Goal: Transaction & Acquisition: Purchase product/service

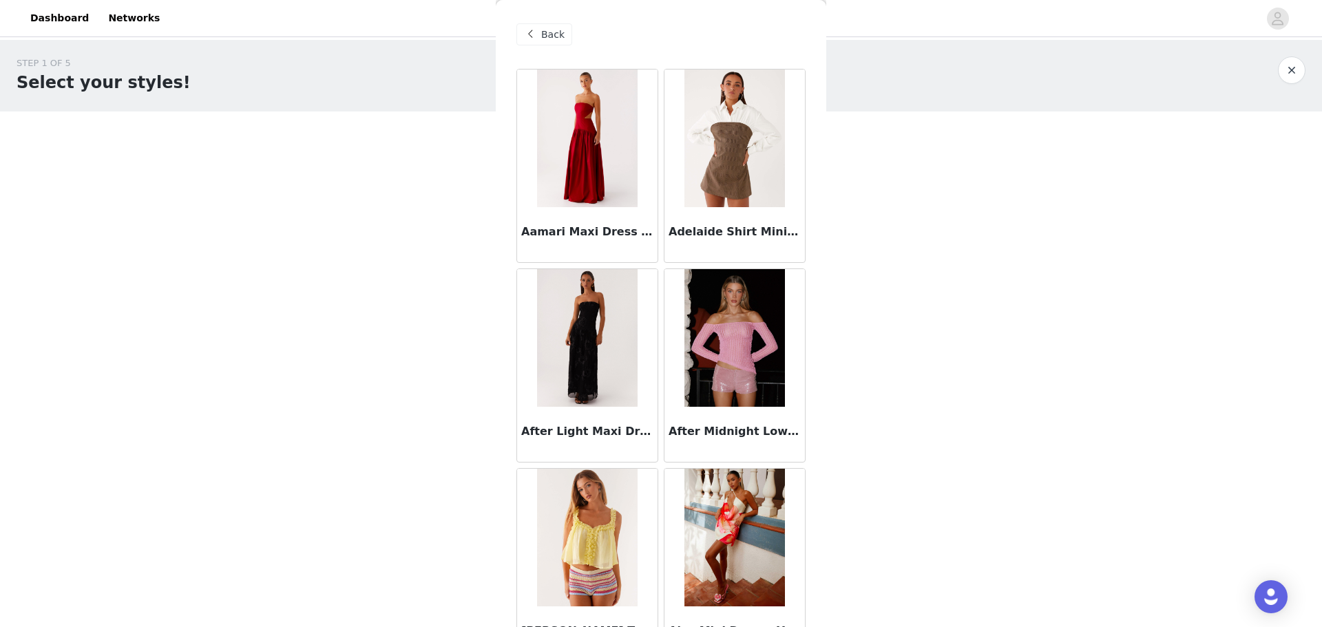
scroll to position [6844, 0]
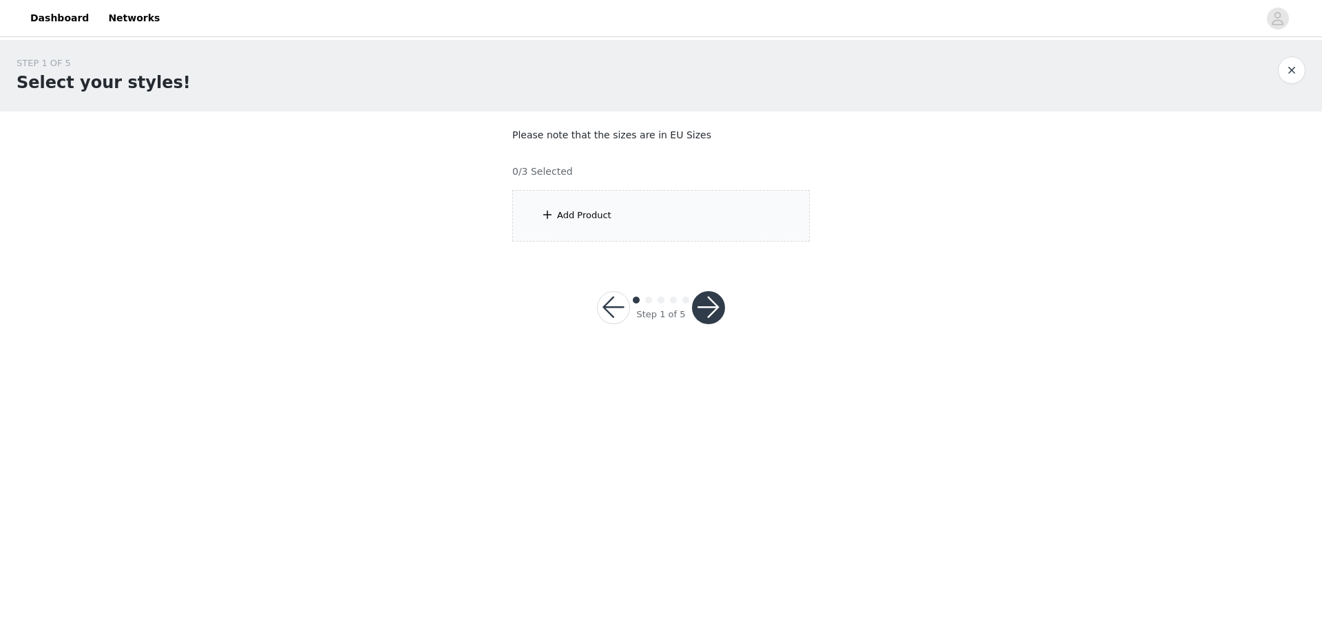
click at [649, 216] on div "Add Product" at bounding box center [661, 216] width 298 height 52
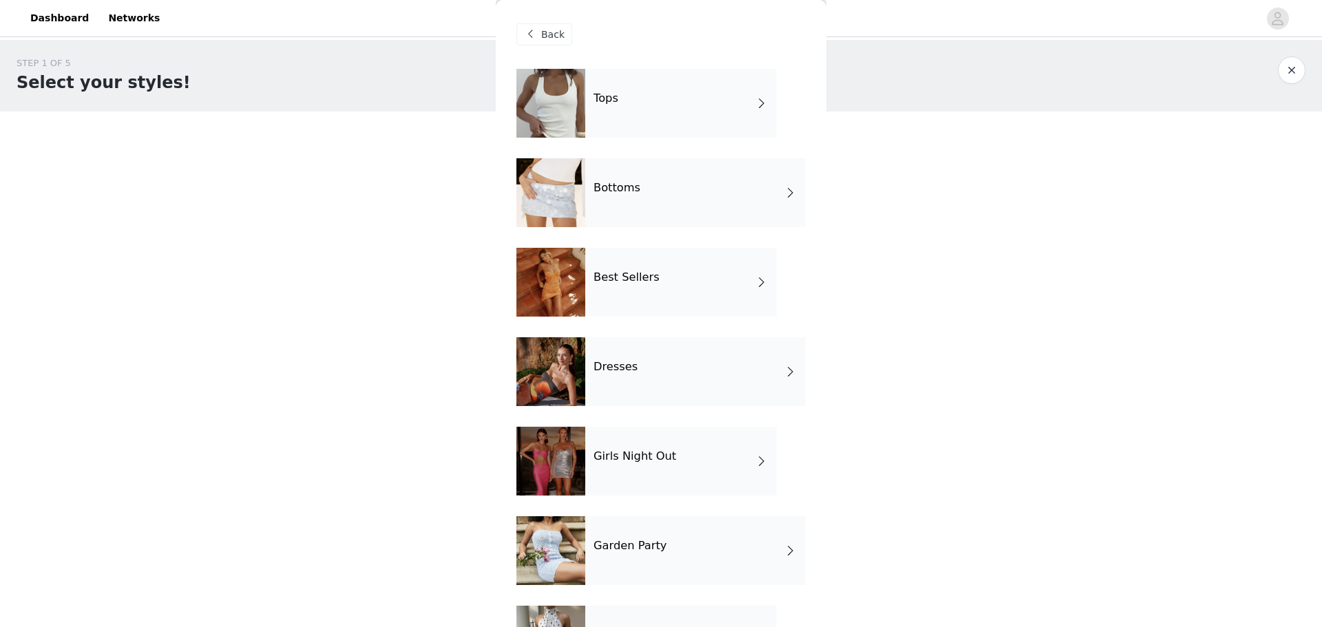
click at [755, 103] on span at bounding box center [762, 103] width 14 height 17
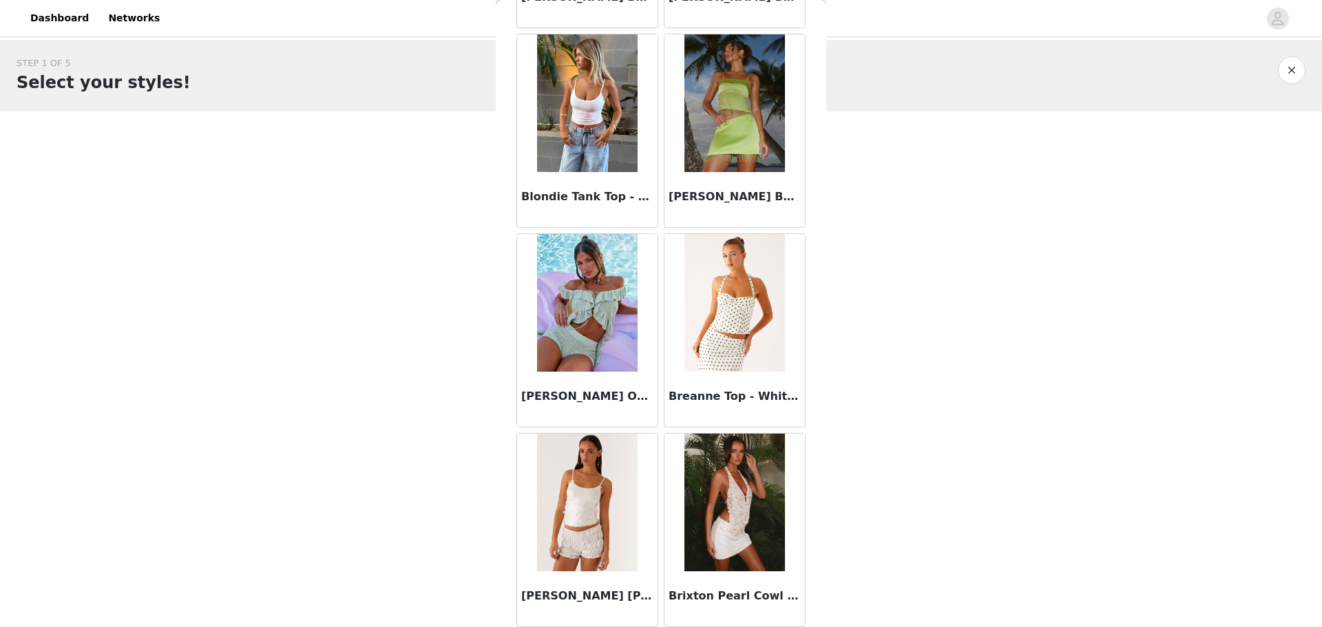
scroll to position [1480, 0]
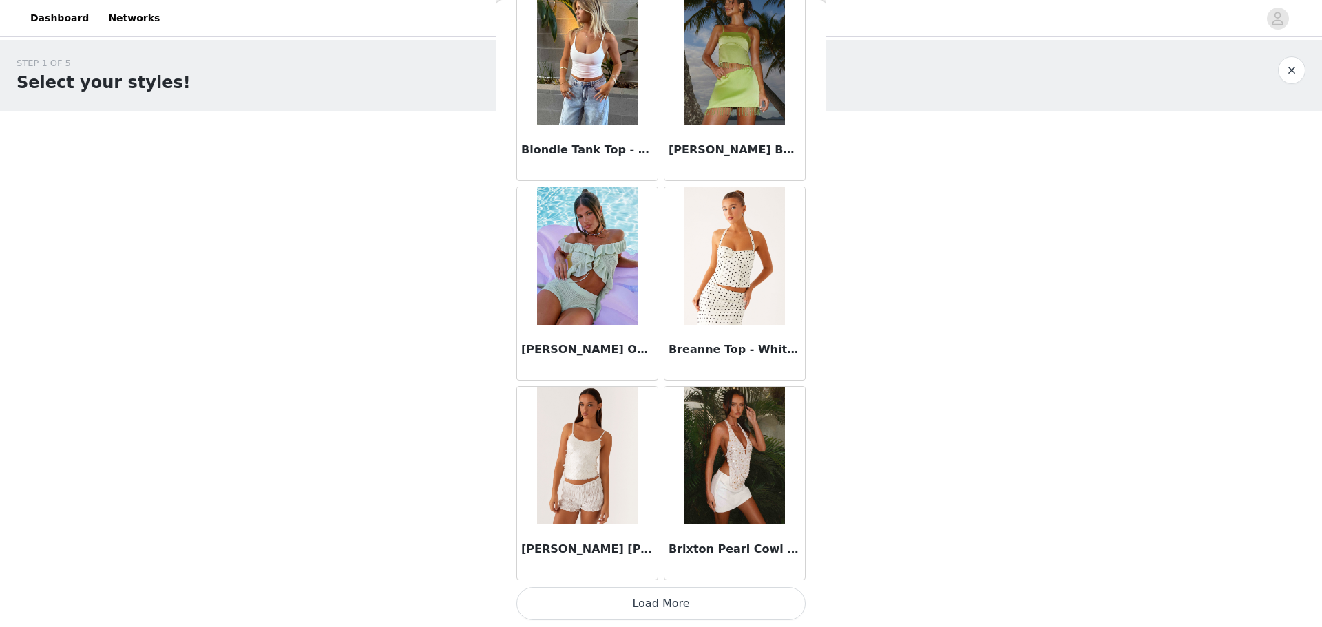
click at [695, 614] on button "Load More" at bounding box center [661, 603] width 289 height 33
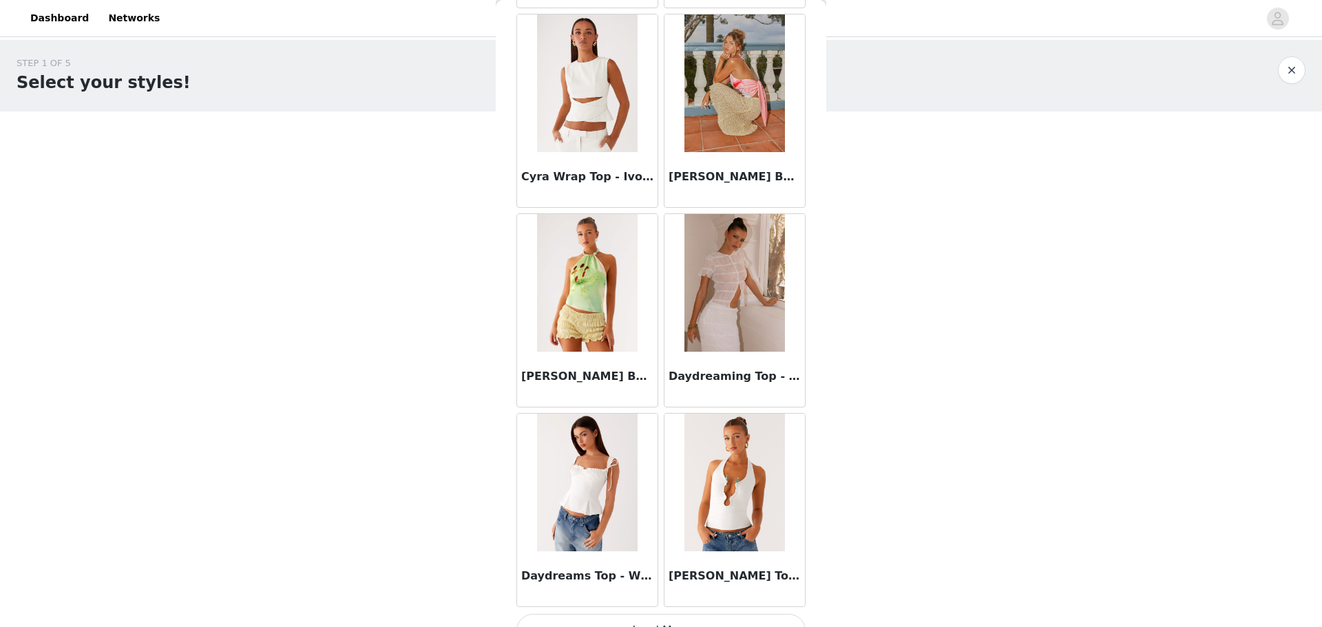
scroll to position [3477, 0]
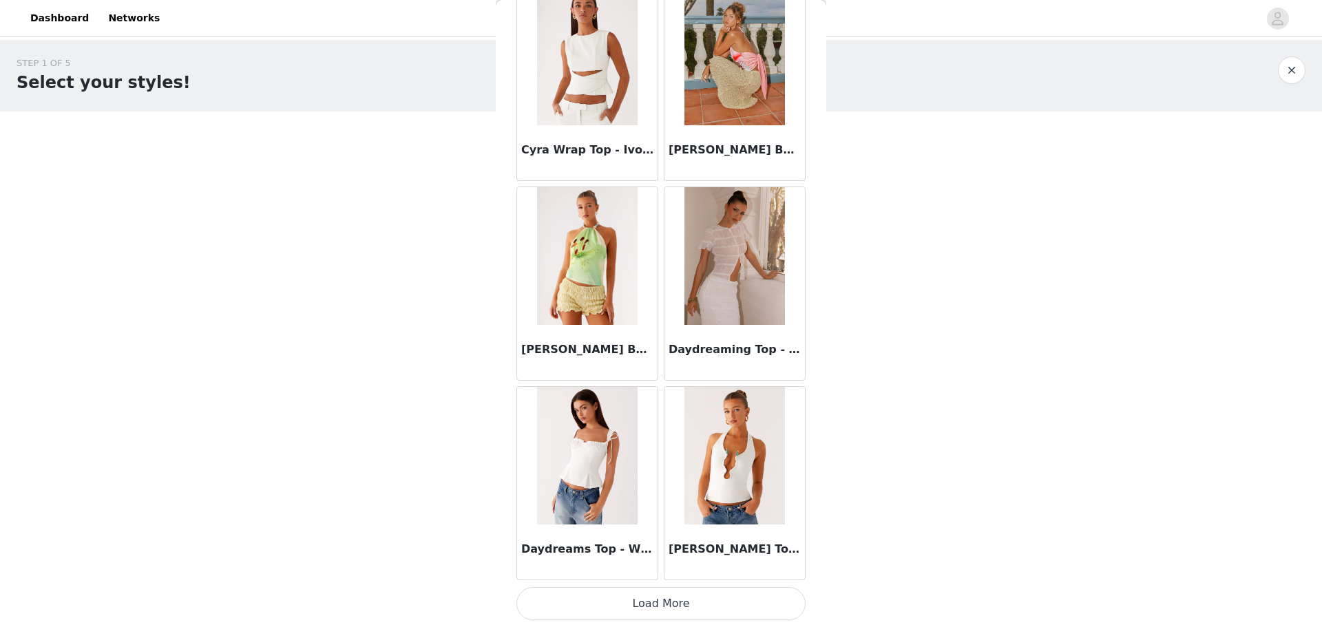
click at [707, 594] on button "Load More" at bounding box center [661, 603] width 289 height 33
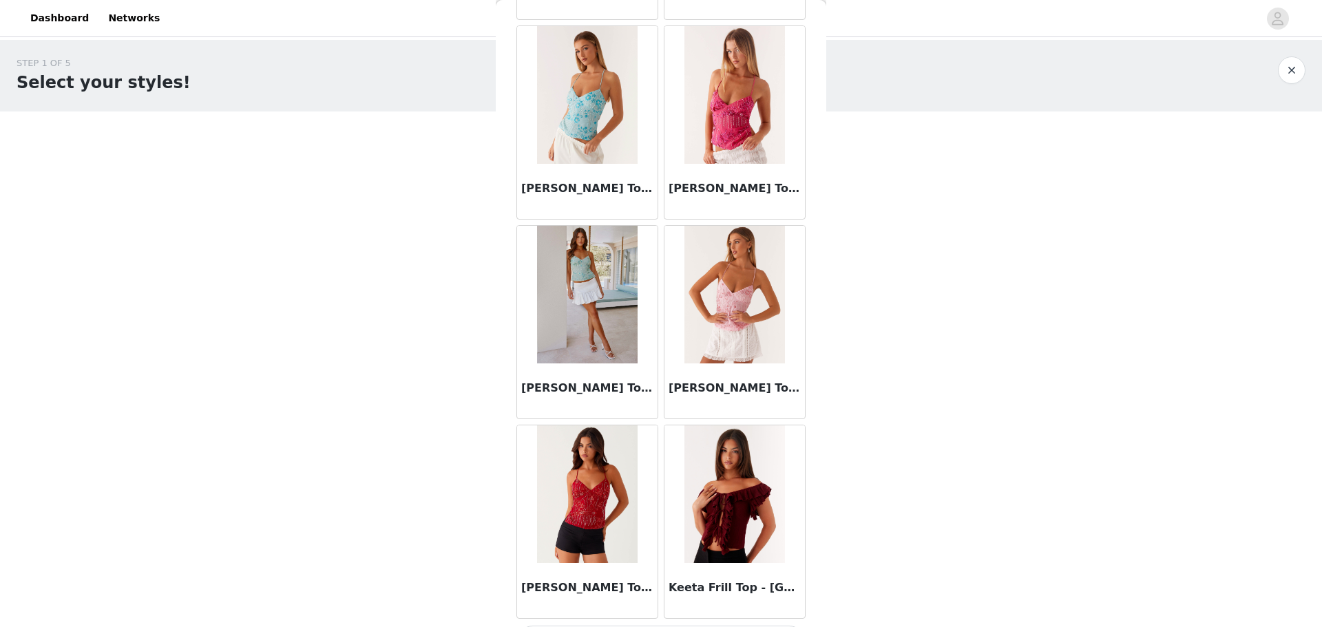
scroll to position [5474, 0]
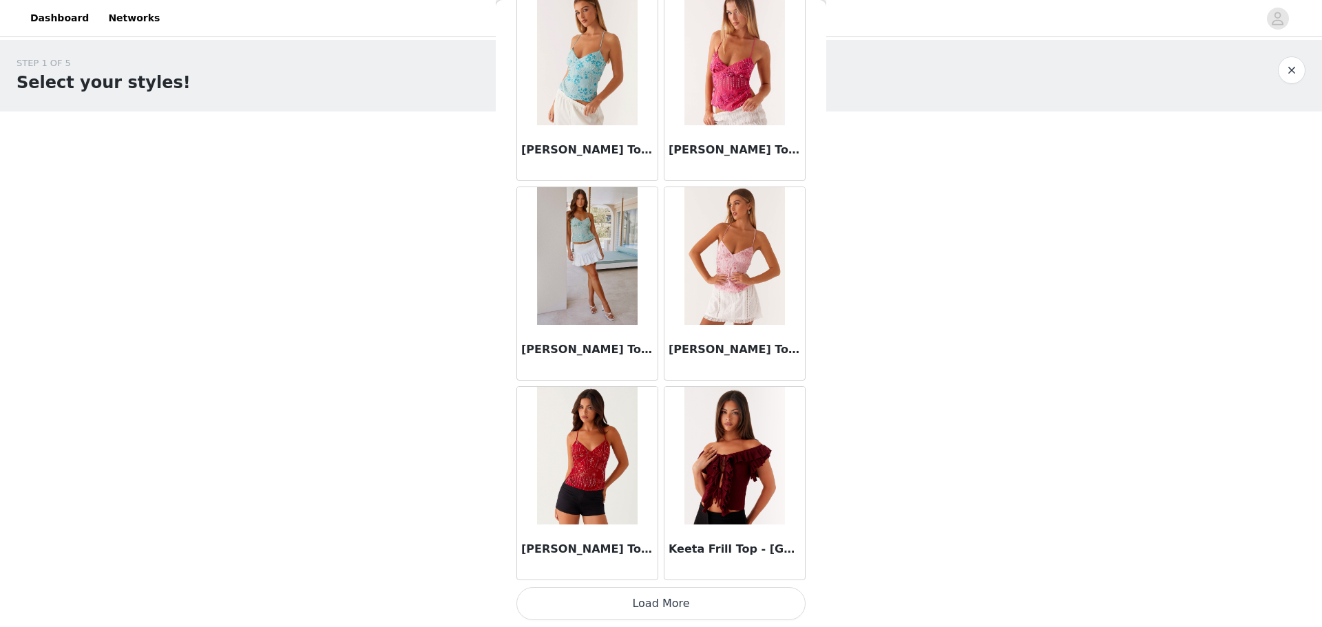
click at [722, 603] on button "Load More" at bounding box center [661, 603] width 289 height 33
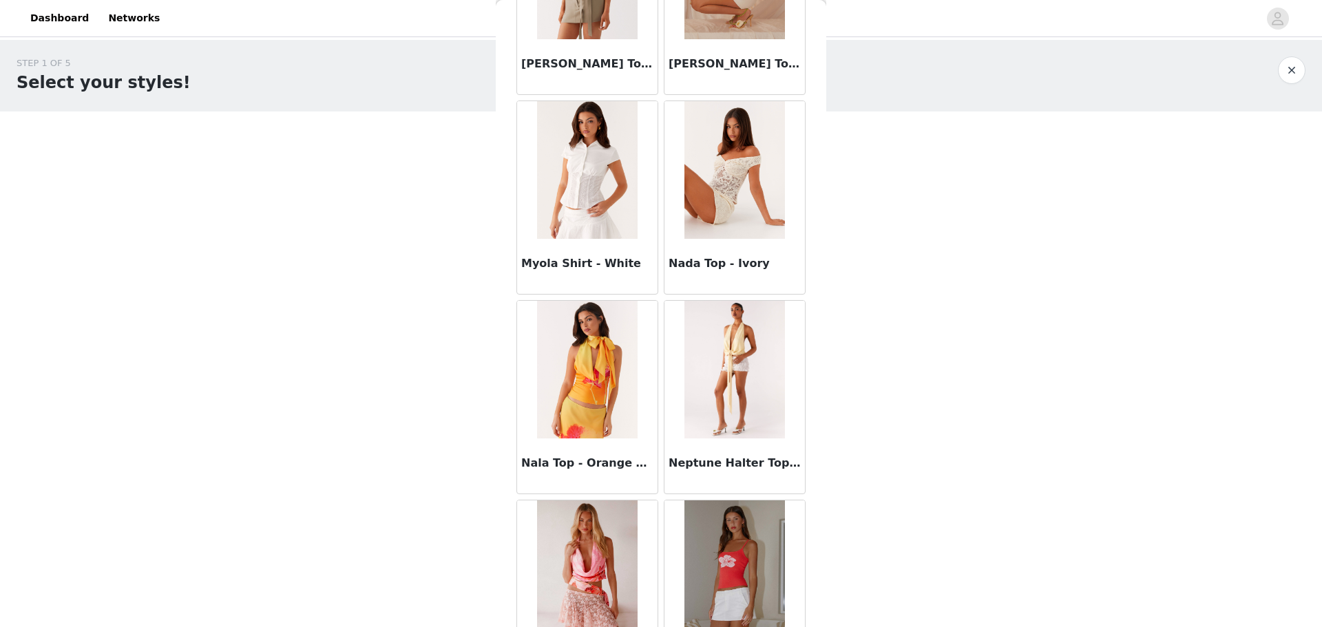
scroll to position [7403, 0]
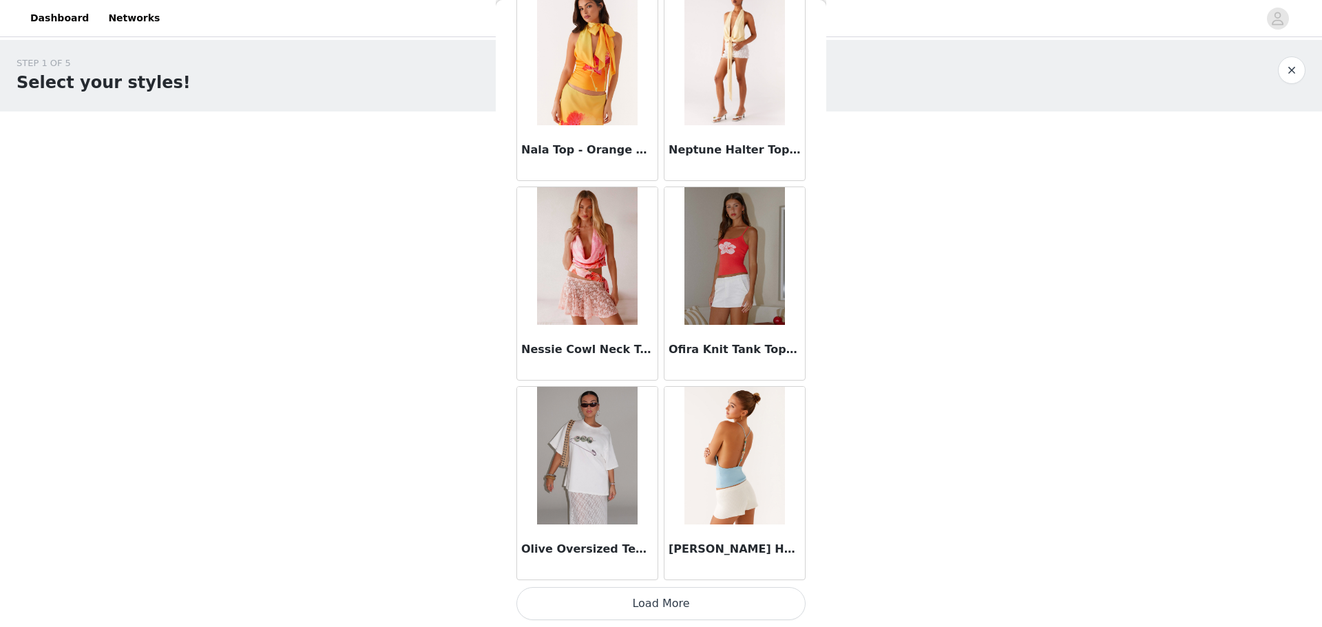
click at [709, 601] on button "Load More" at bounding box center [661, 603] width 289 height 33
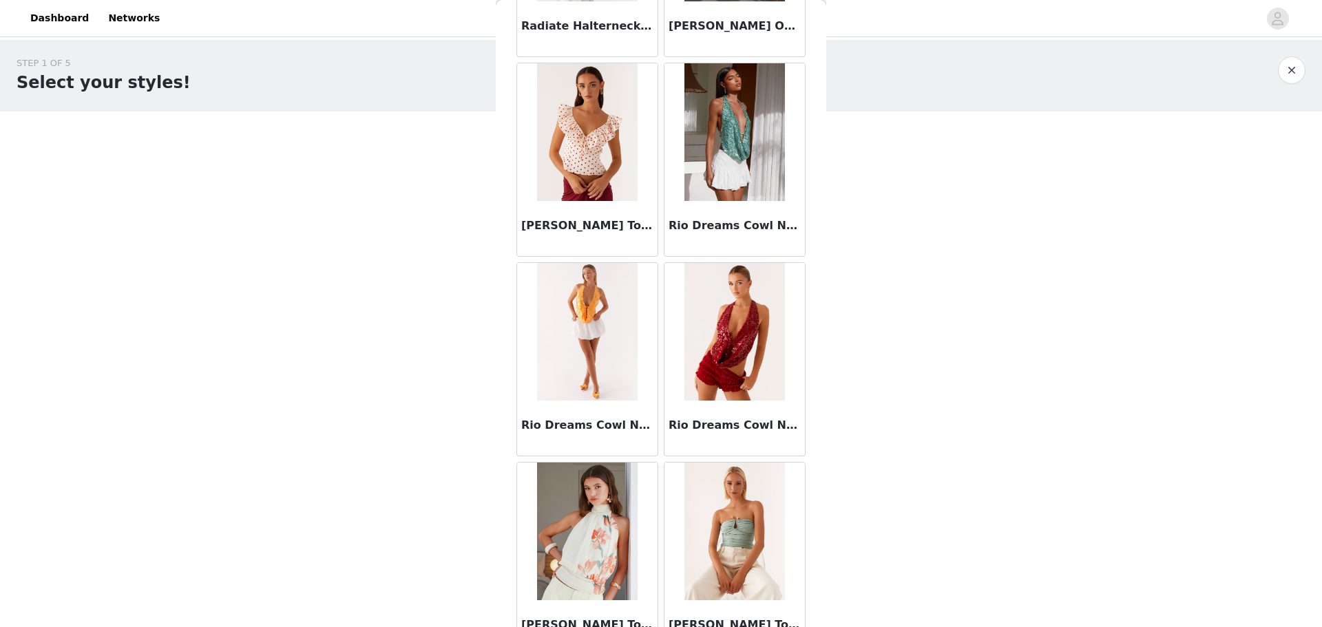
scroll to position [9469, 0]
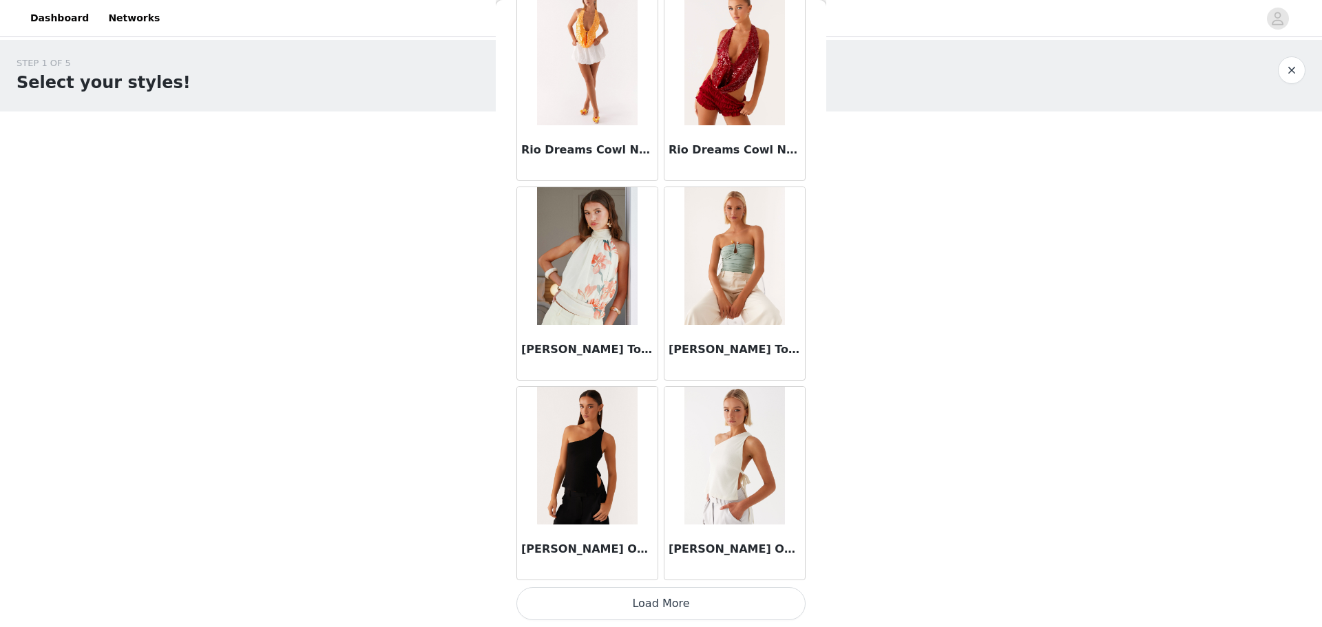
click at [724, 602] on button "Load More" at bounding box center [661, 603] width 289 height 33
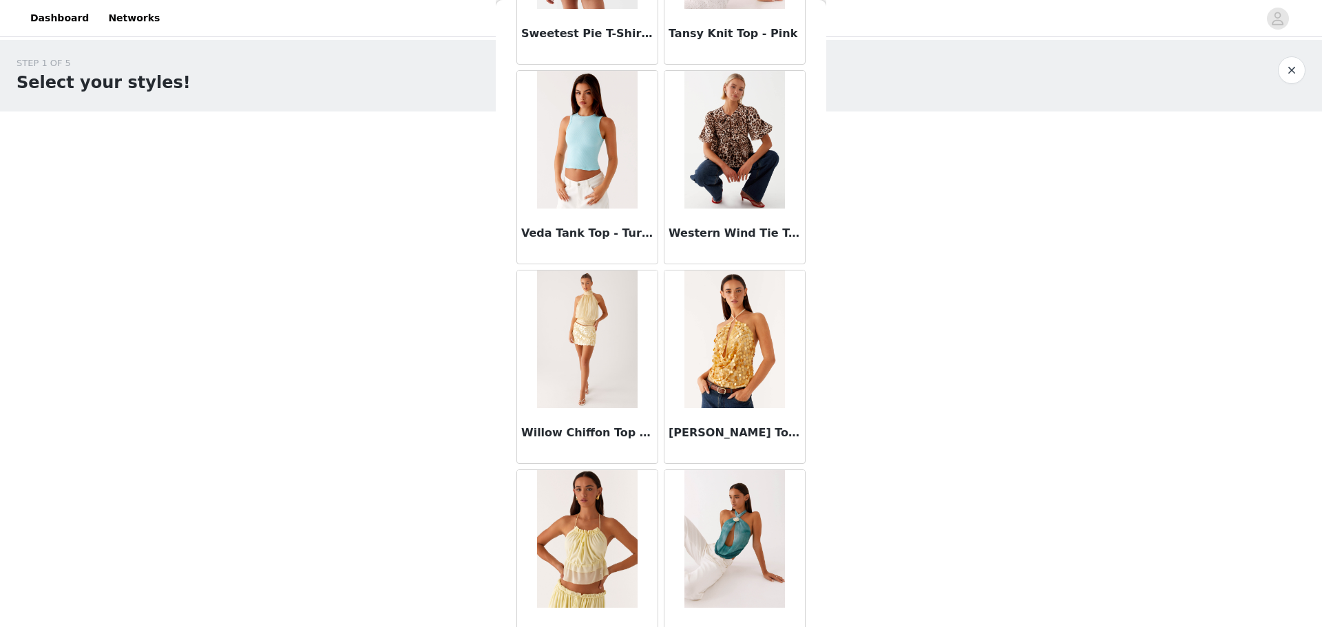
scroll to position [10984, 0]
click at [729, 190] on img at bounding box center [735, 139] width 100 height 138
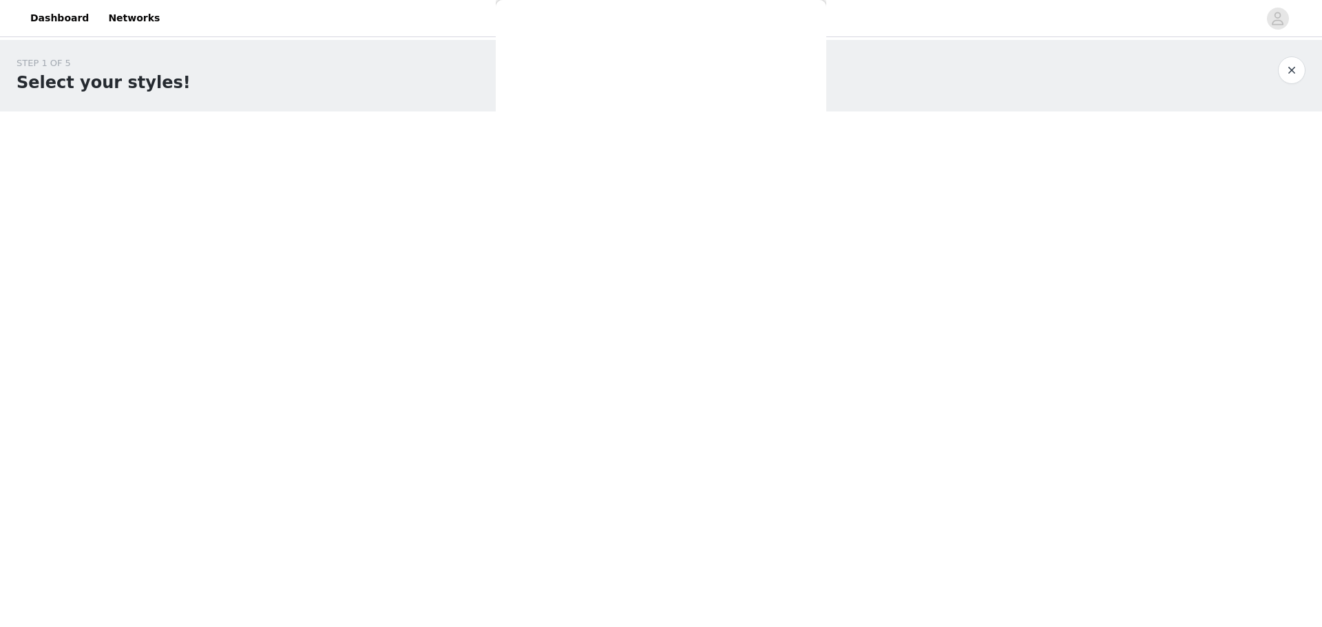
scroll to position [0, 0]
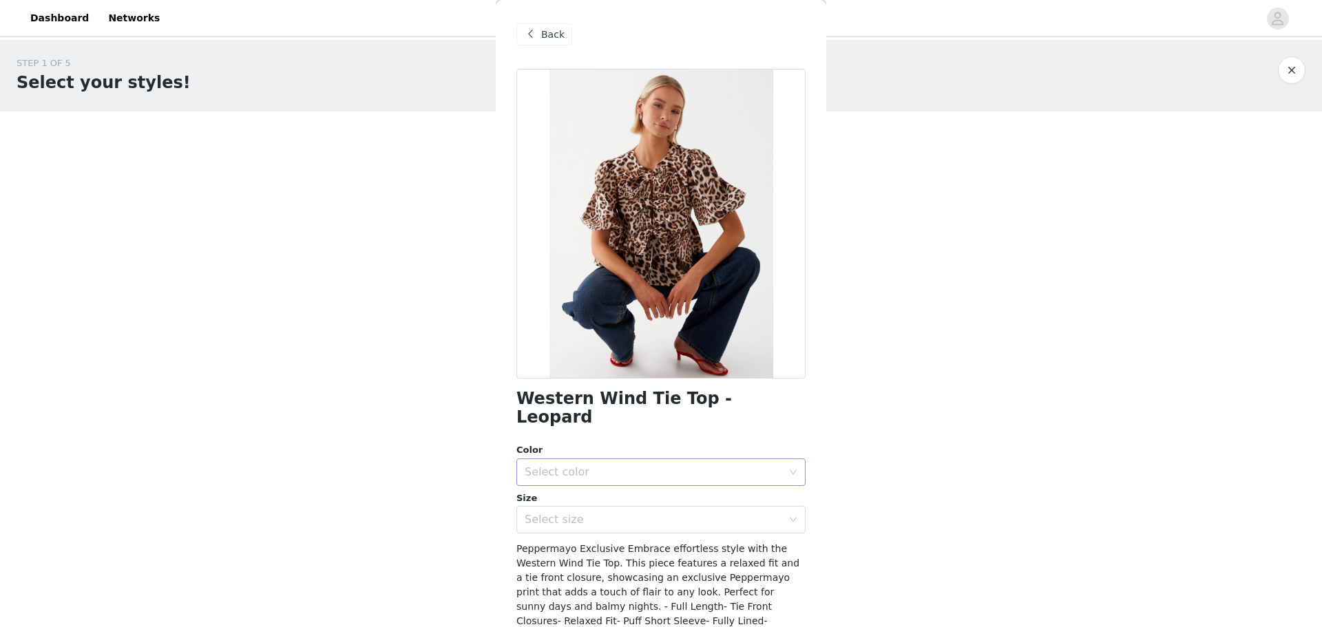
click at [698, 466] on div "Select color" at bounding box center [654, 473] width 258 height 14
click at [674, 485] on li "Leopard" at bounding box center [656, 484] width 279 height 22
click at [687, 513] on div "Select size" at bounding box center [654, 520] width 258 height 14
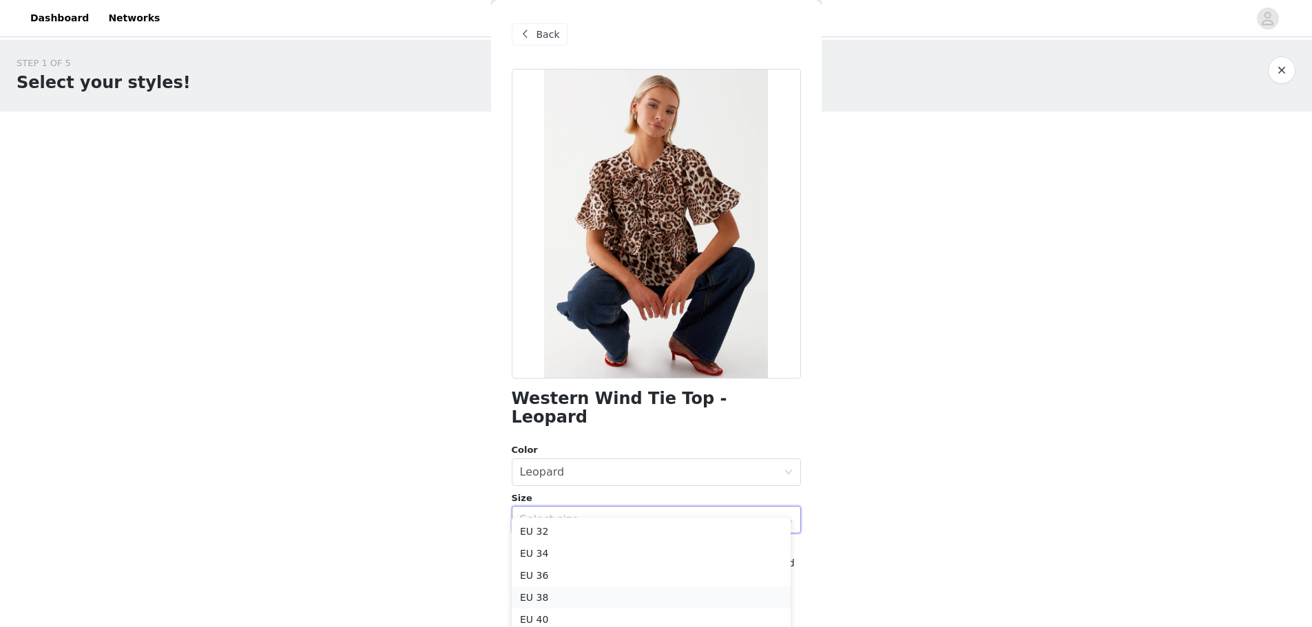
click at [614, 597] on li "EU 38" at bounding box center [651, 598] width 279 height 22
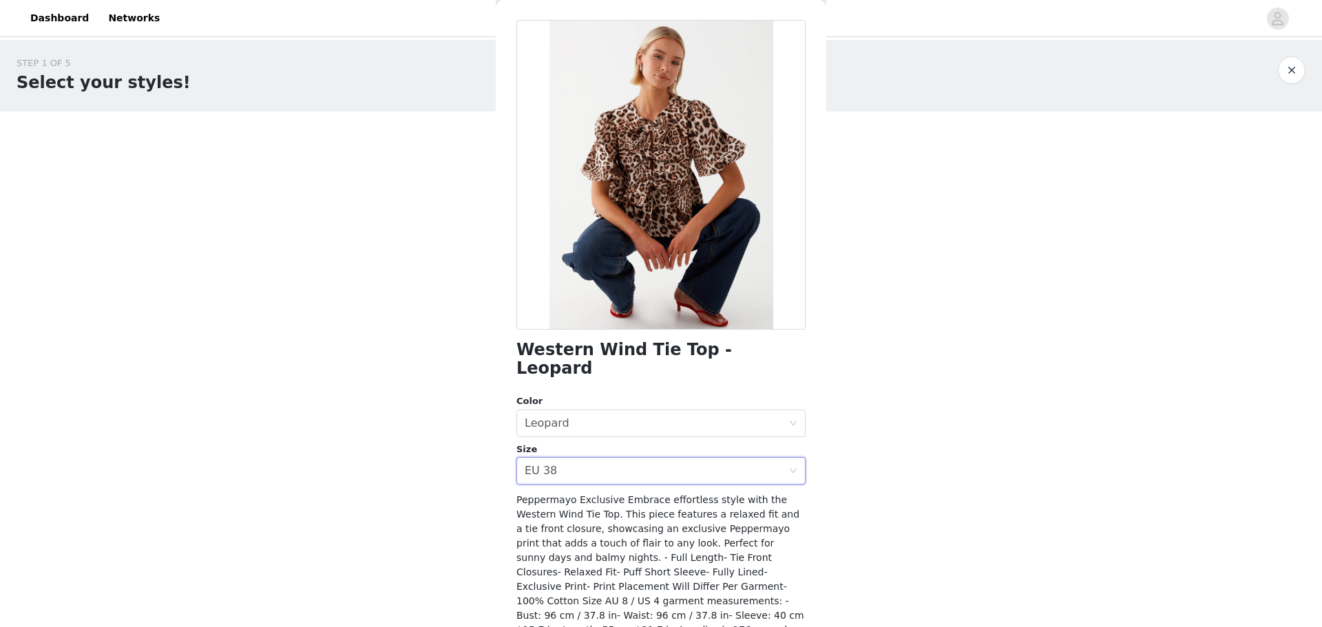
scroll to position [98, 0]
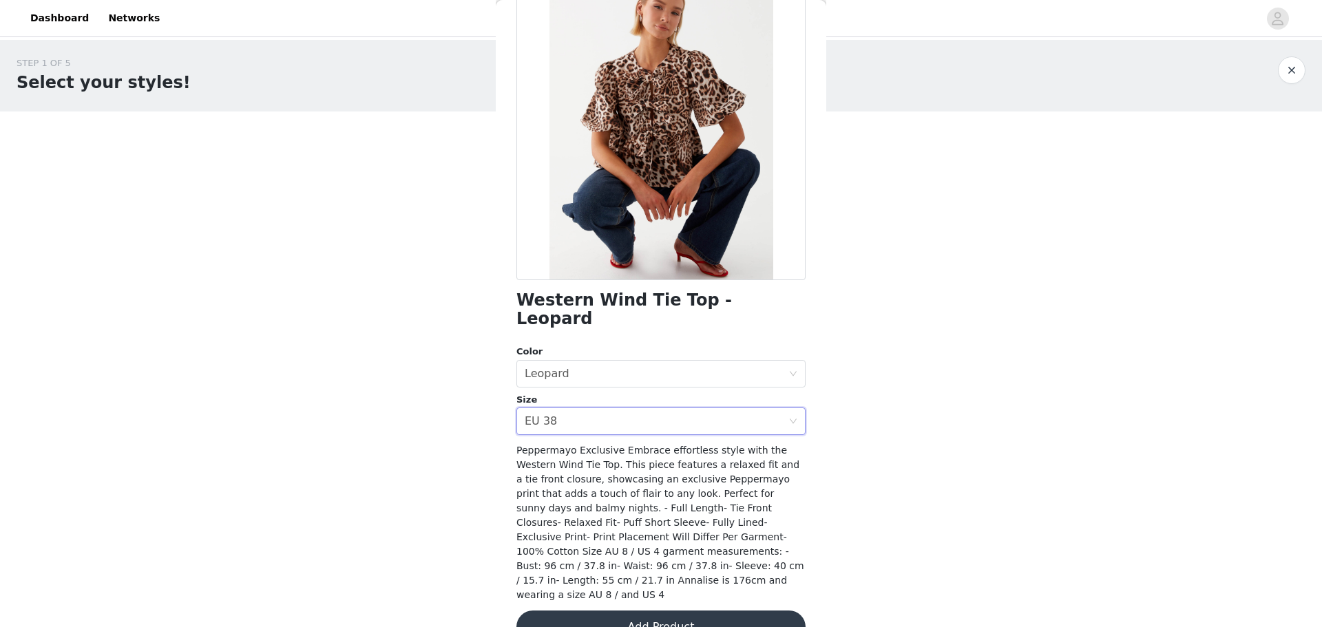
click at [716, 611] on button "Add Product" at bounding box center [661, 627] width 289 height 33
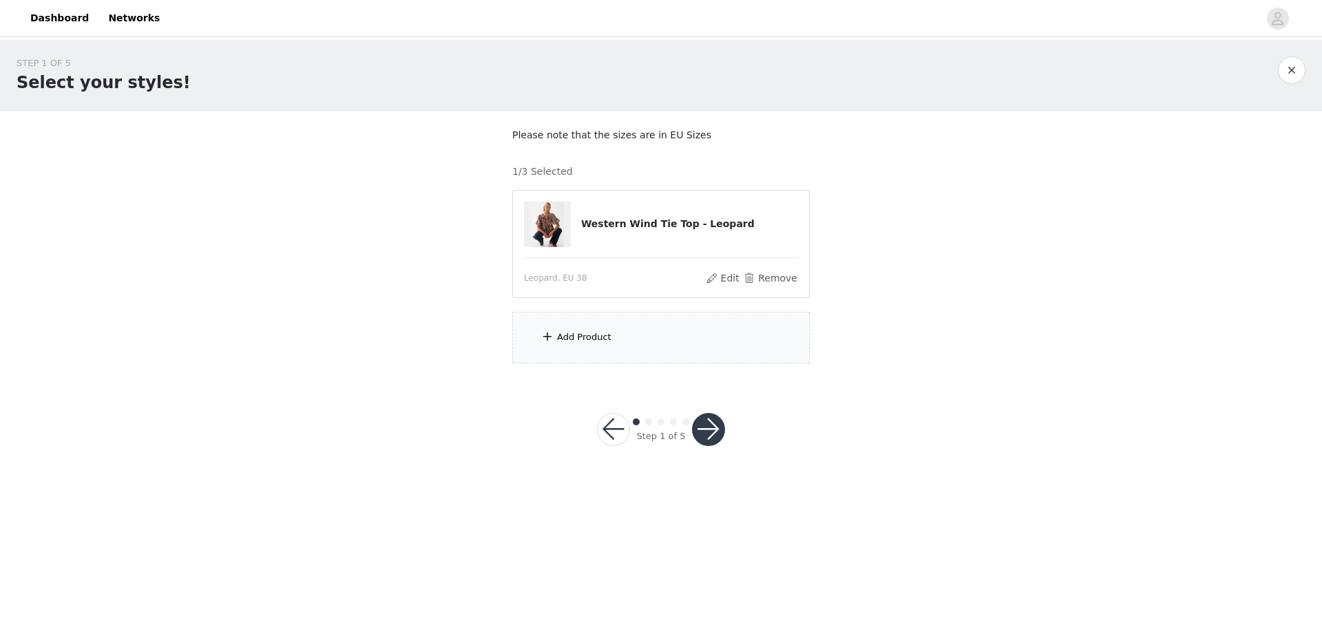
click at [665, 332] on div "Add Product" at bounding box center [661, 338] width 298 height 52
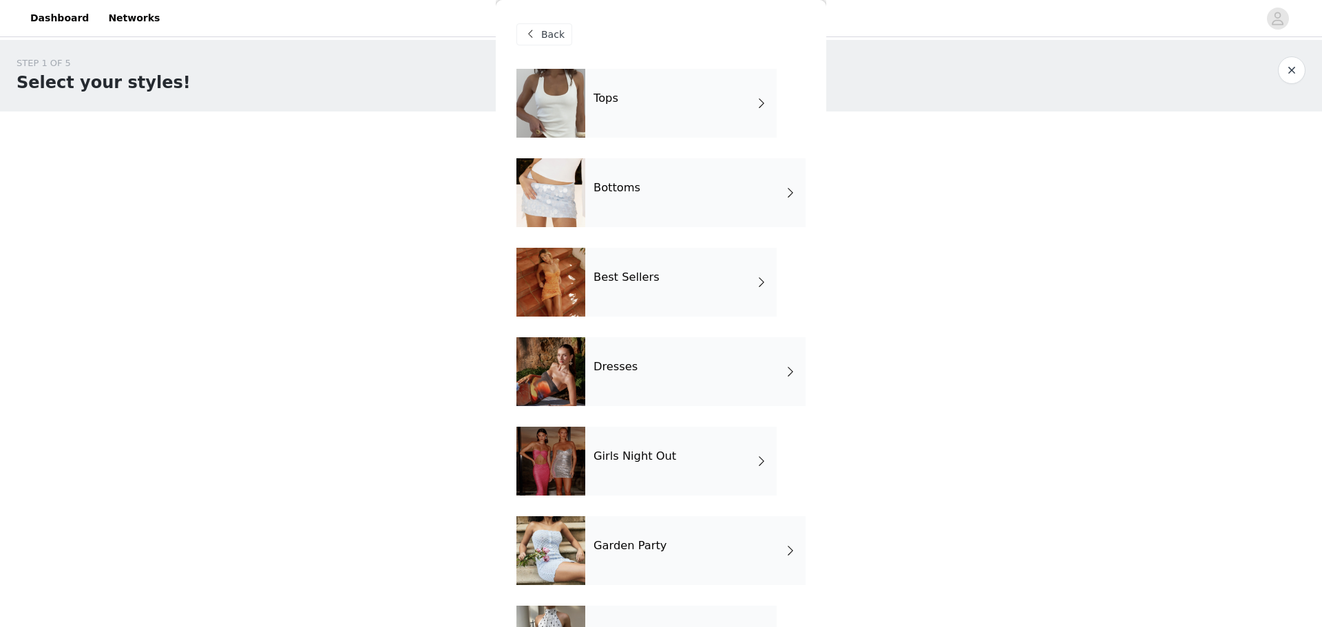
click at [725, 99] on div "Tops" at bounding box center [680, 103] width 191 height 69
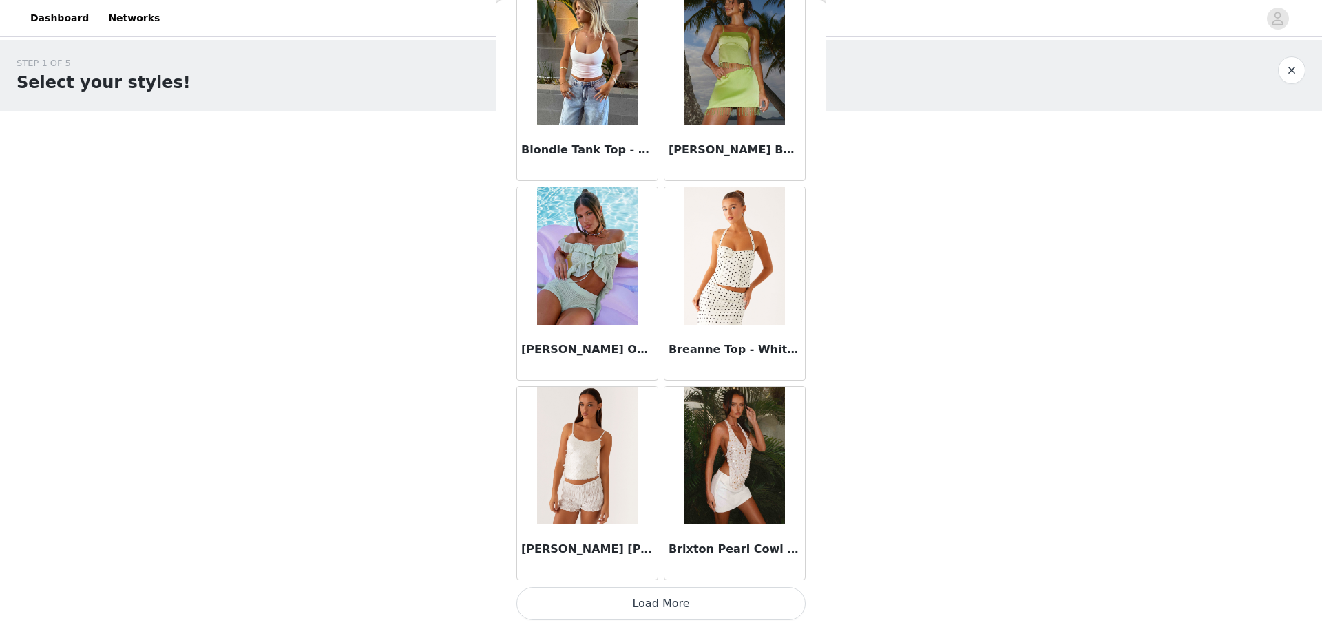
click at [726, 592] on button "Load More" at bounding box center [661, 603] width 289 height 33
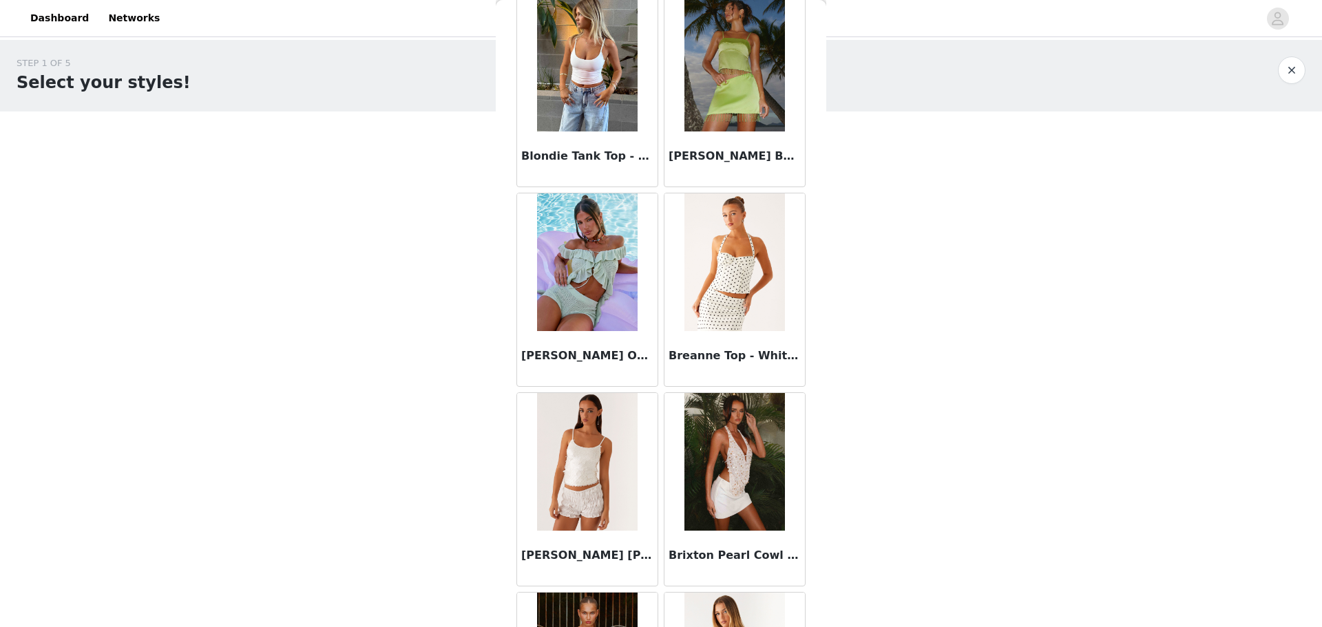
scroll to position [1480, 0]
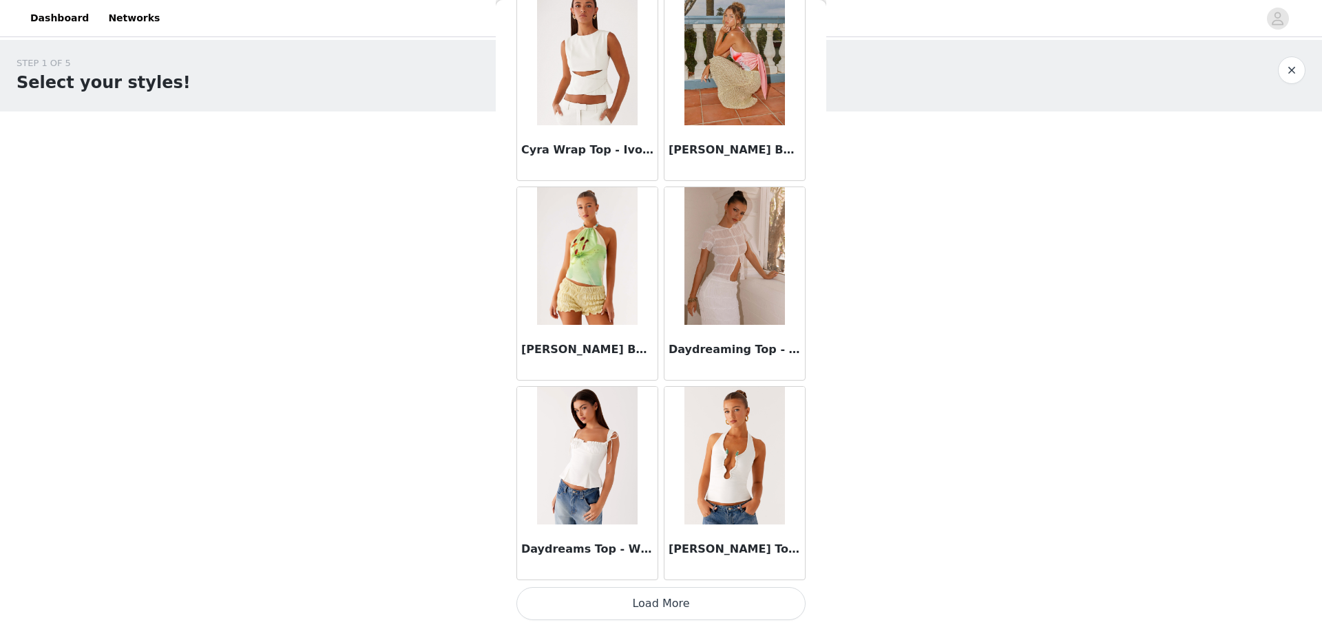
drag, startPoint x: 745, startPoint y: 596, endPoint x: 753, endPoint y: 554, distance: 43.4
click at [747, 596] on button "Load More" at bounding box center [661, 603] width 289 height 33
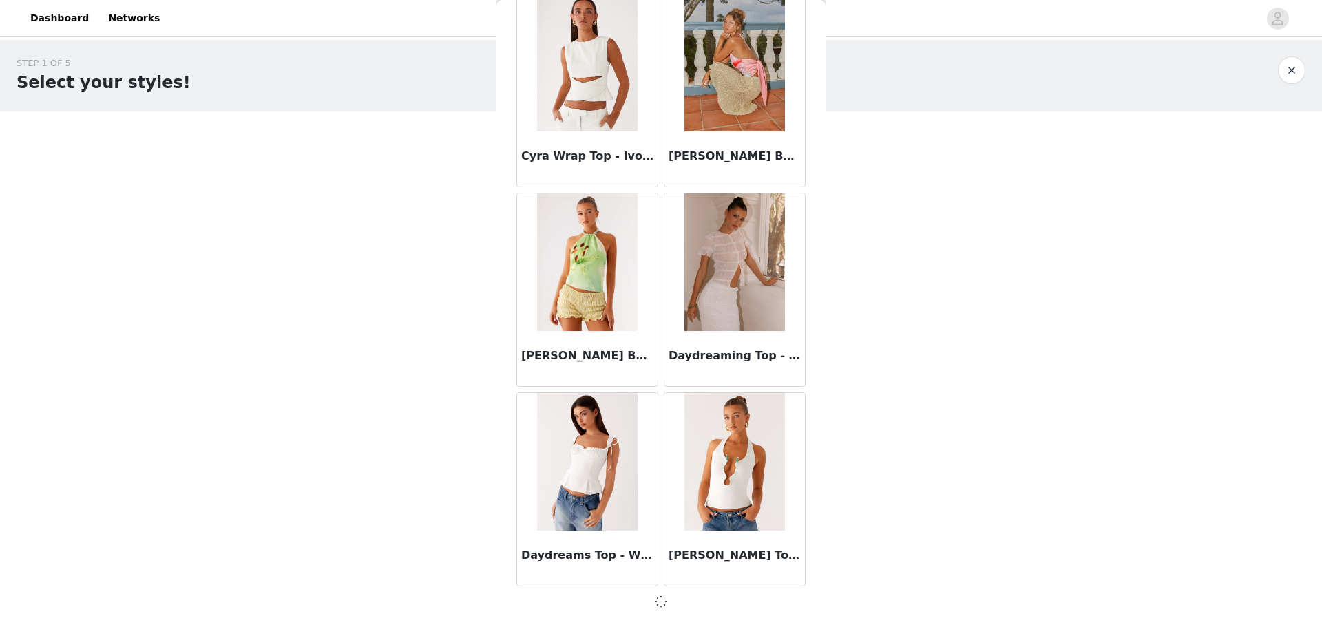
scroll to position [3477, 0]
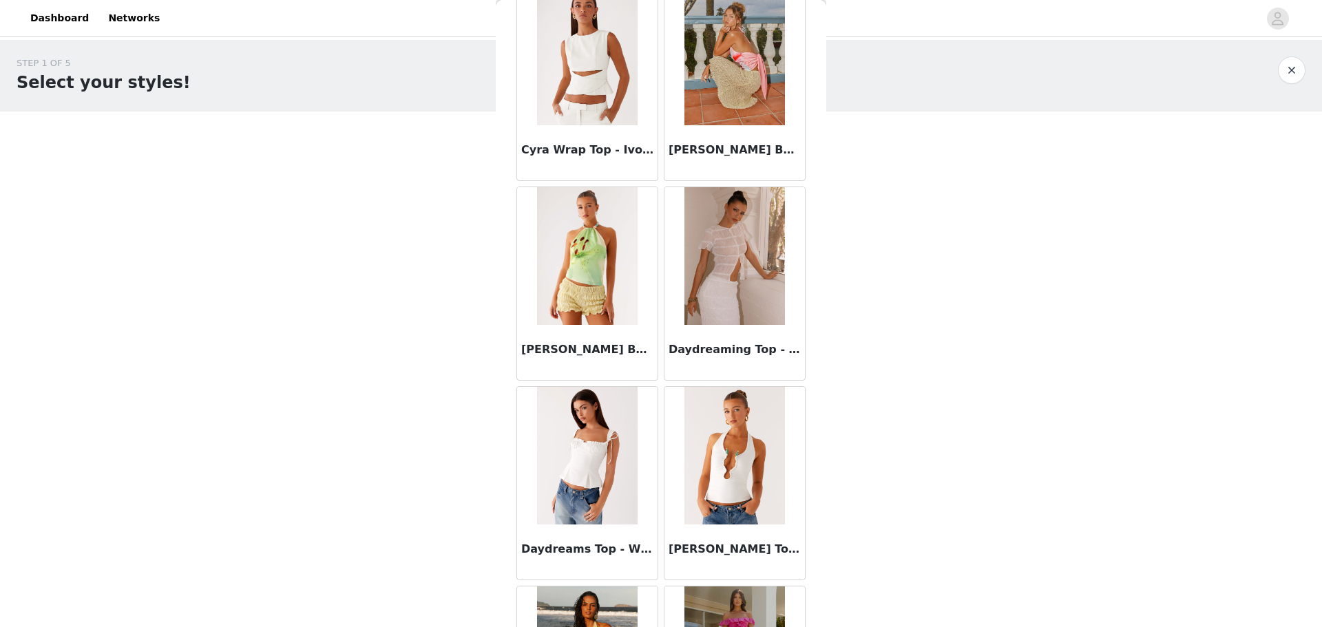
click at [828, 386] on div "STEP 1 OF 5 Select your styles! Please note that the sizes are in EU Sizes 1/3 …" at bounding box center [661, 259] width 1322 height 439
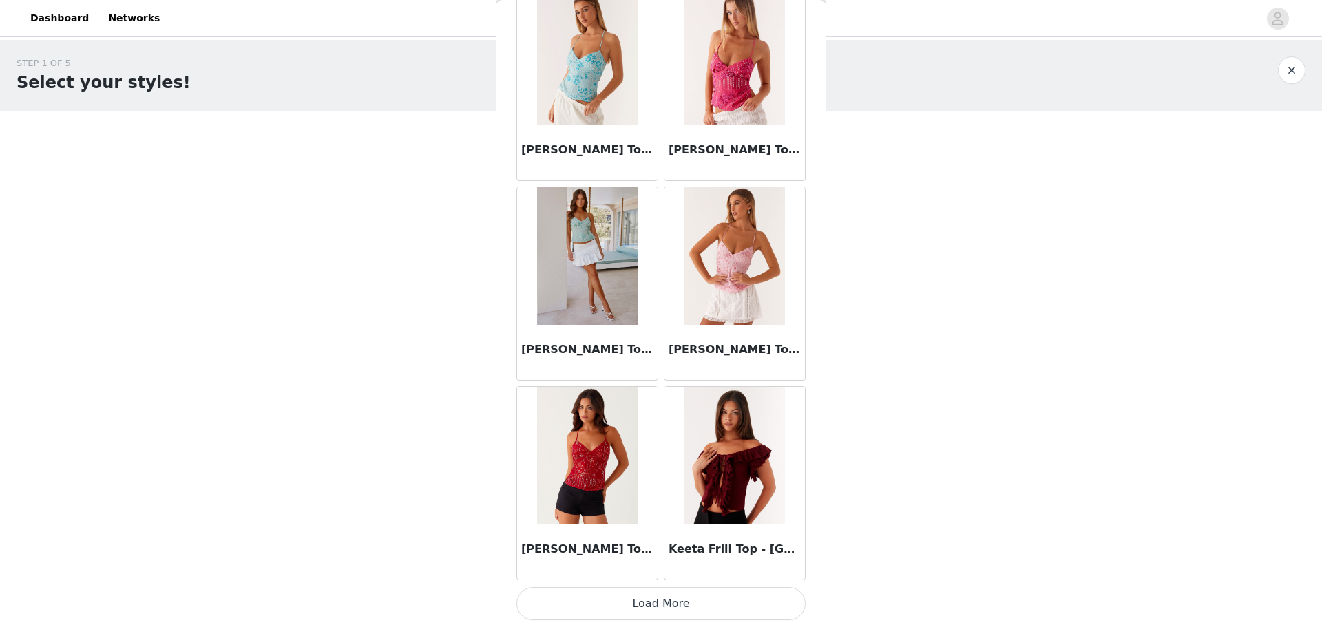
click at [747, 598] on button "Load More" at bounding box center [661, 603] width 289 height 33
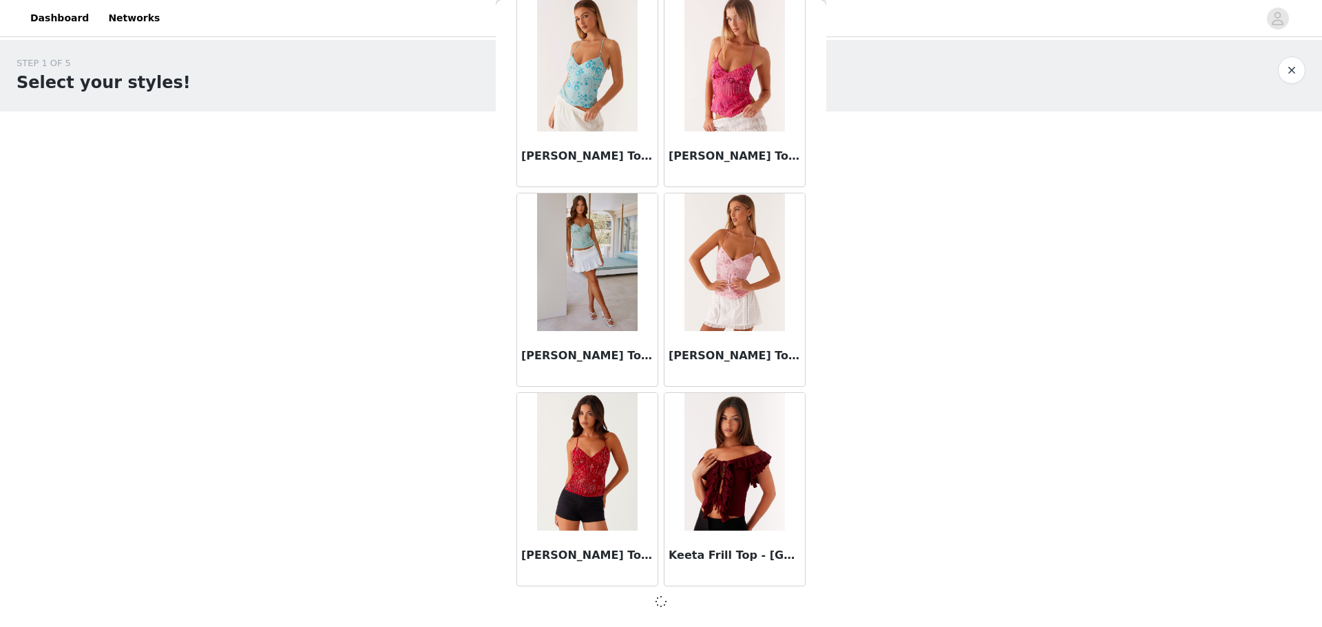
scroll to position [5468, 0]
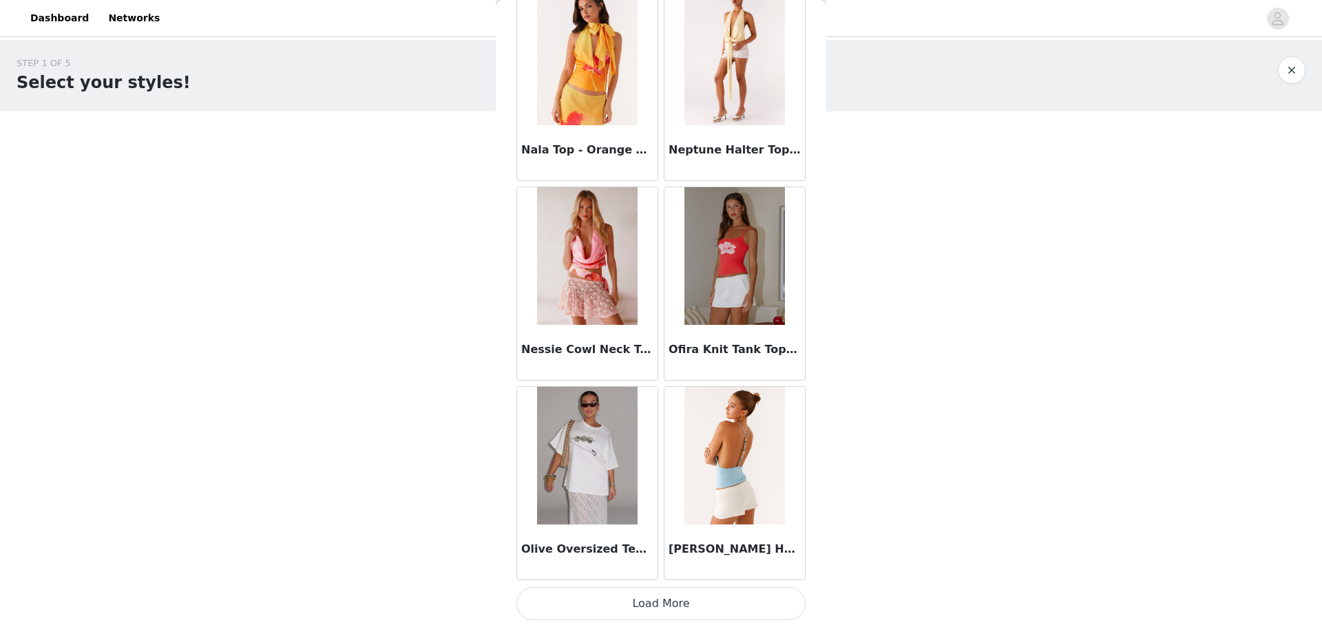
click at [778, 596] on button "Load More" at bounding box center [661, 603] width 289 height 33
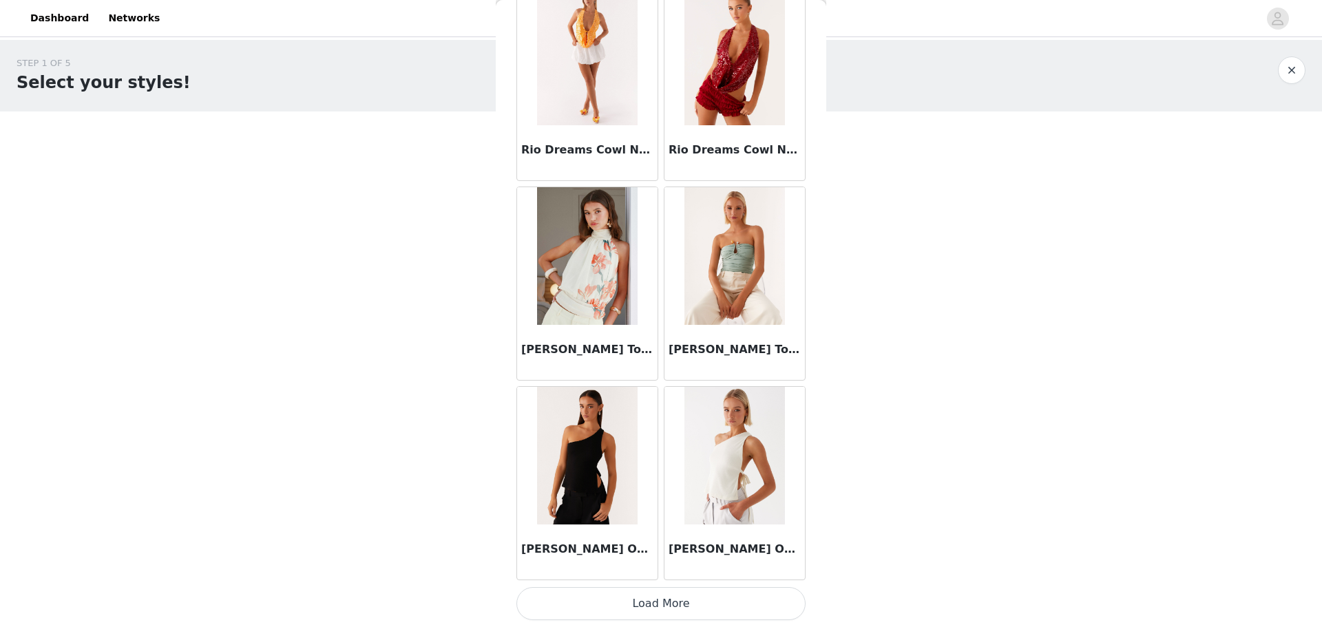
click at [765, 619] on button "Load More" at bounding box center [661, 603] width 289 height 33
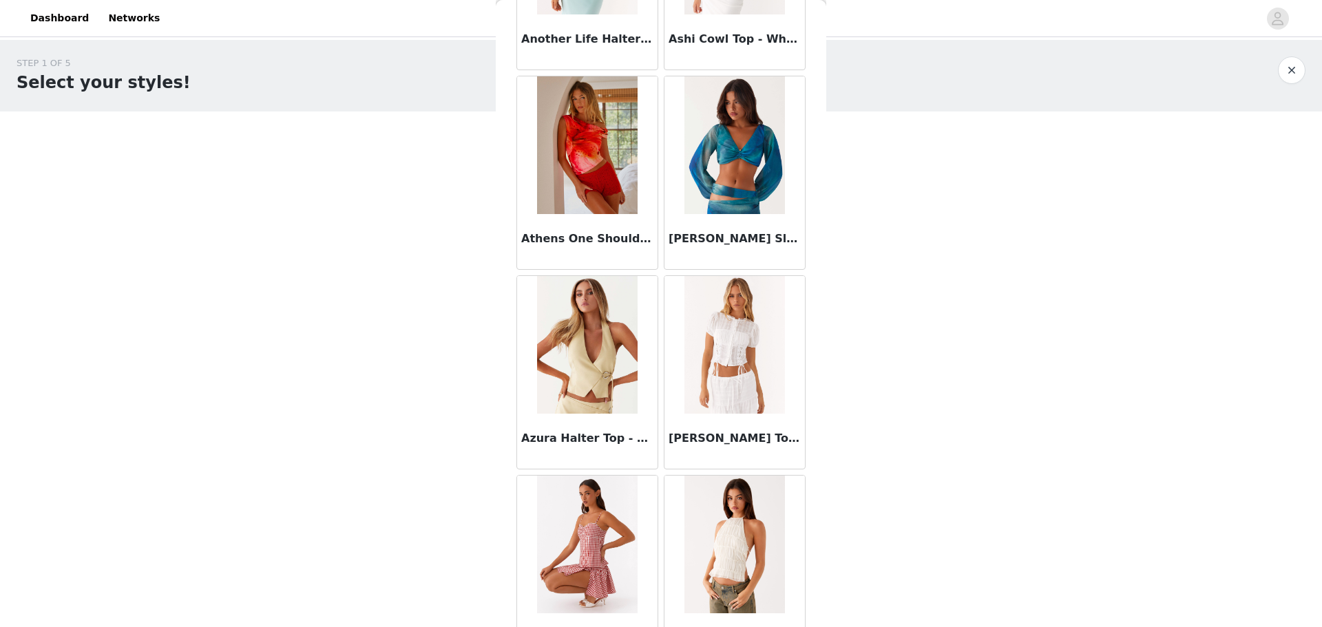
scroll to position [0, 0]
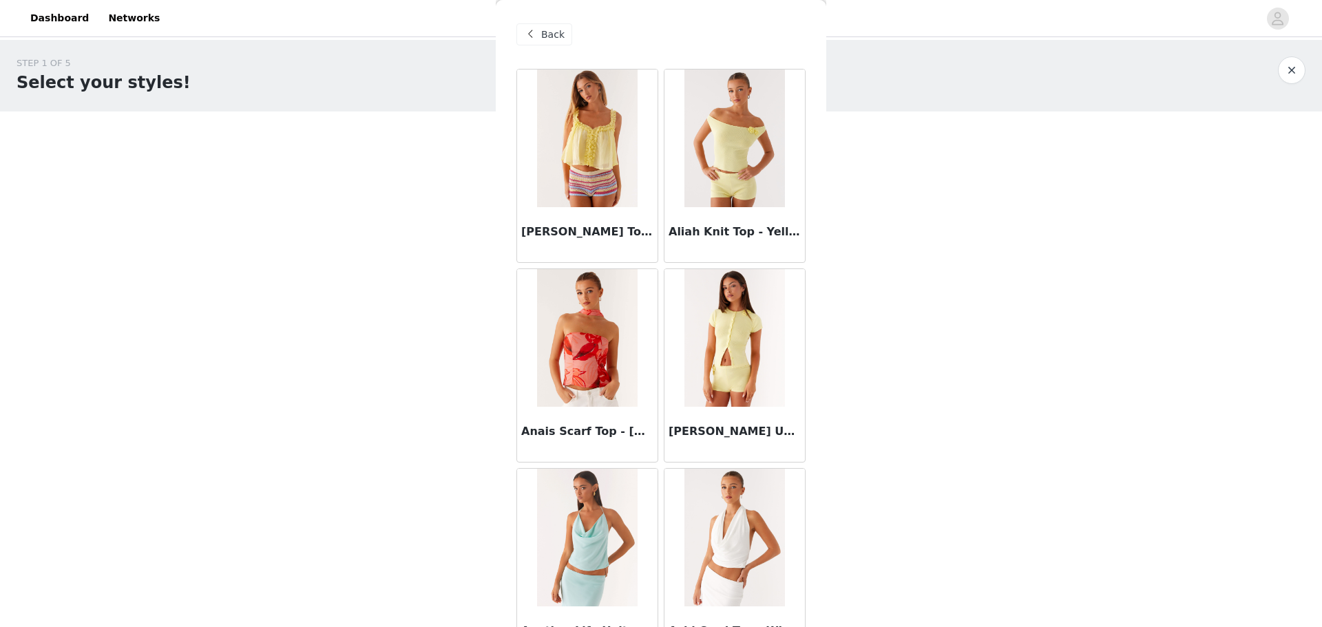
click at [550, 34] on span "Back" at bounding box center [552, 35] width 23 height 14
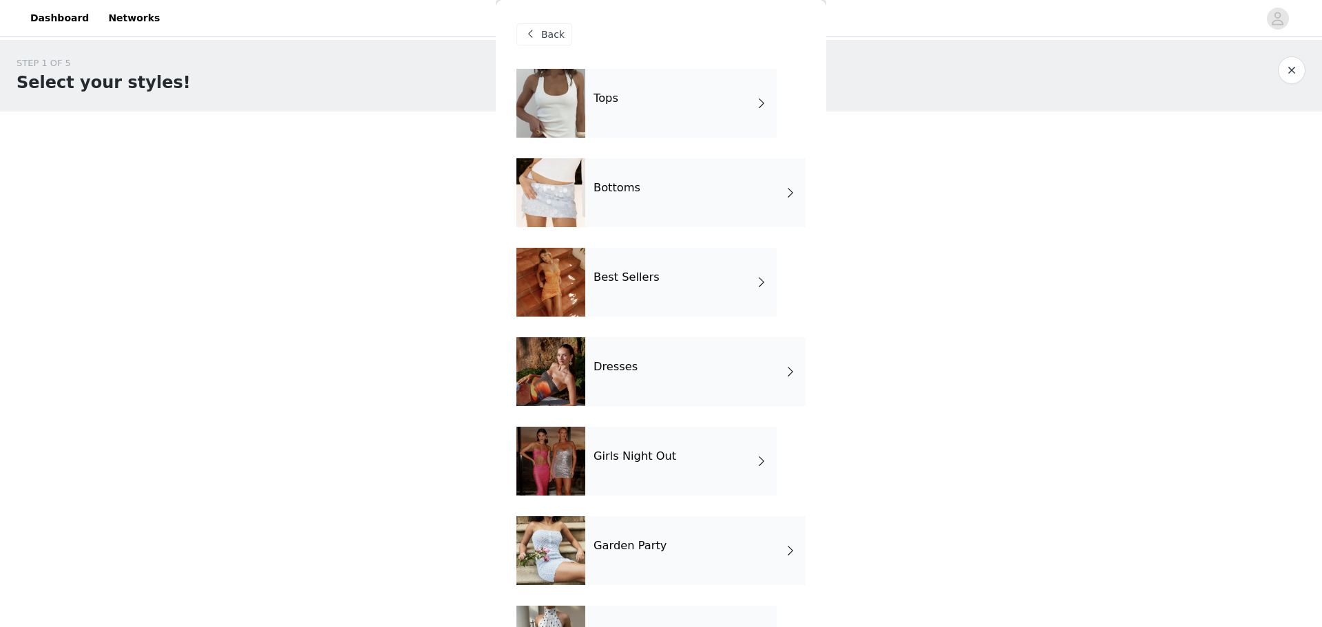
click at [628, 182] on h4 "Bottoms" at bounding box center [617, 188] width 47 height 12
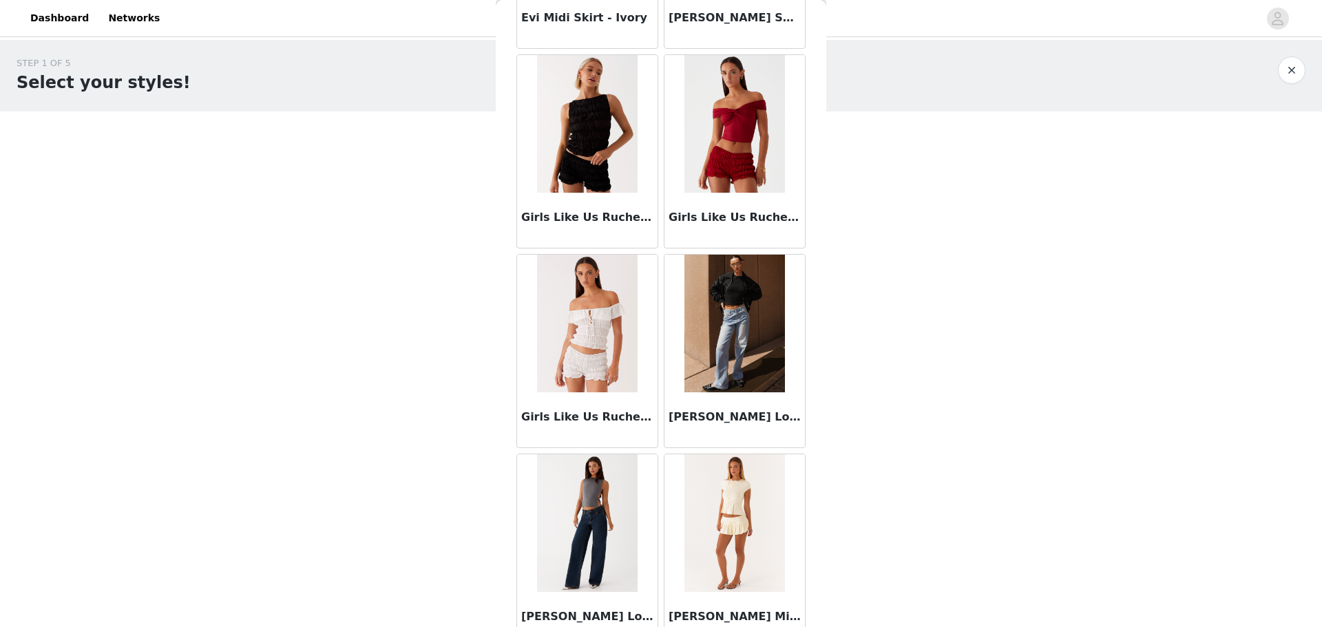
scroll to position [1480, 0]
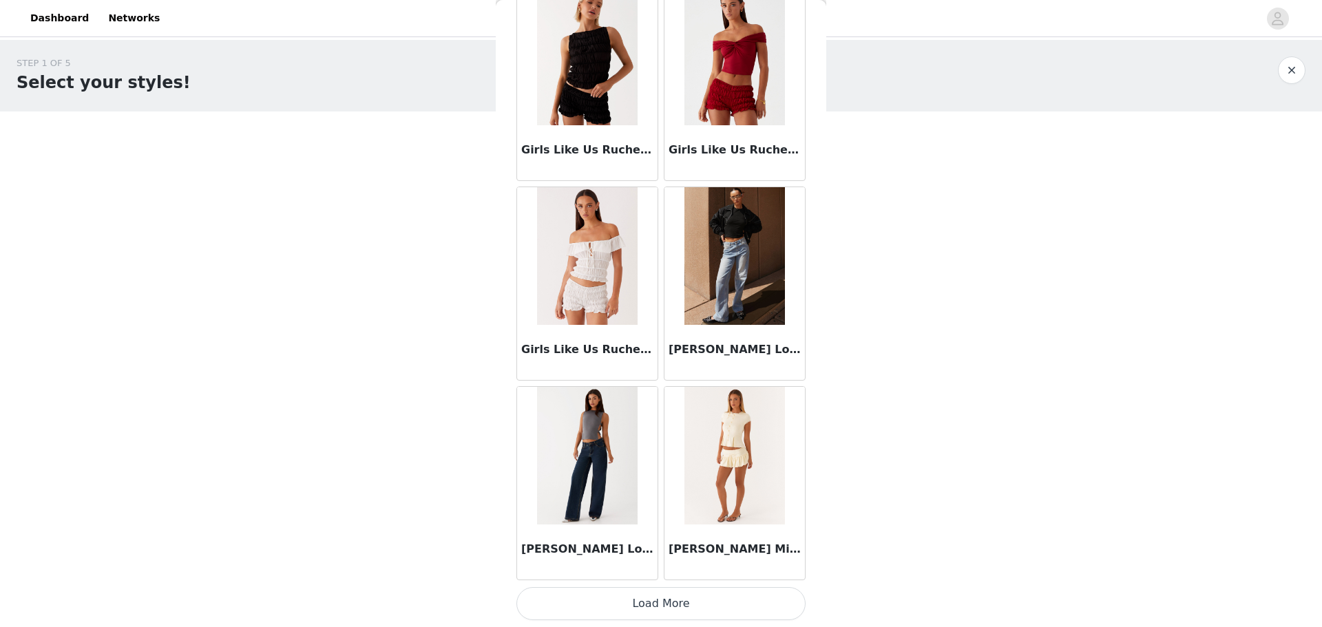
click at [740, 594] on button "Load More" at bounding box center [661, 603] width 289 height 33
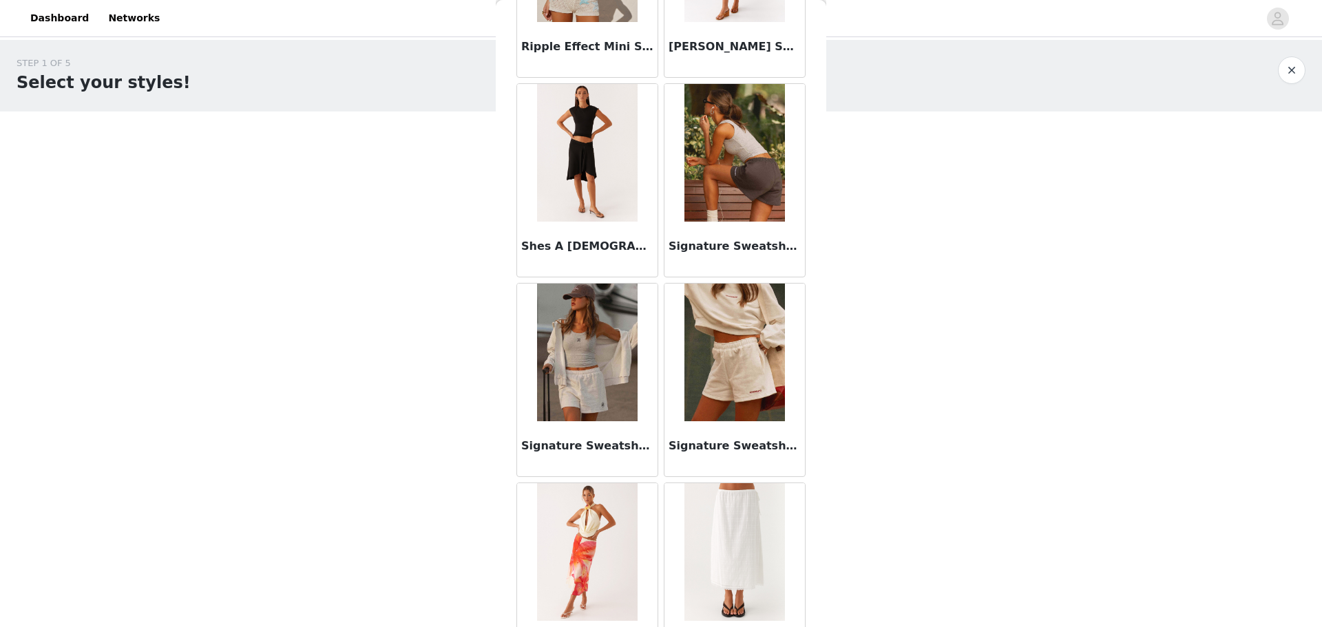
scroll to position [3477, 0]
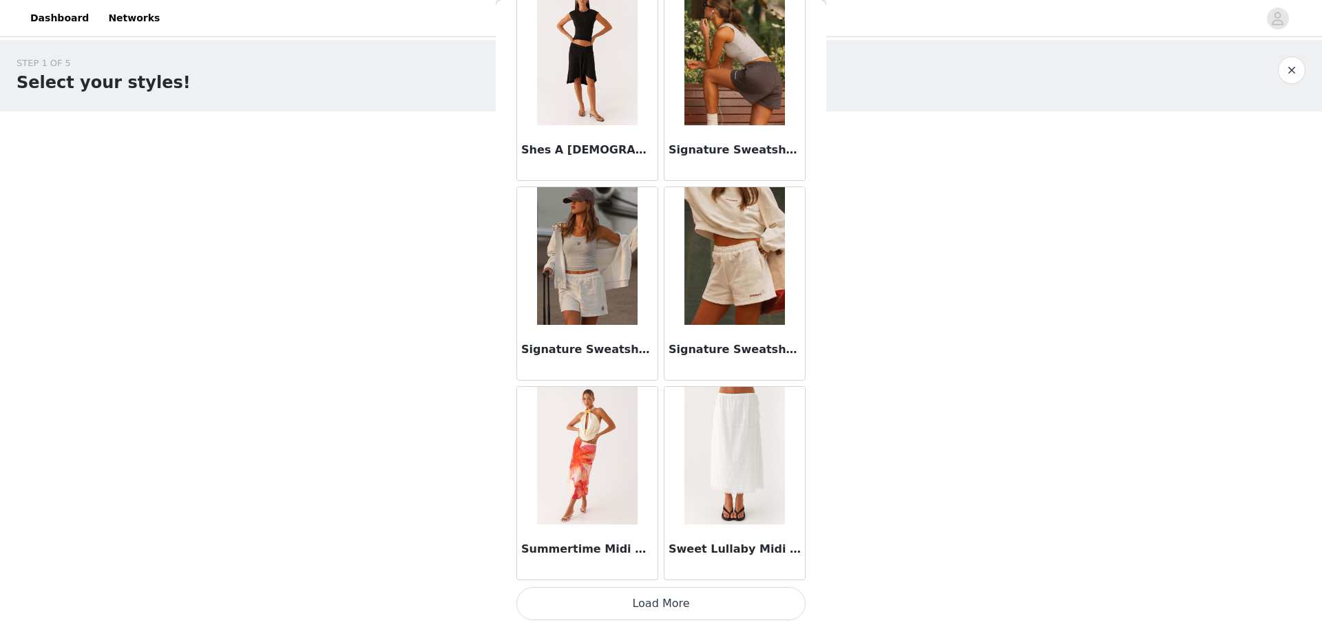
click at [762, 587] on button "Load More" at bounding box center [661, 603] width 289 height 33
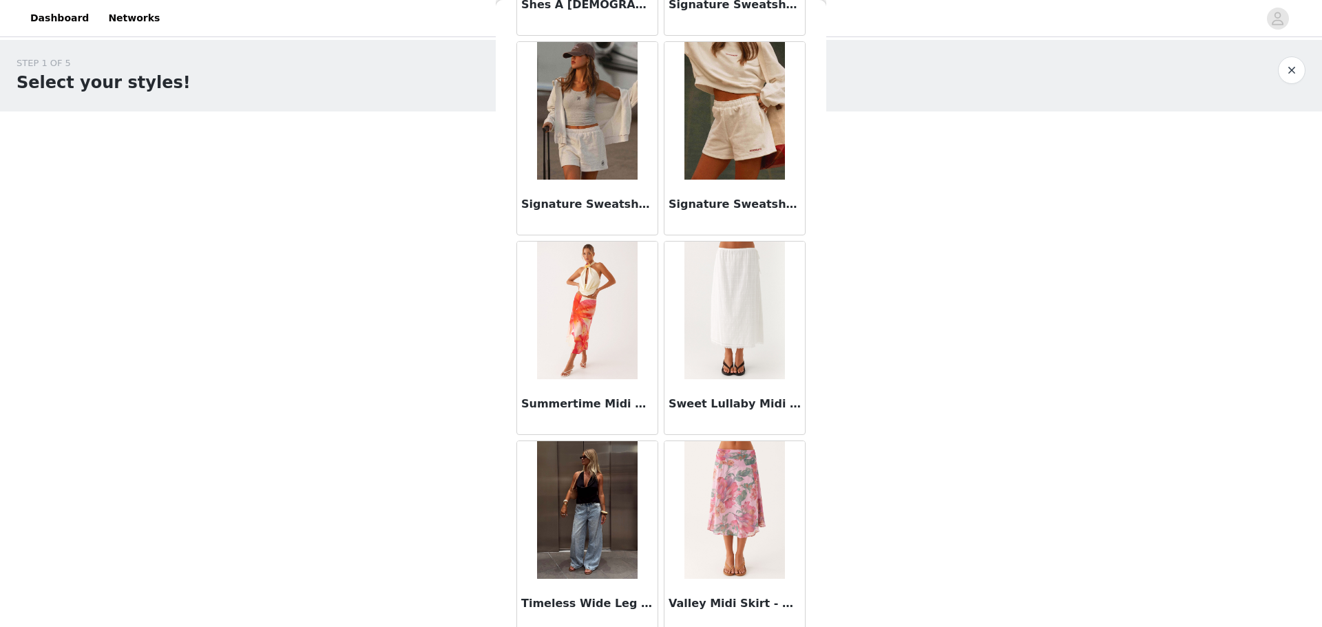
scroll to position [3833, 0]
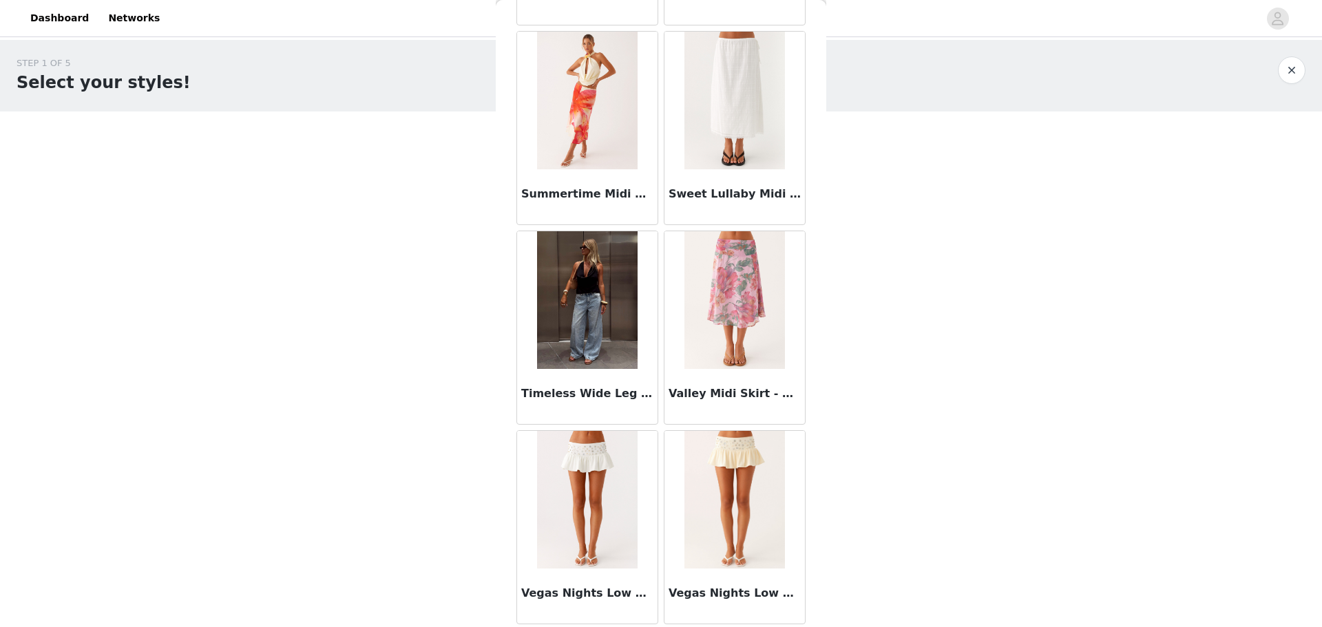
click at [596, 319] on img at bounding box center [587, 300] width 100 height 138
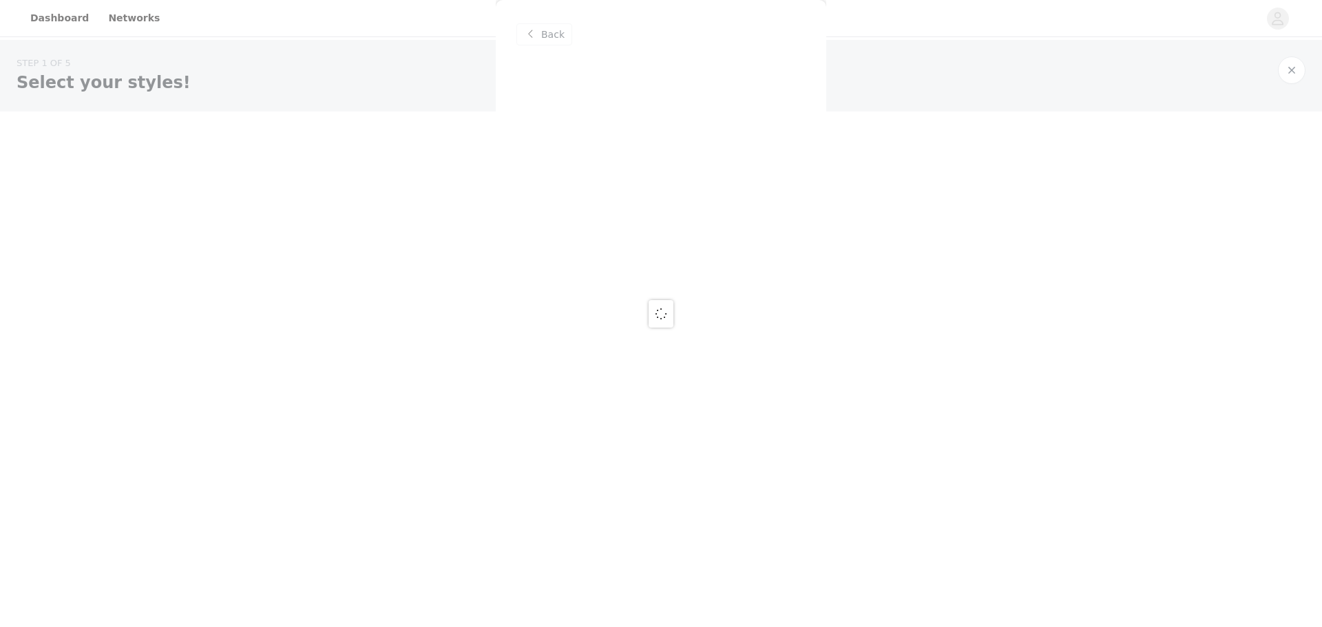
scroll to position [0, 0]
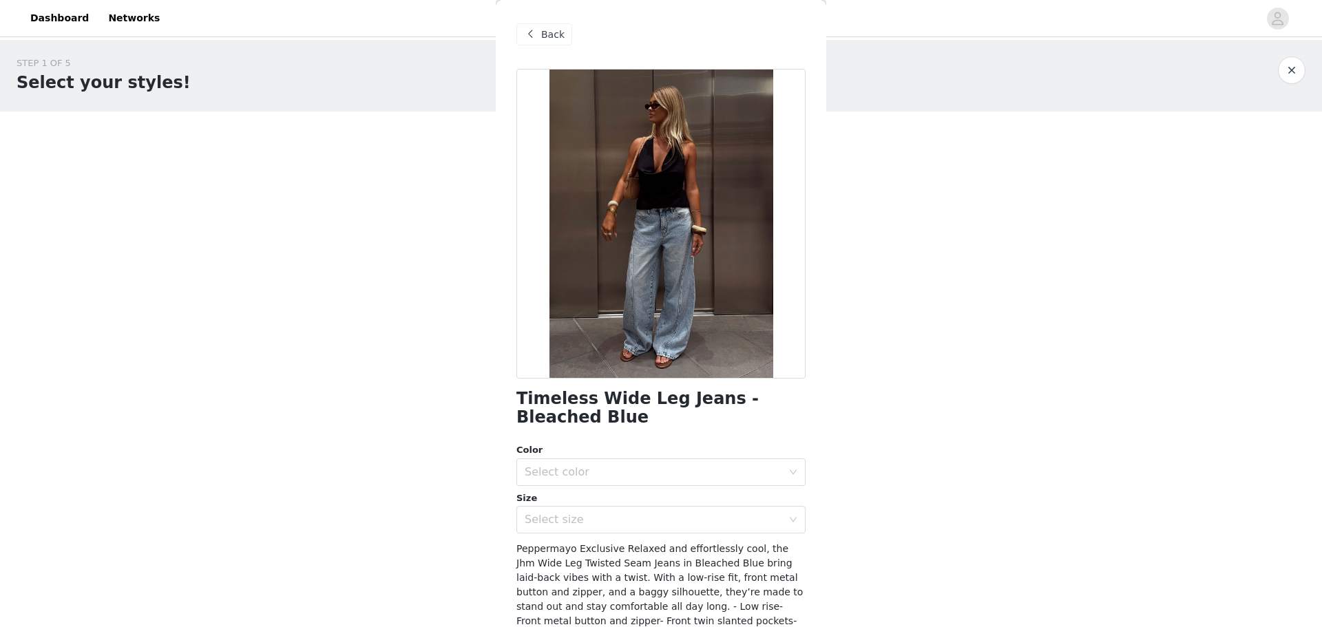
click at [545, 34] on span "Back" at bounding box center [552, 35] width 23 height 14
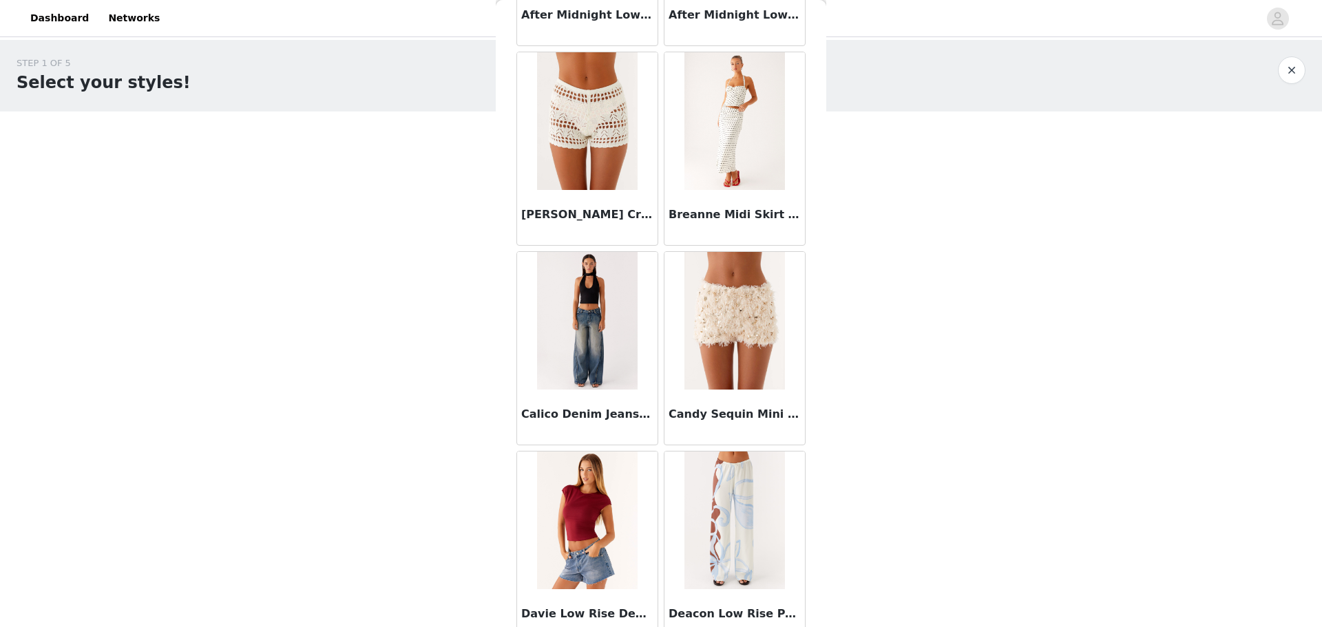
scroll to position [207, 0]
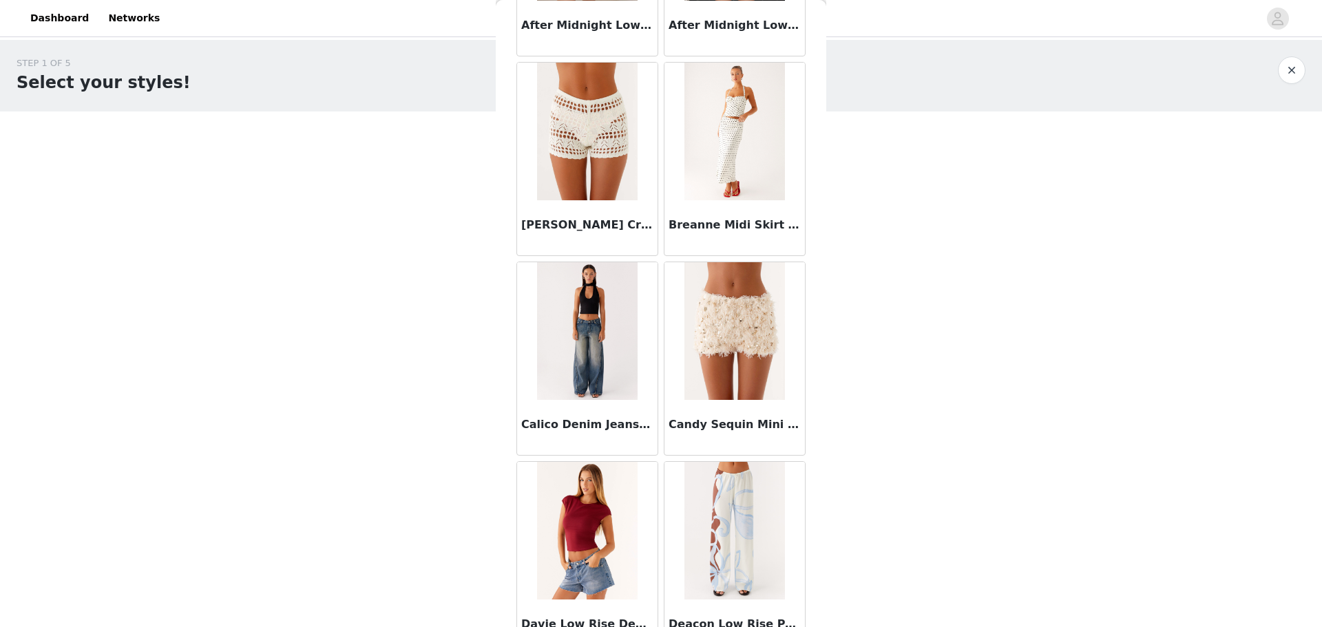
click at [716, 300] on img at bounding box center [735, 331] width 100 height 138
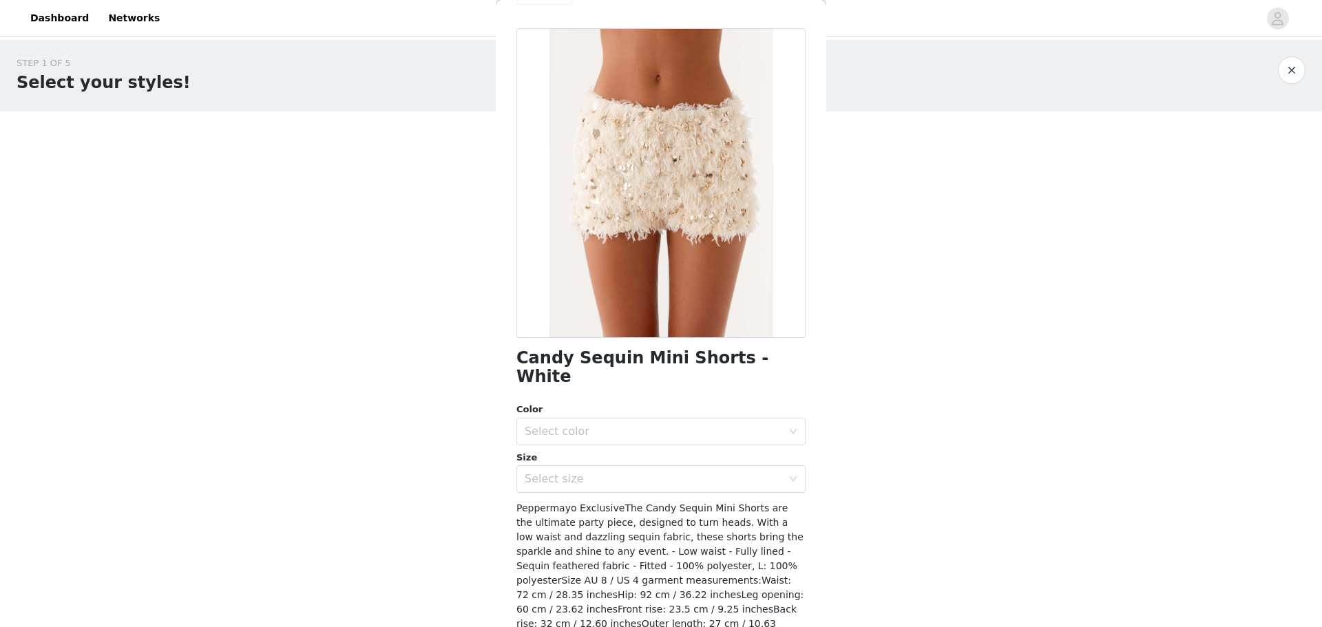
scroll to position [84, 0]
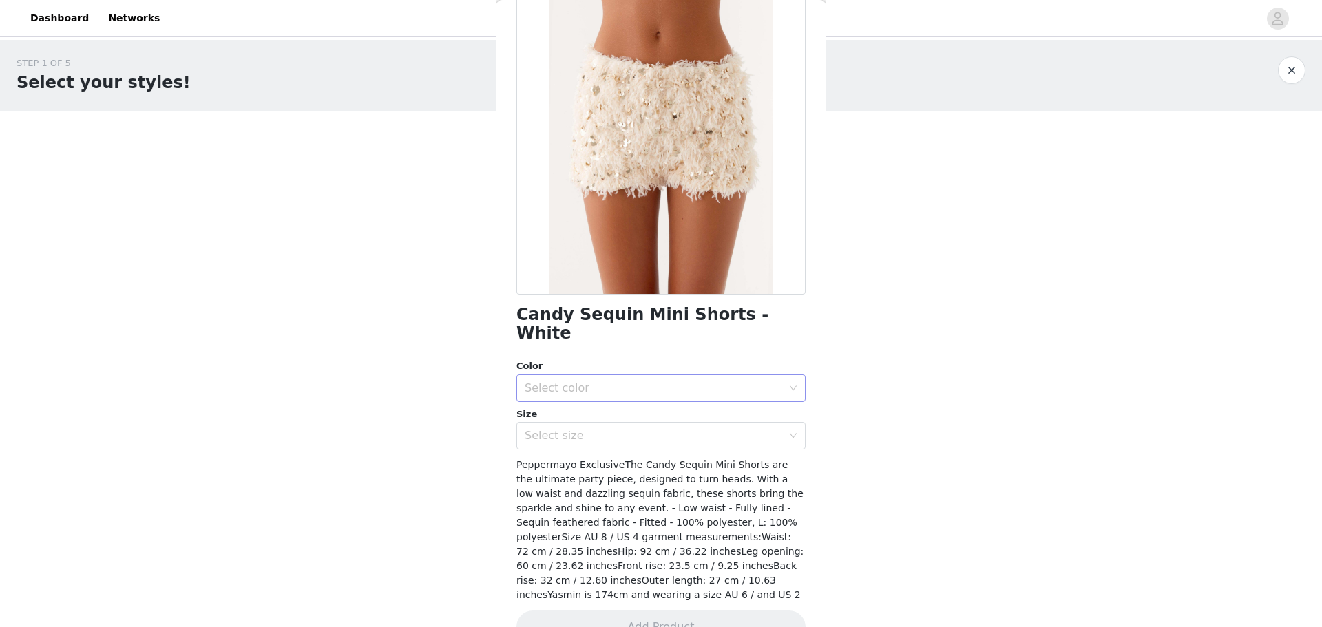
click at [679, 382] on div "Select color" at bounding box center [654, 389] width 258 height 14
click at [670, 398] on li "White" at bounding box center [656, 400] width 279 height 22
click at [678, 429] on div "Select size" at bounding box center [654, 436] width 258 height 14
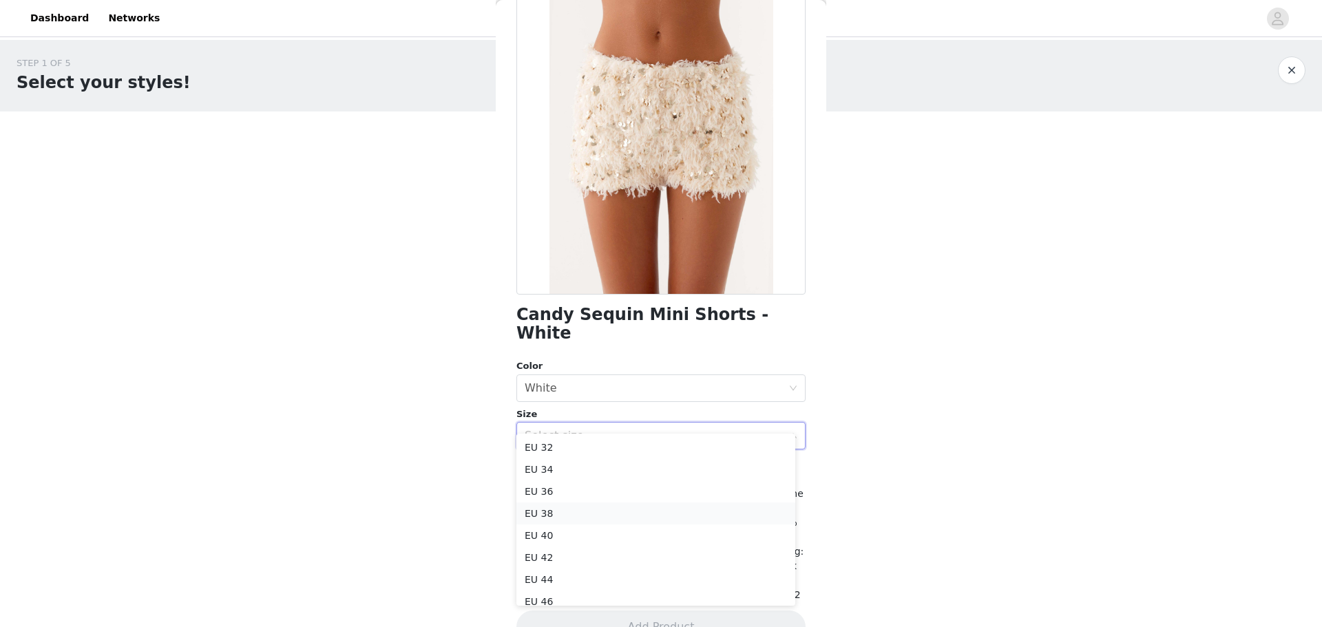
click at [633, 510] on li "EU 38" at bounding box center [656, 514] width 279 height 22
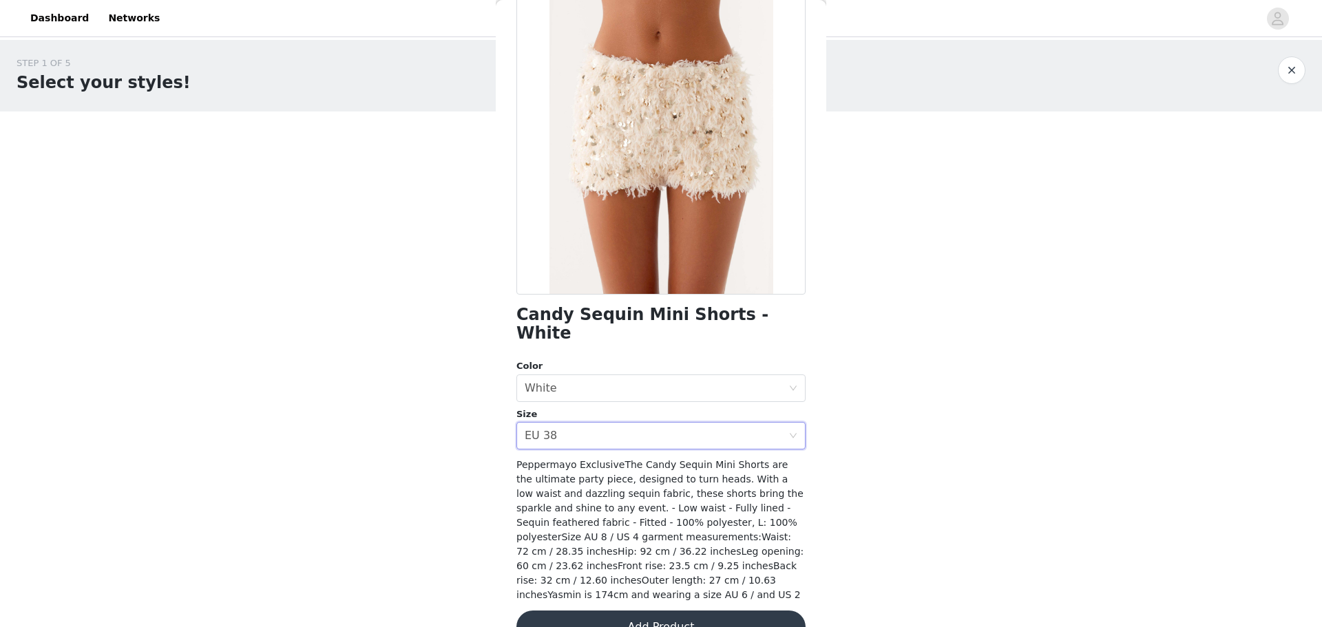
click at [705, 611] on button "Add Product" at bounding box center [661, 627] width 289 height 33
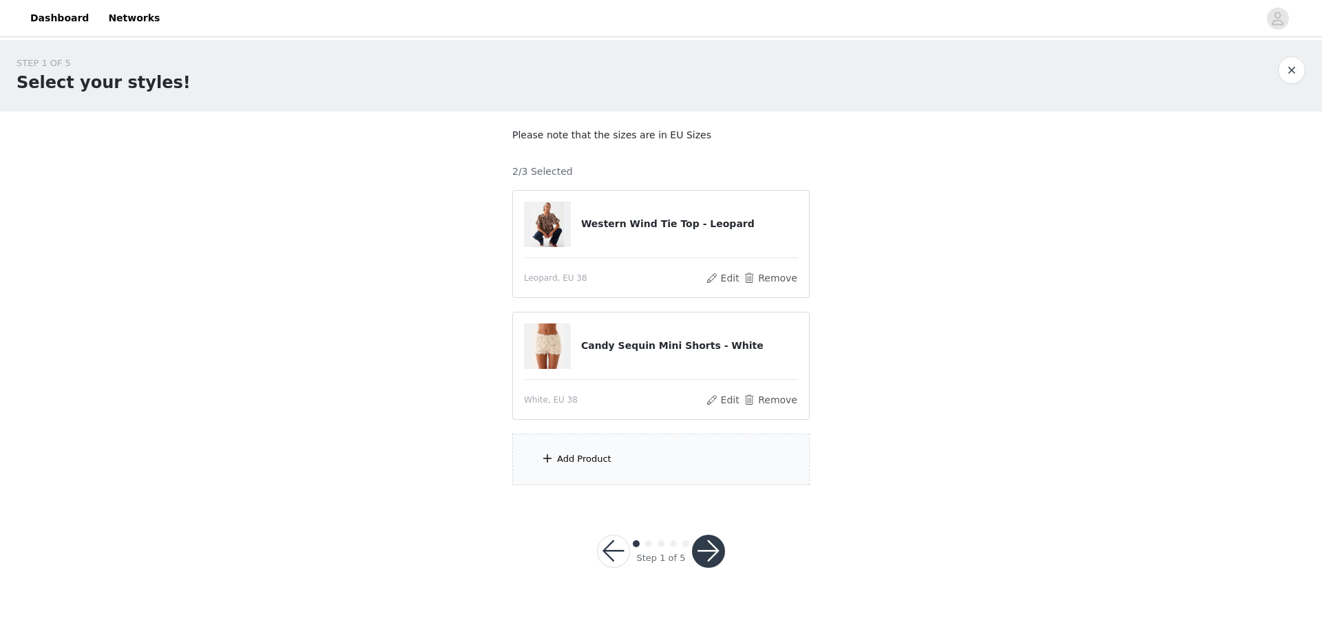
click at [645, 471] on div "Add Product" at bounding box center [661, 460] width 298 height 52
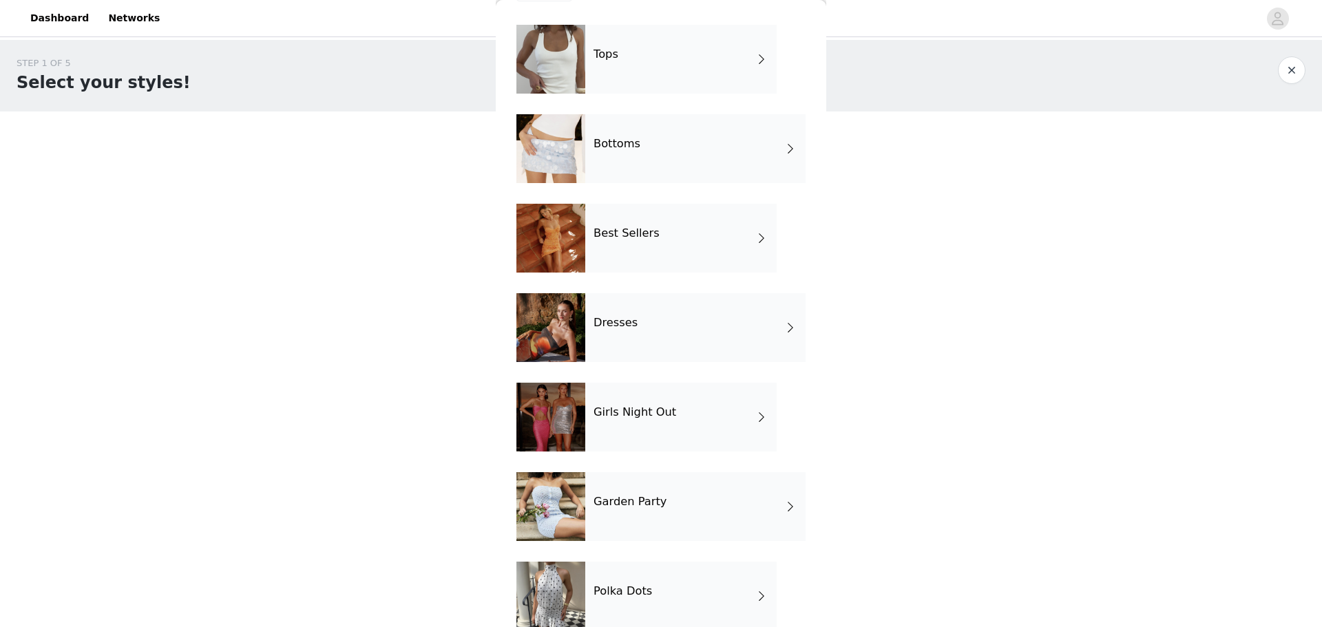
scroll to position [68, 0]
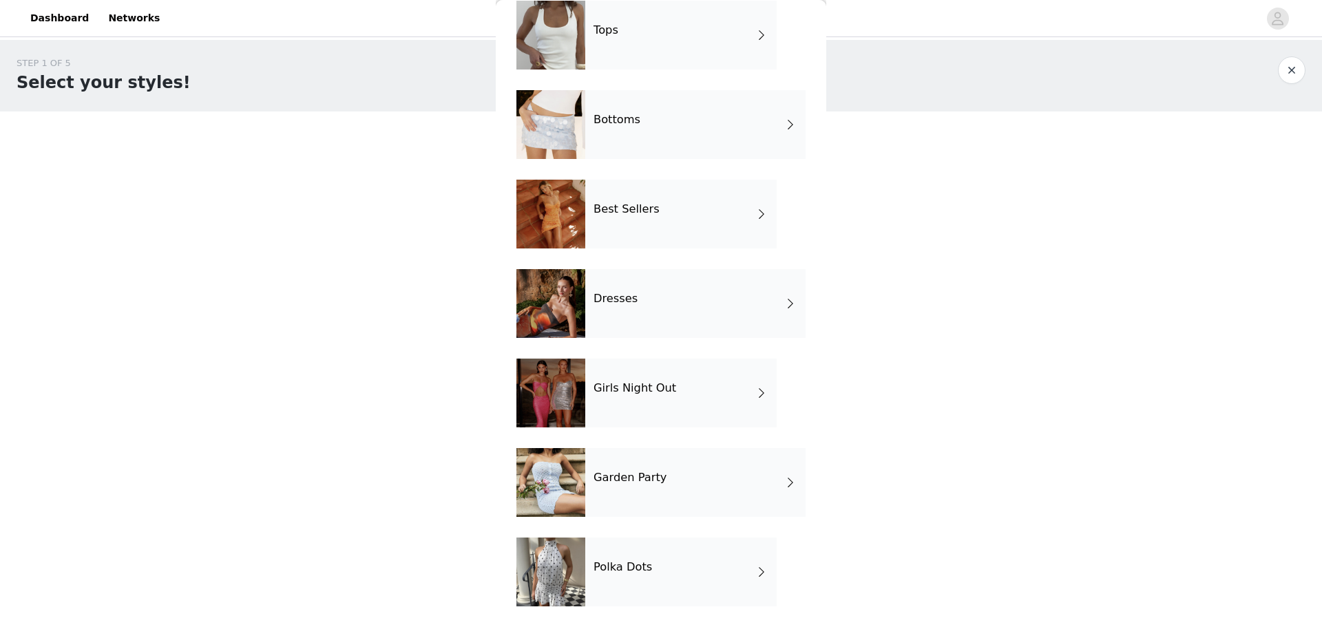
click at [755, 207] on span at bounding box center [762, 214] width 14 height 17
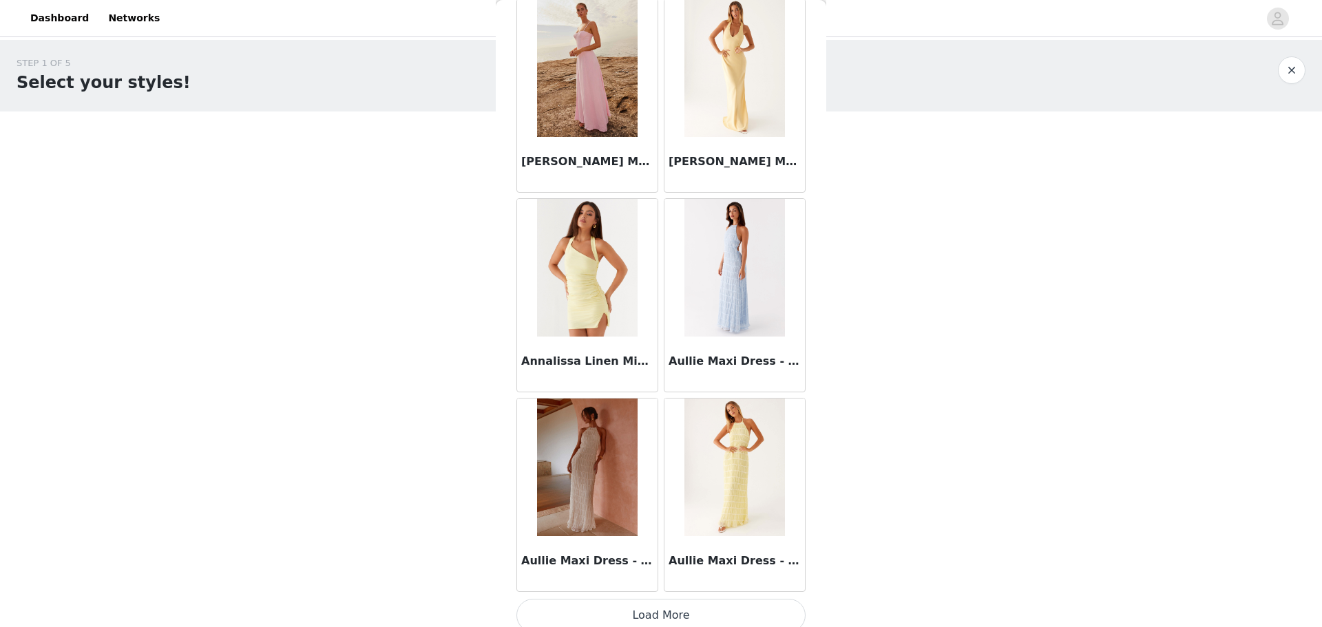
scroll to position [1480, 0]
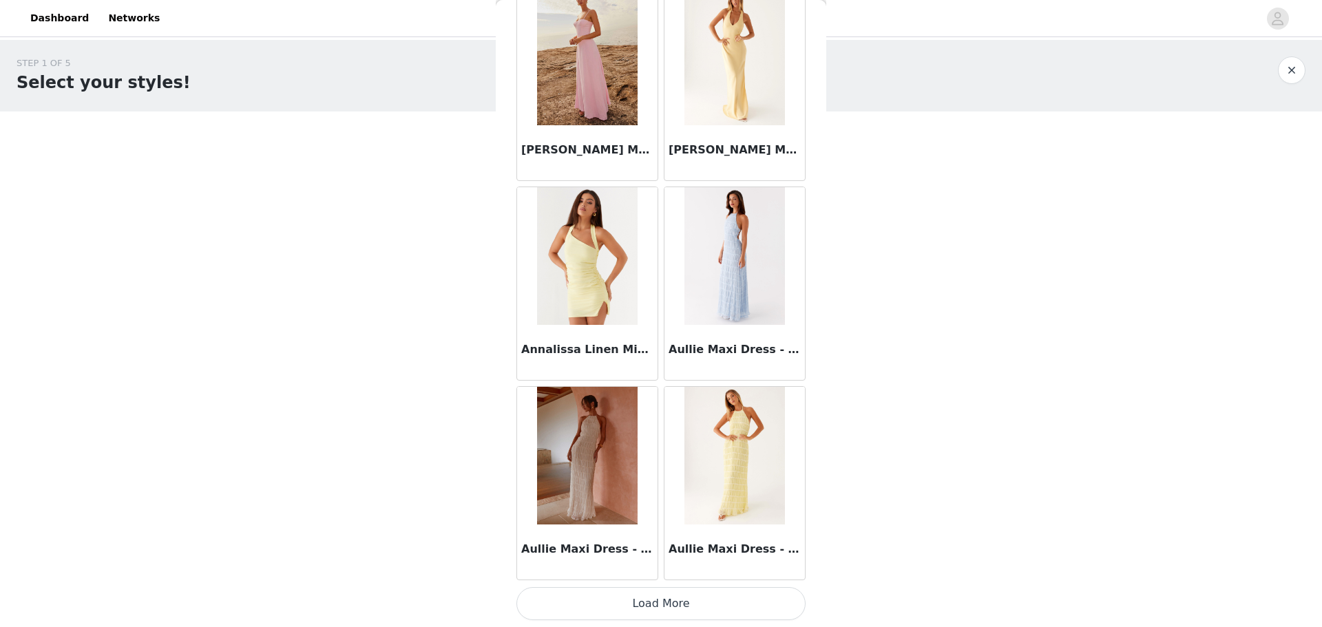
click at [668, 605] on button "Load More" at bounding box center [661, 603] width 289 height 33
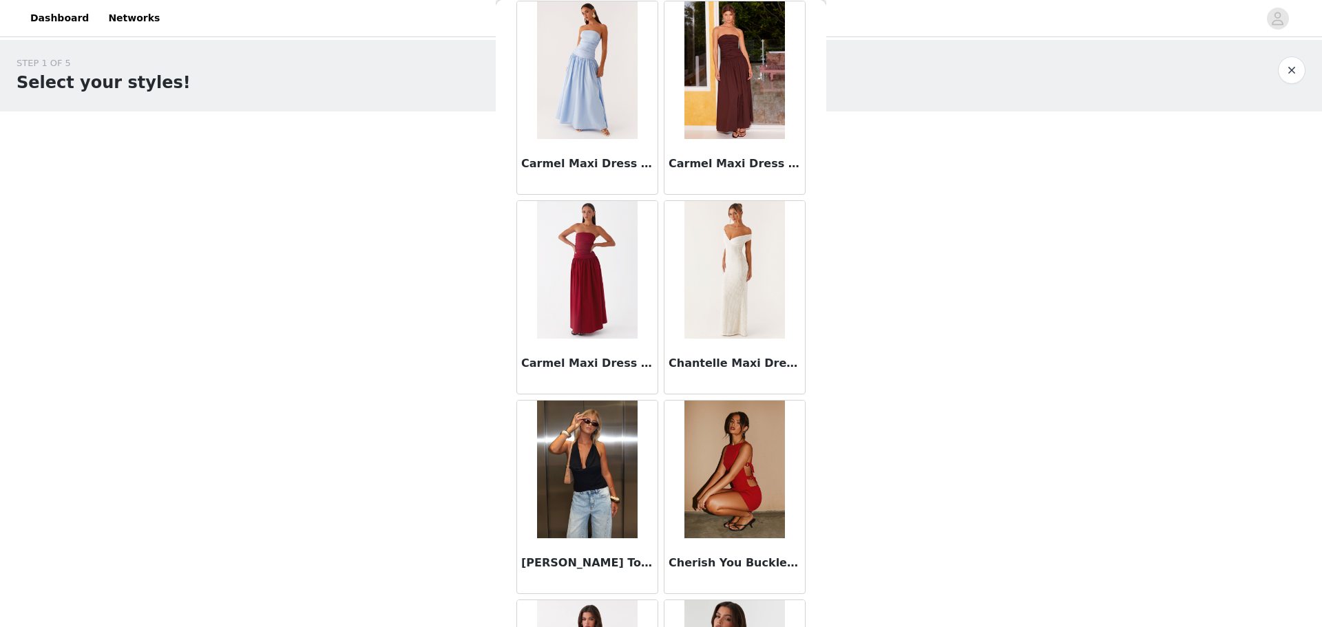
scroll to position [3477, 0]
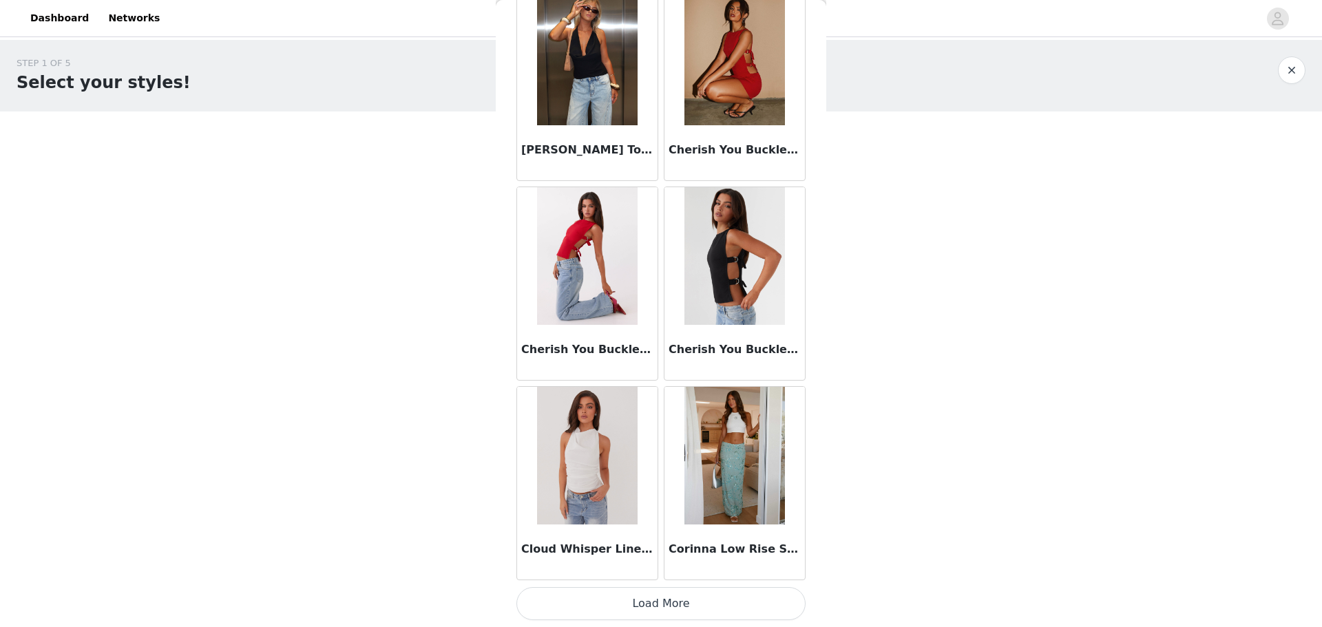
click at [707, 605] on button "Load More" at bounding box center [661, 603] width 289 height 33
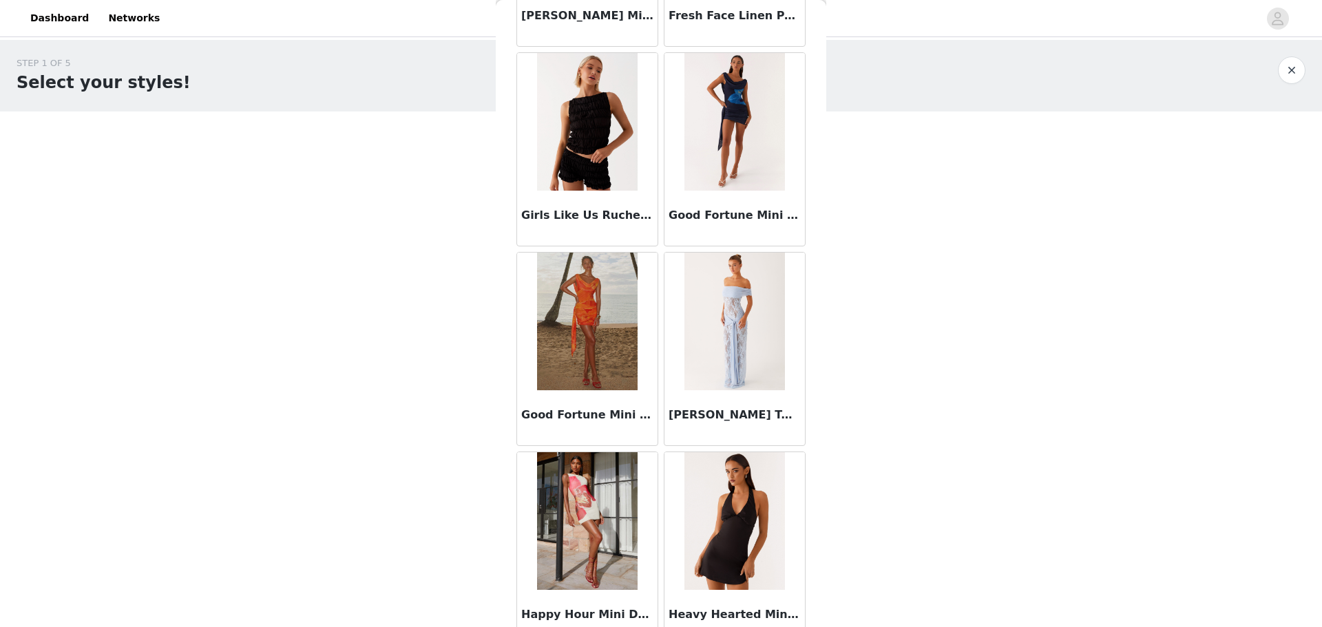
scroll to position [5474, 0]
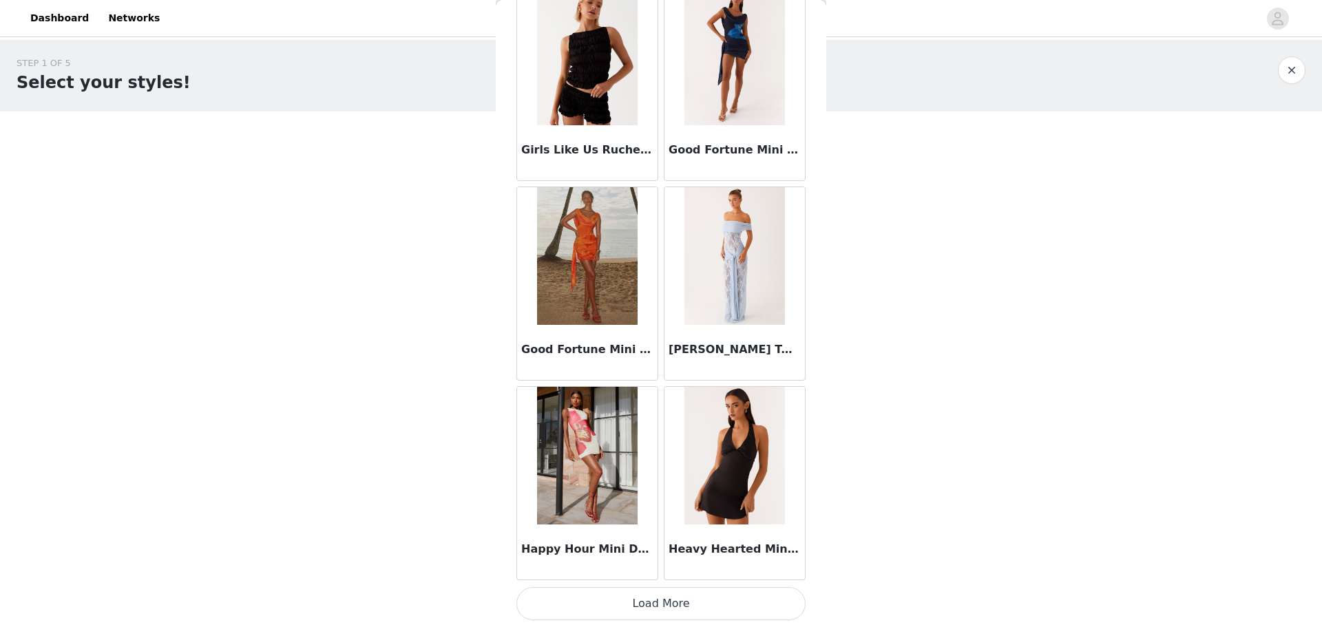
click at [696, 597] on button "Load More" at bounding box center [661, 603] width 289 height 33
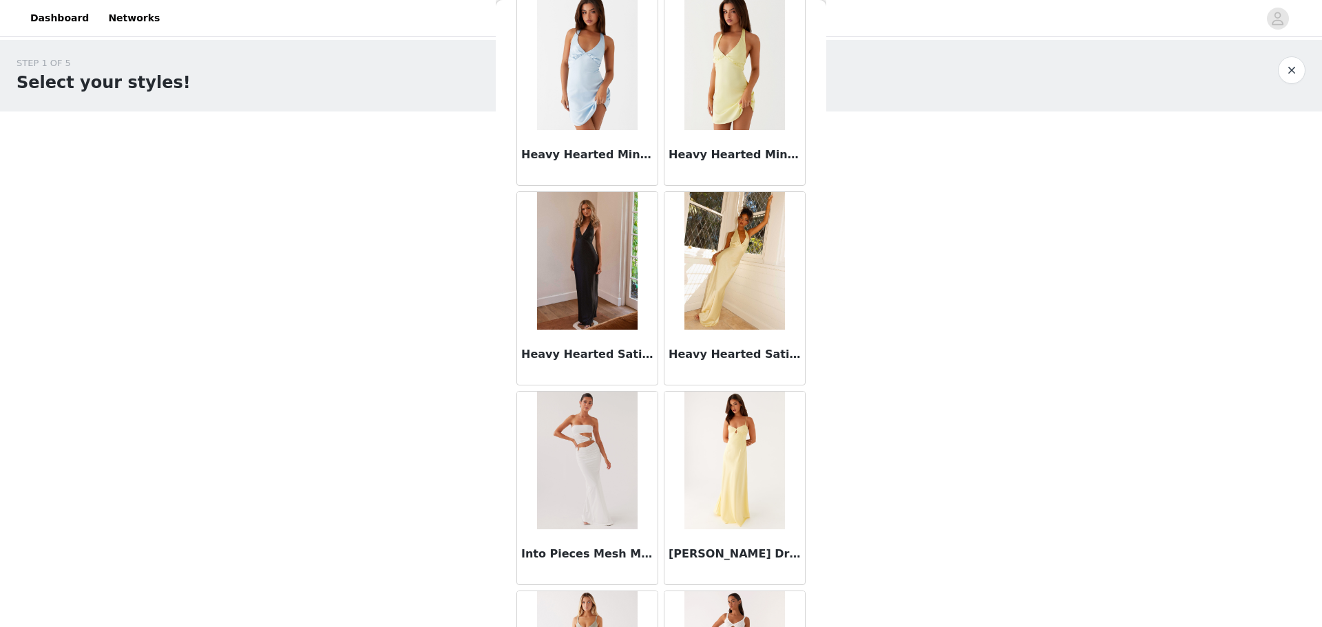
scroll to position [6094, 0]
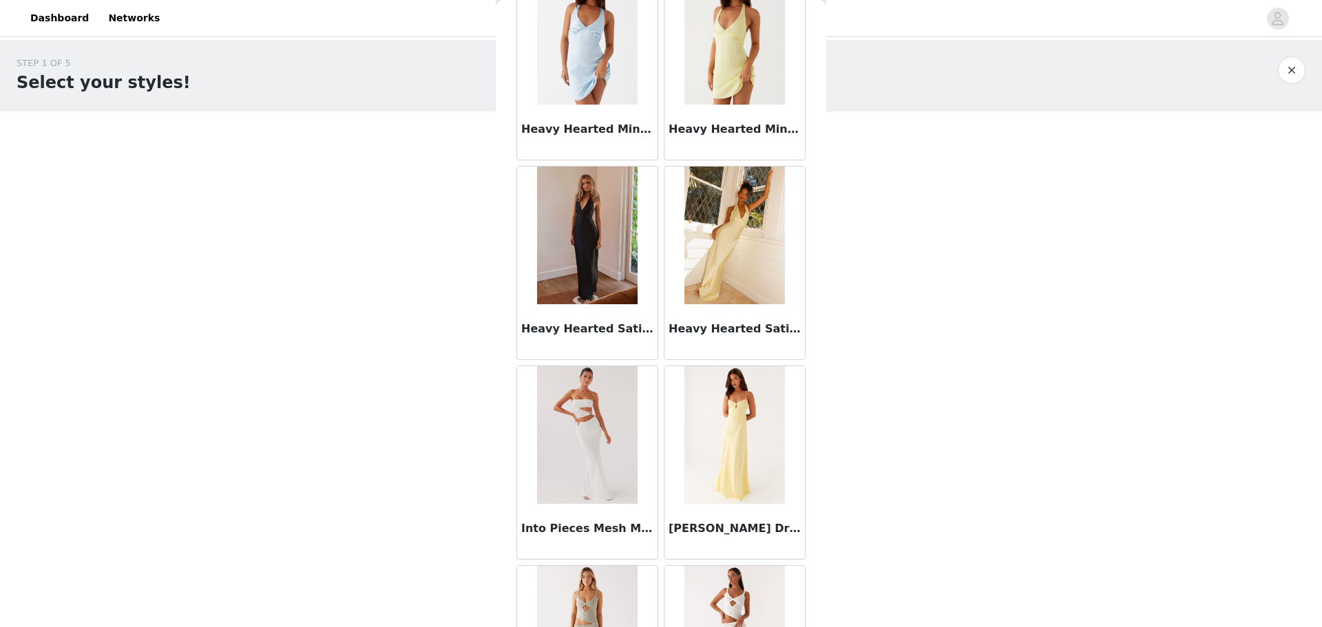
click at [628, 284] on img at bounding box center [587, 236] width 100 height 138
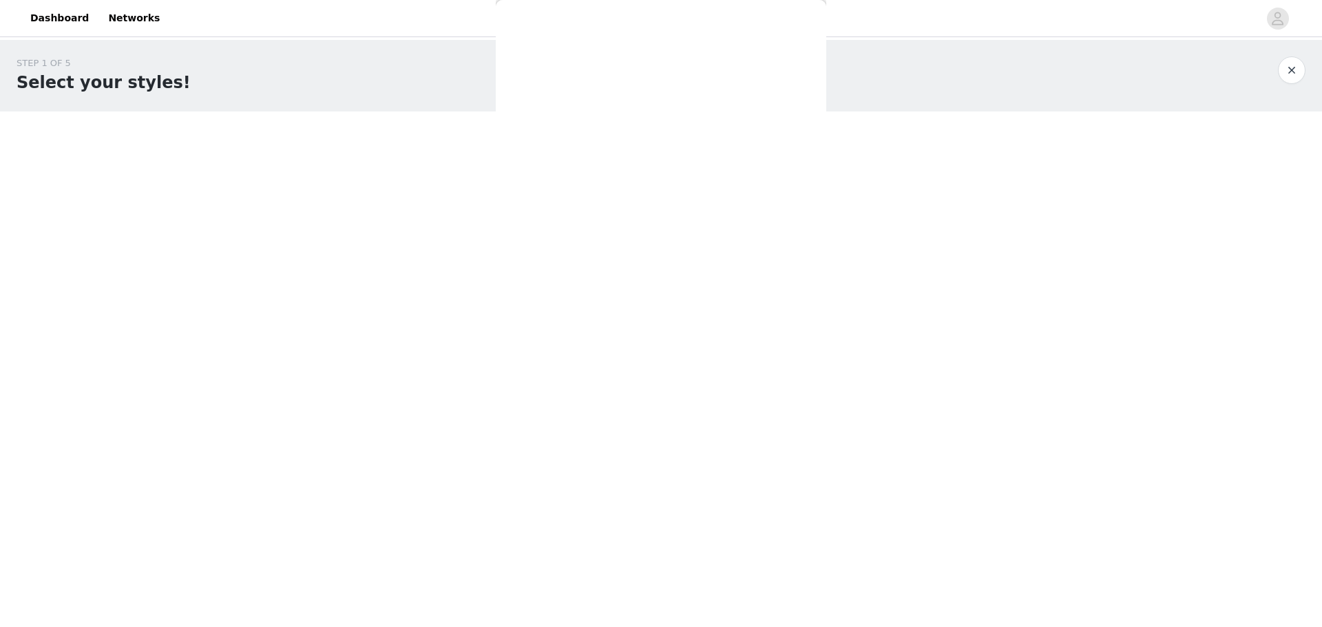
scroll to position [0, 0]
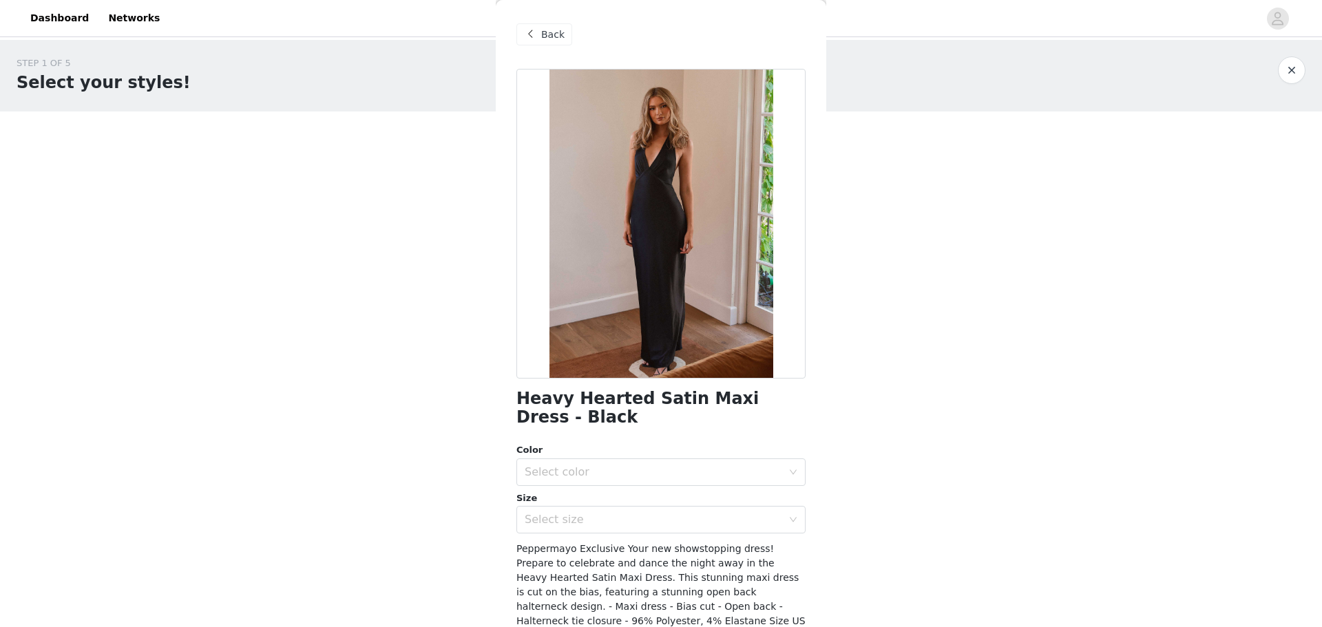
click at [536, 35] on span at bounding box center [530, 34] width 17 height 17
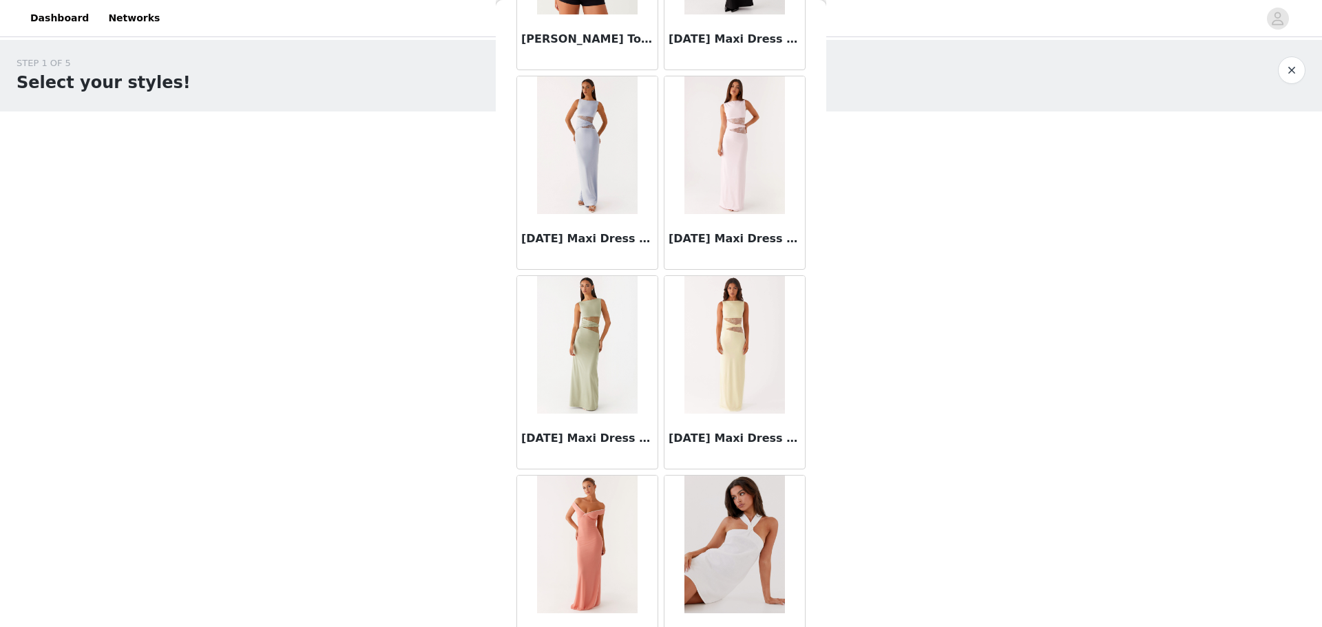
scroll to position [7472, 0]
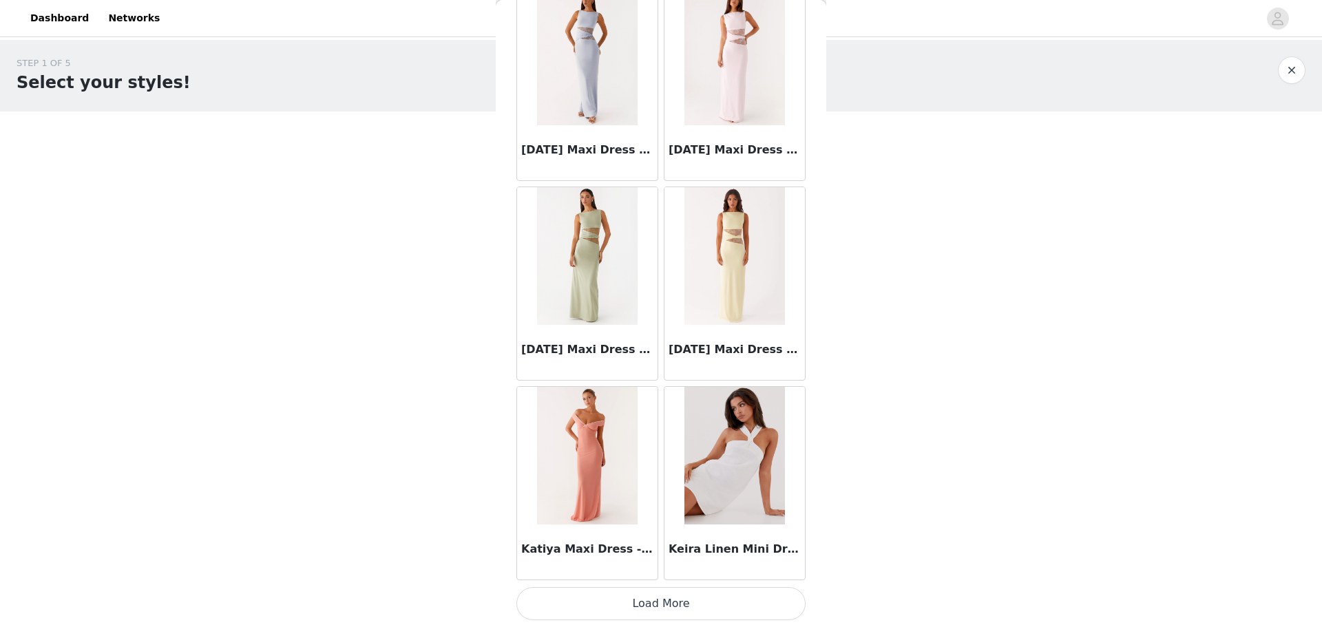
click at [767, 603] on button "Load More" at bounding box center [661, 603] width 289 height 33
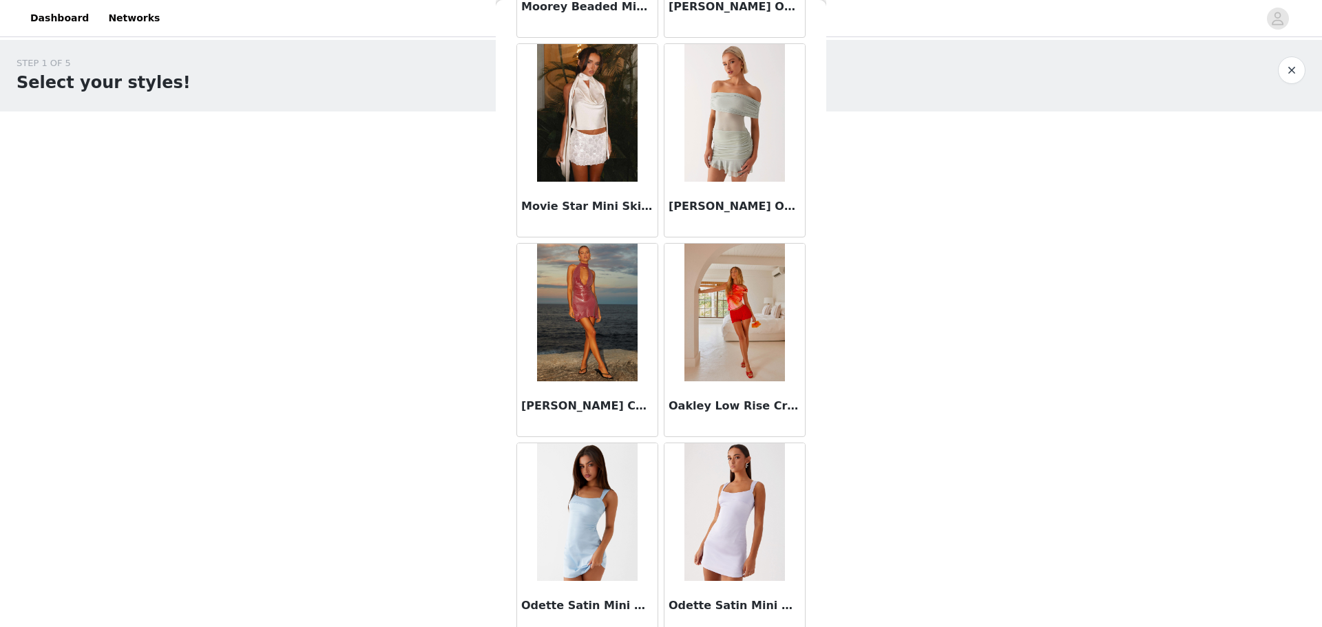
scroll to position [9469, 0]
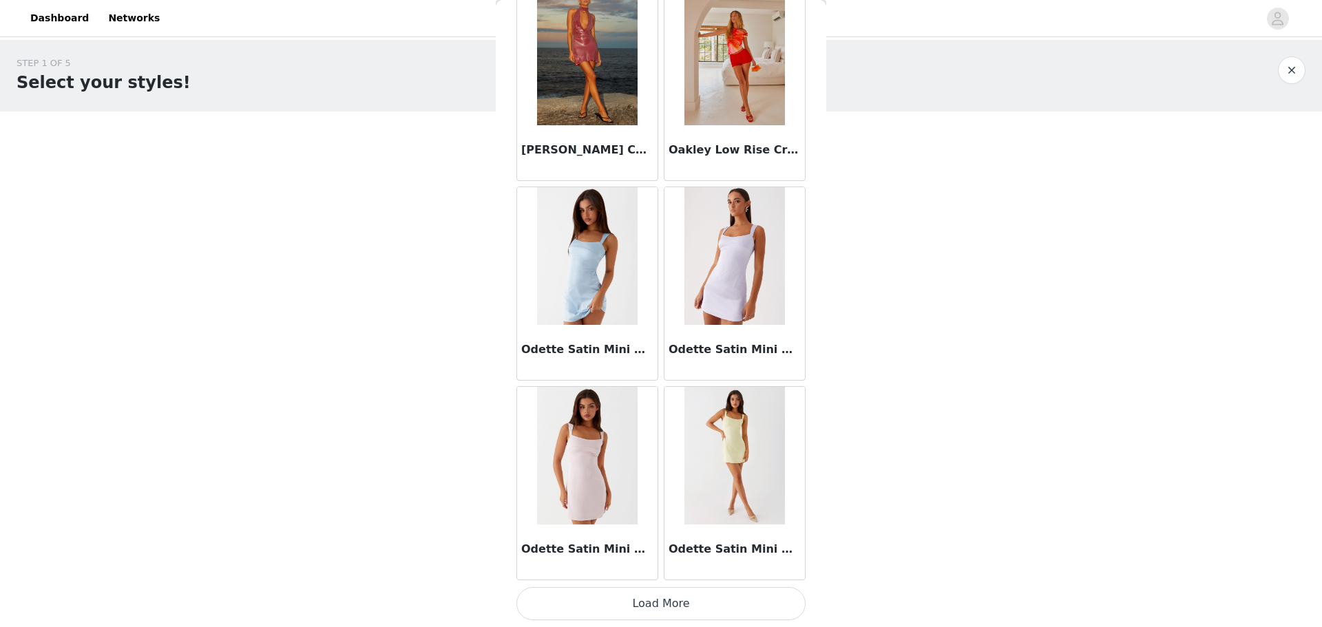
click at [698, 589] on button "Load More" at bounding box center [661, 603] width 289 height 33
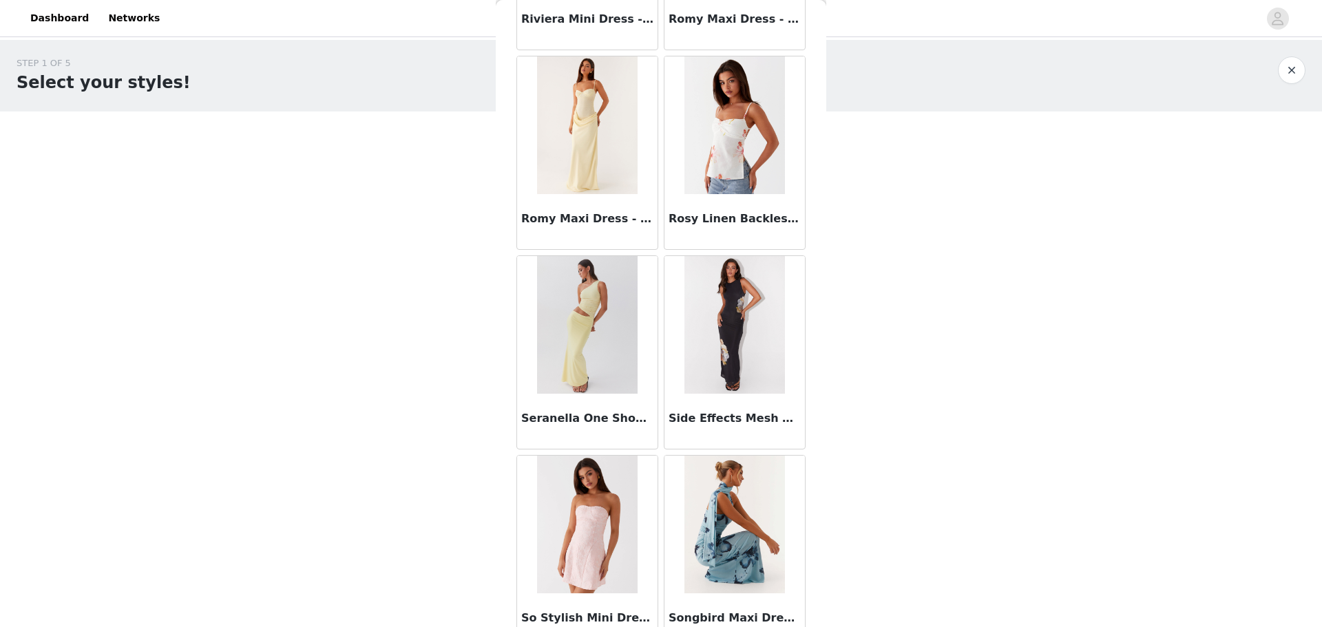
scroll to position [11466, 0]
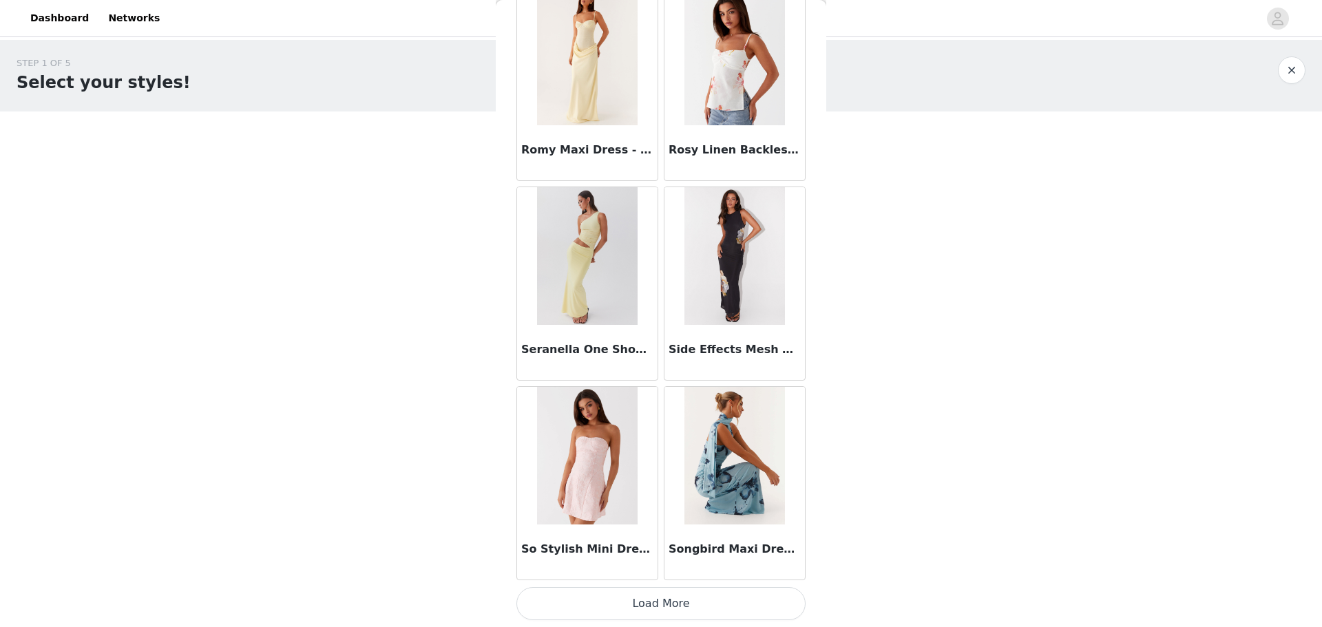
click at [693, 597] on button "Load More" at bounding box center [661, 603] width 289 height 33
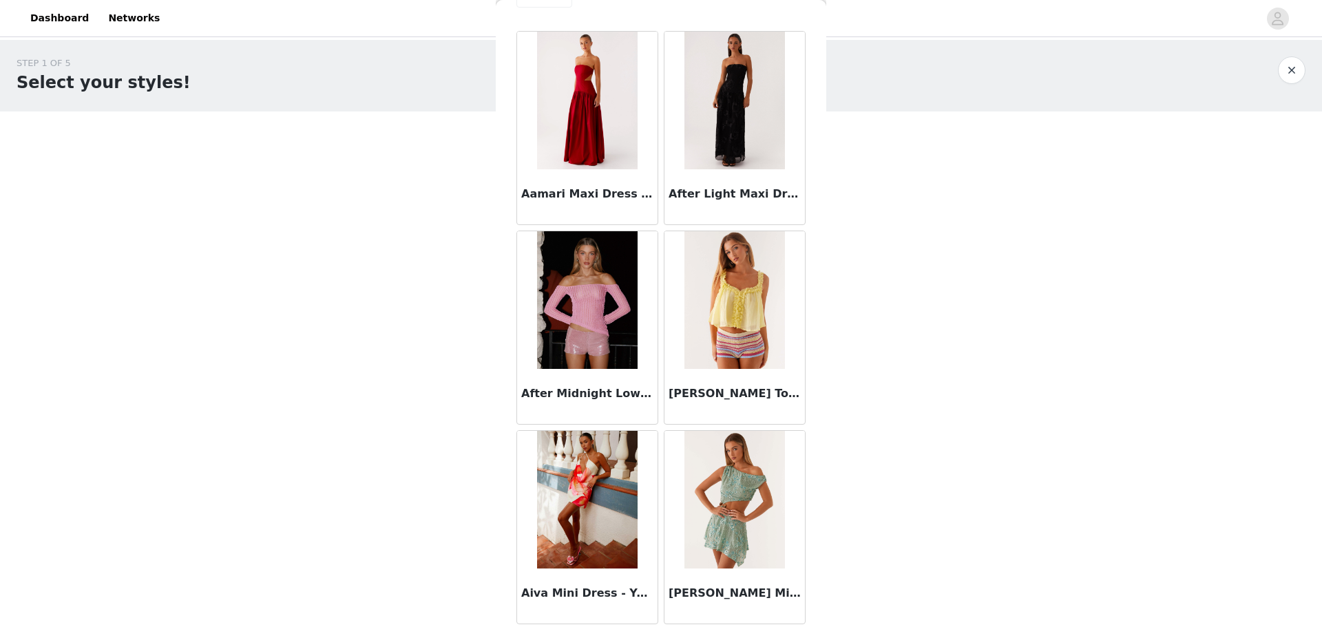
scroll to position [0, 0]
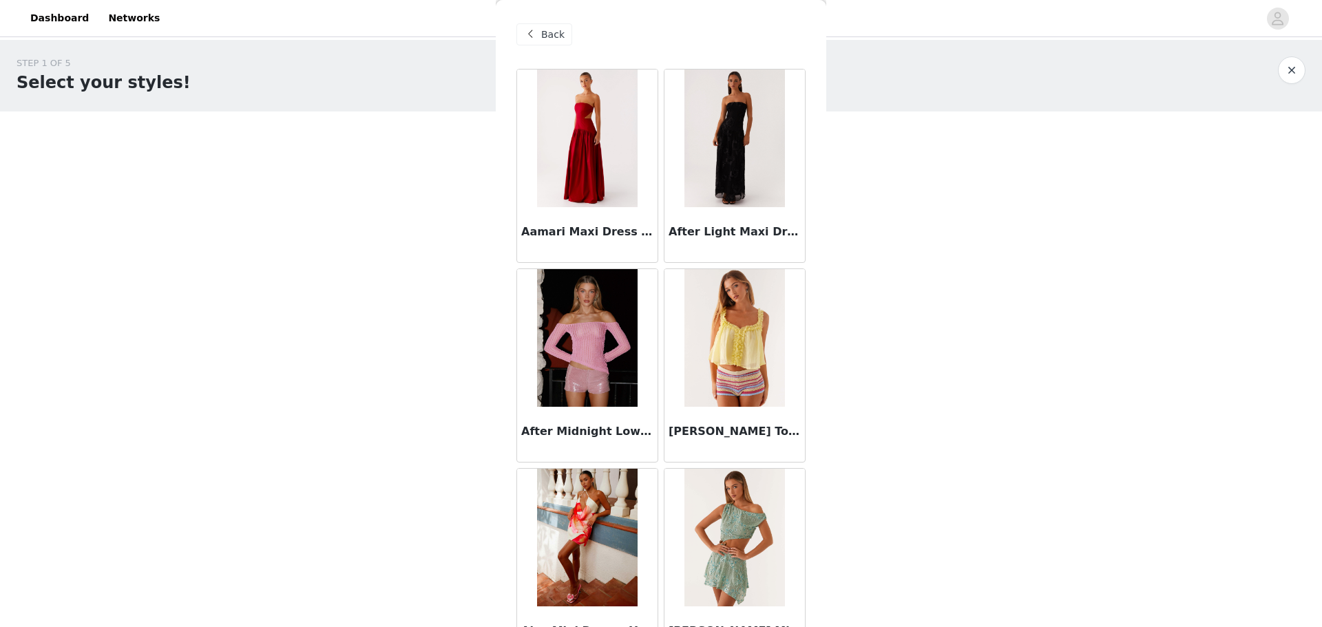
click at [553, 34] on span "Back" at bounding box center [552, 35] width 23 height 14
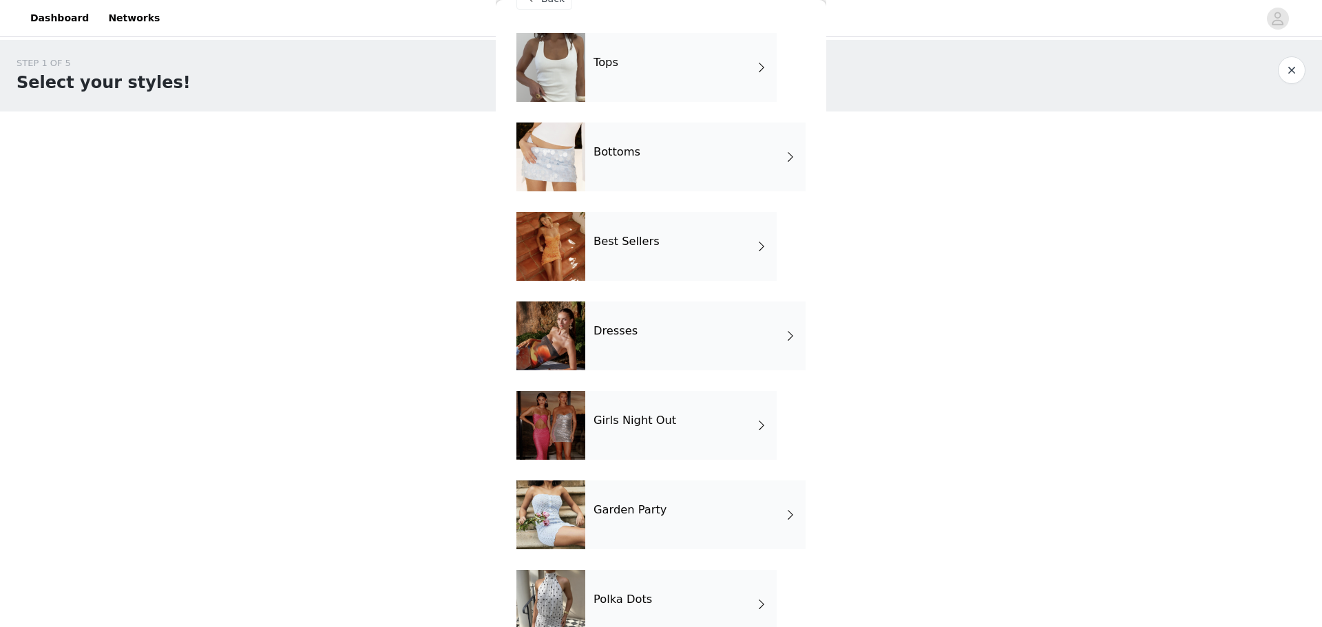
scroll to position [68, 0]
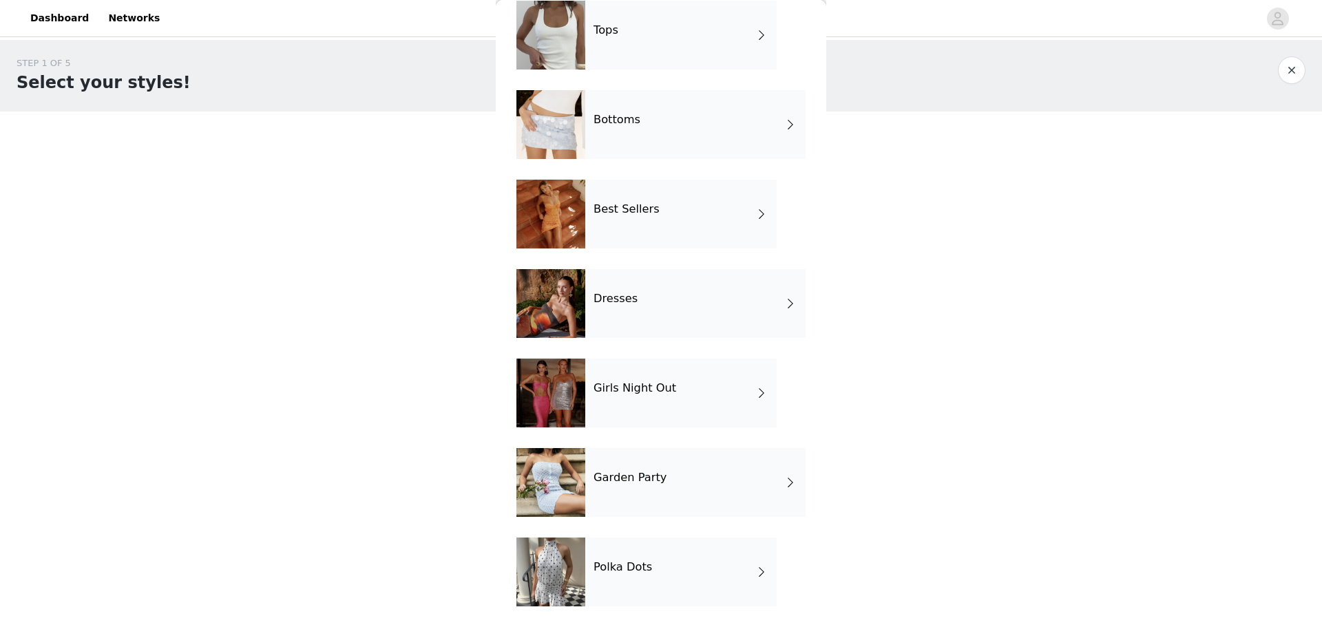
click at [694, 575] on div "Polka Dots" at bounding box center [680, 572] width 191 height 69
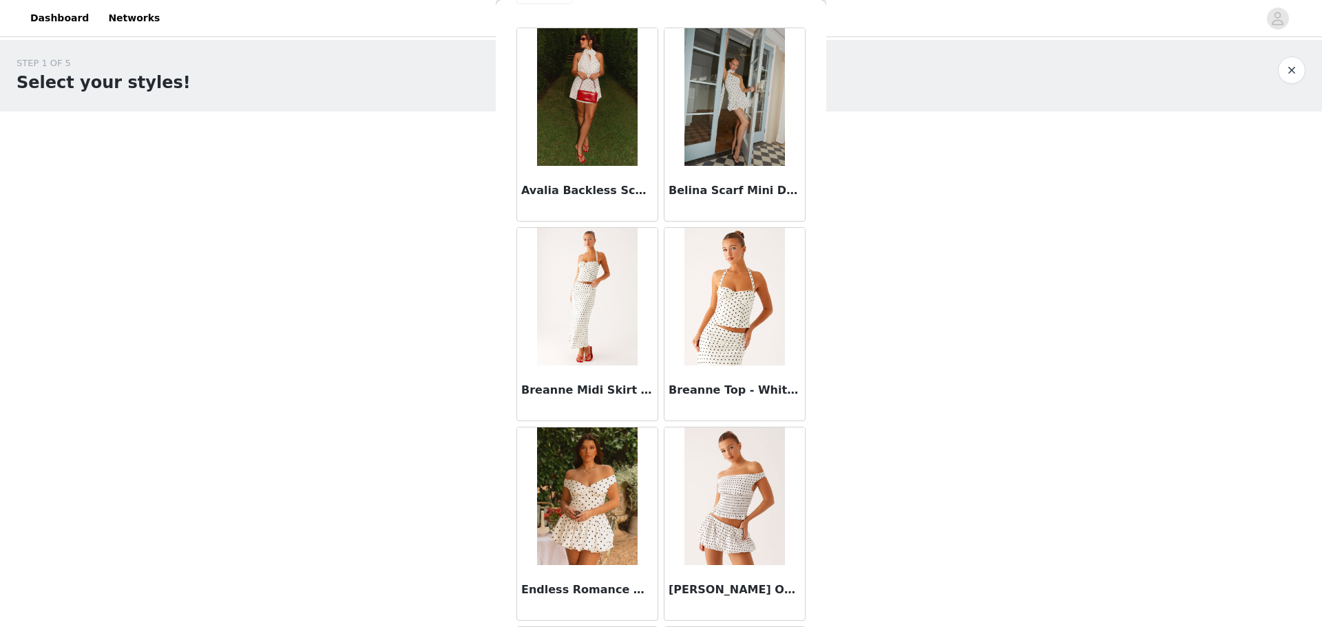
scroll to position [0, 0]
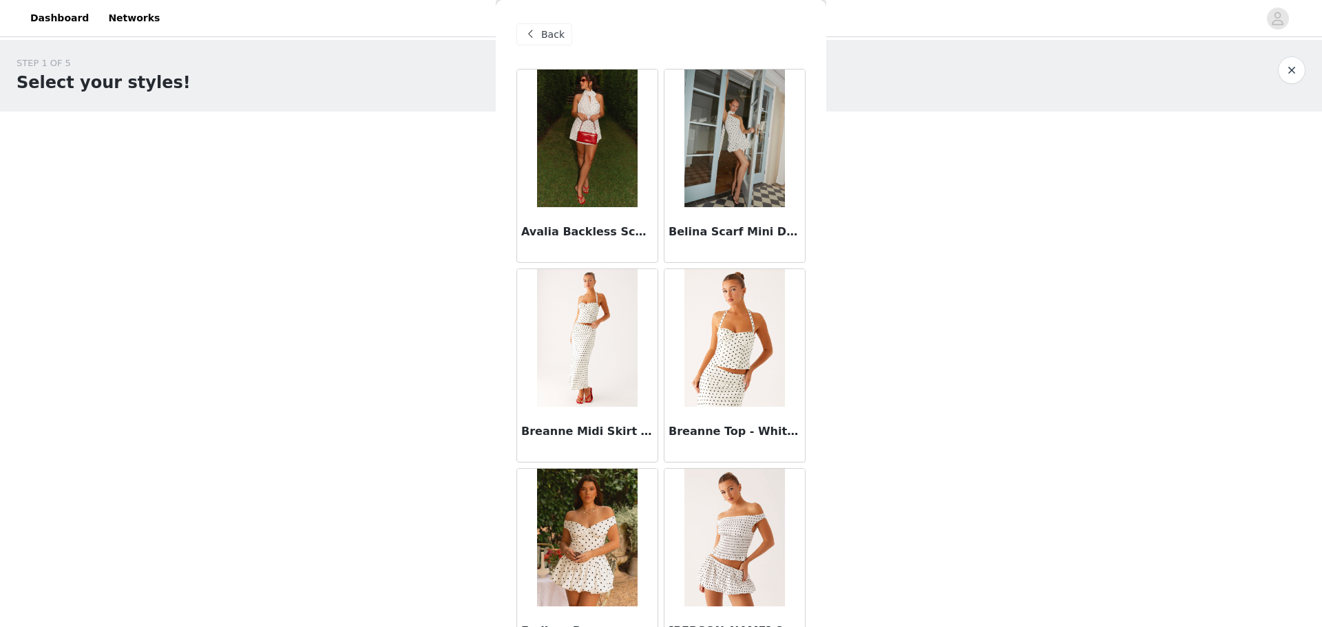
click at [539, 29] on div "Back" at bounding box center [545, 34] width 56 height 22
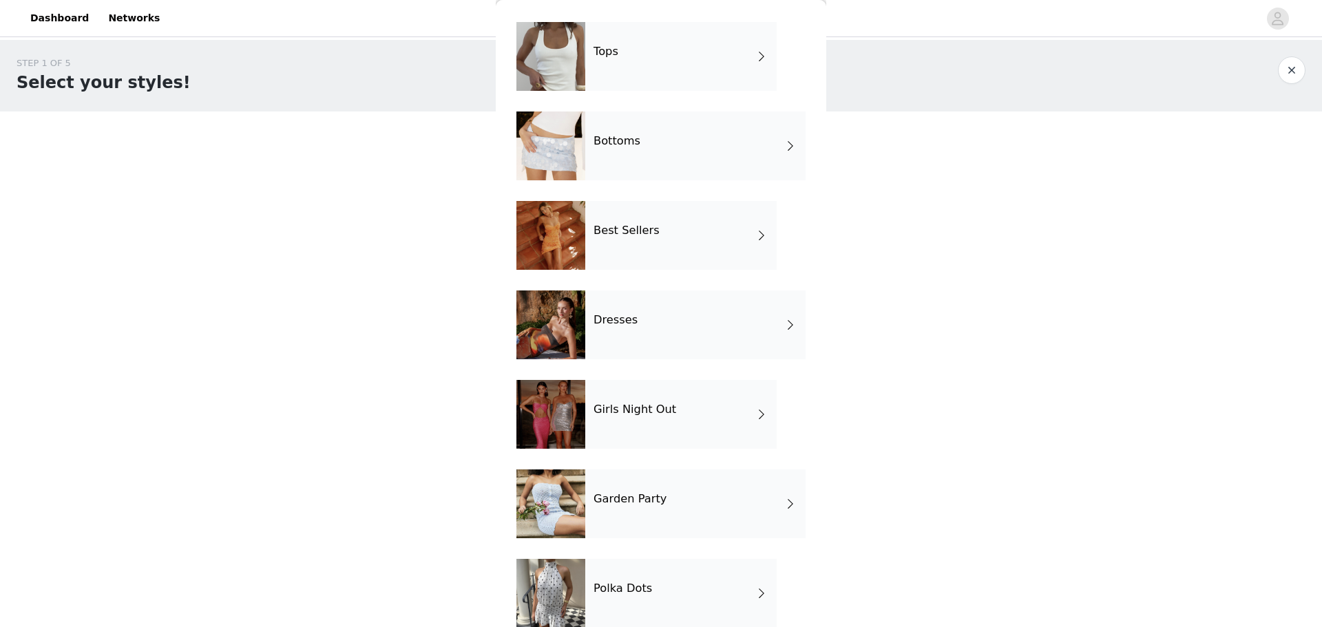
scroll to position [68, 0]
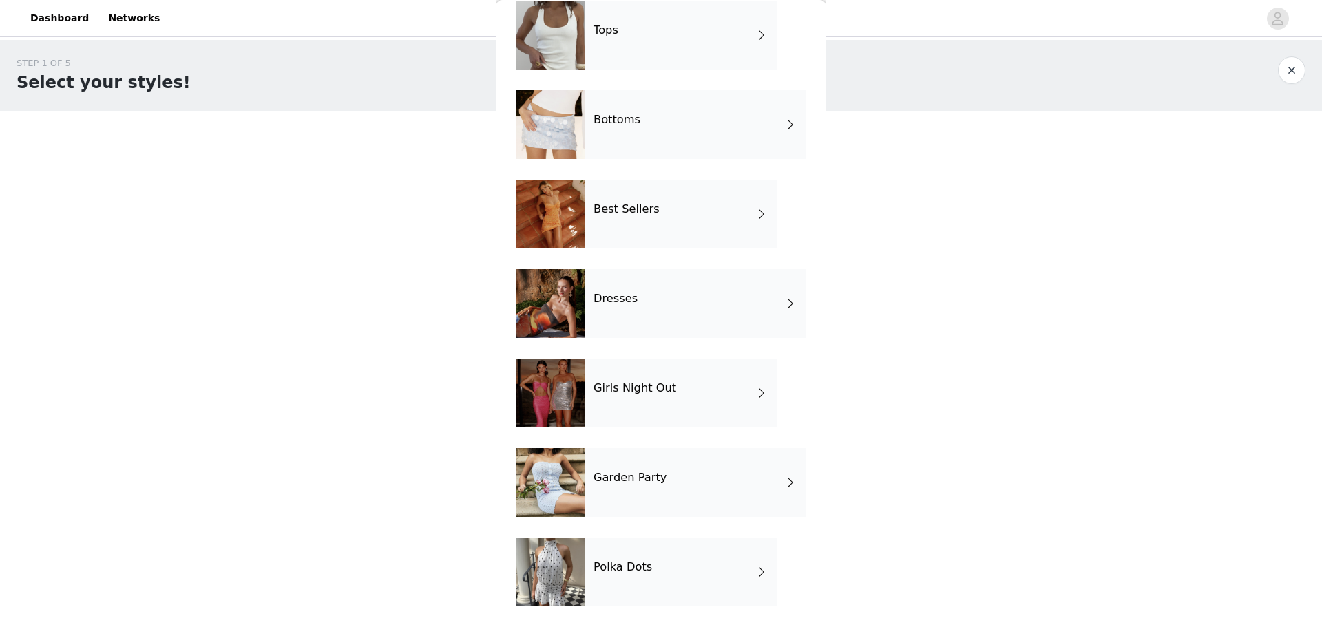
click at [749, 474] on div "Garden Party" at bounding box center [695, 482] width 220 height 69
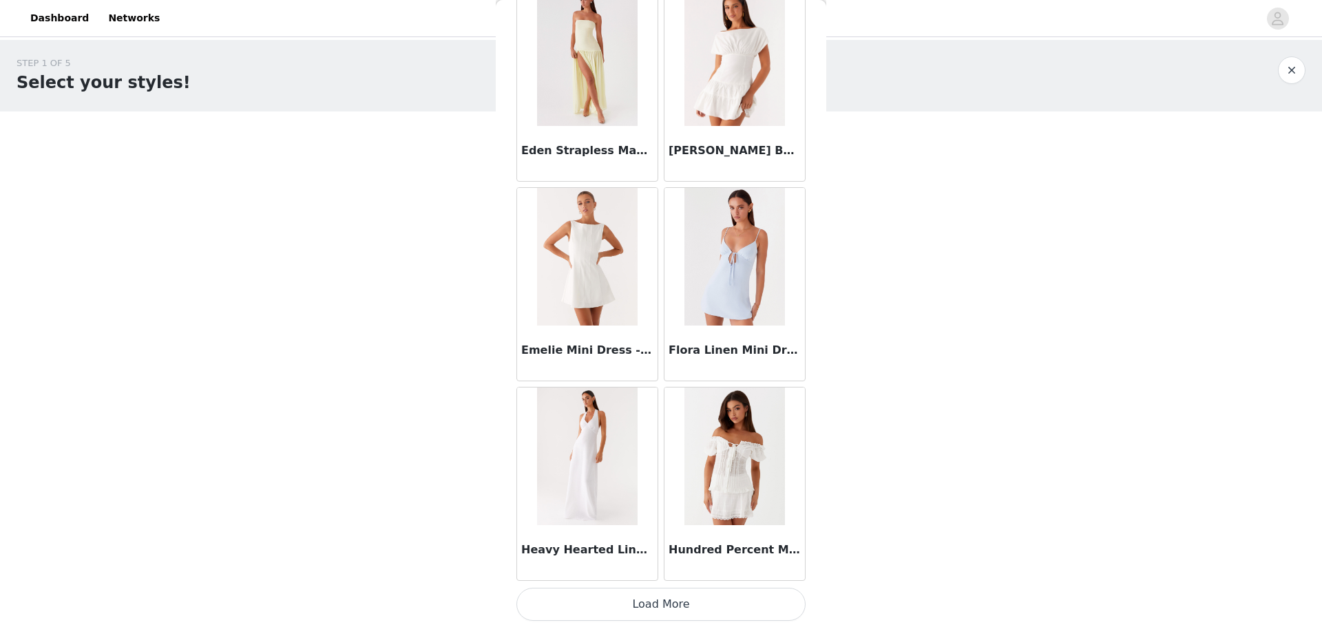
scroll to position [1480, 0]
click at [698, 593] on button "Load More" at bounding box center [661, 603] width 289 height 33
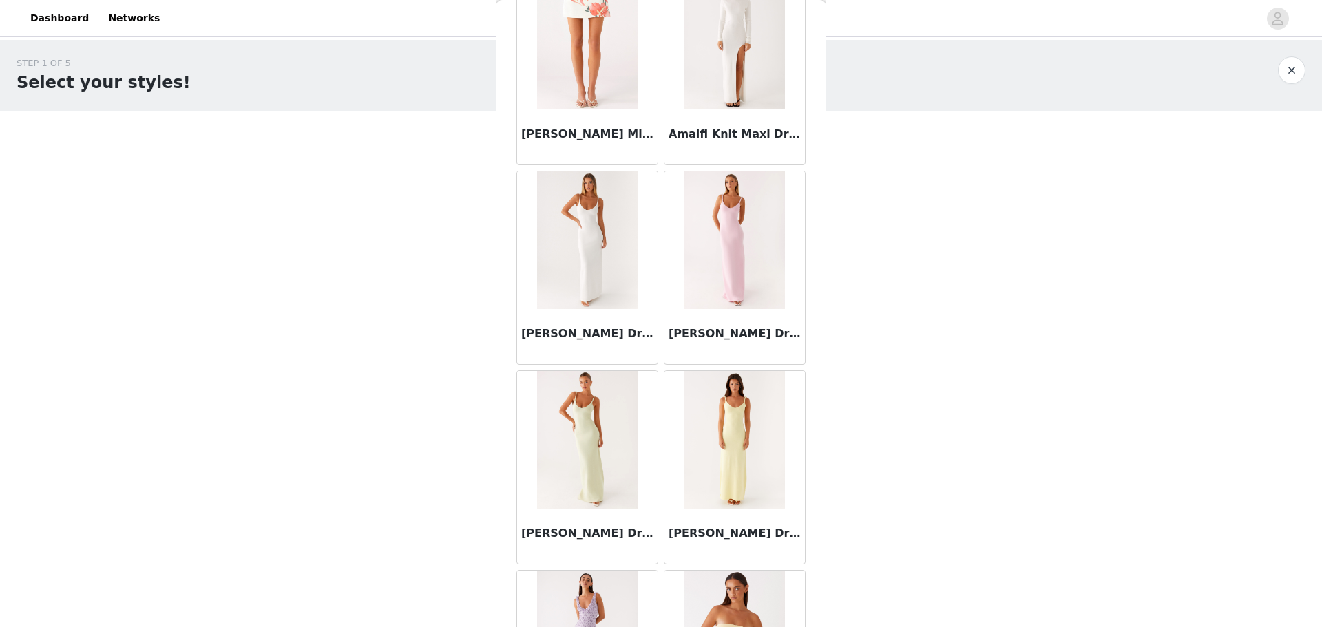
scroll to position [0, 0]
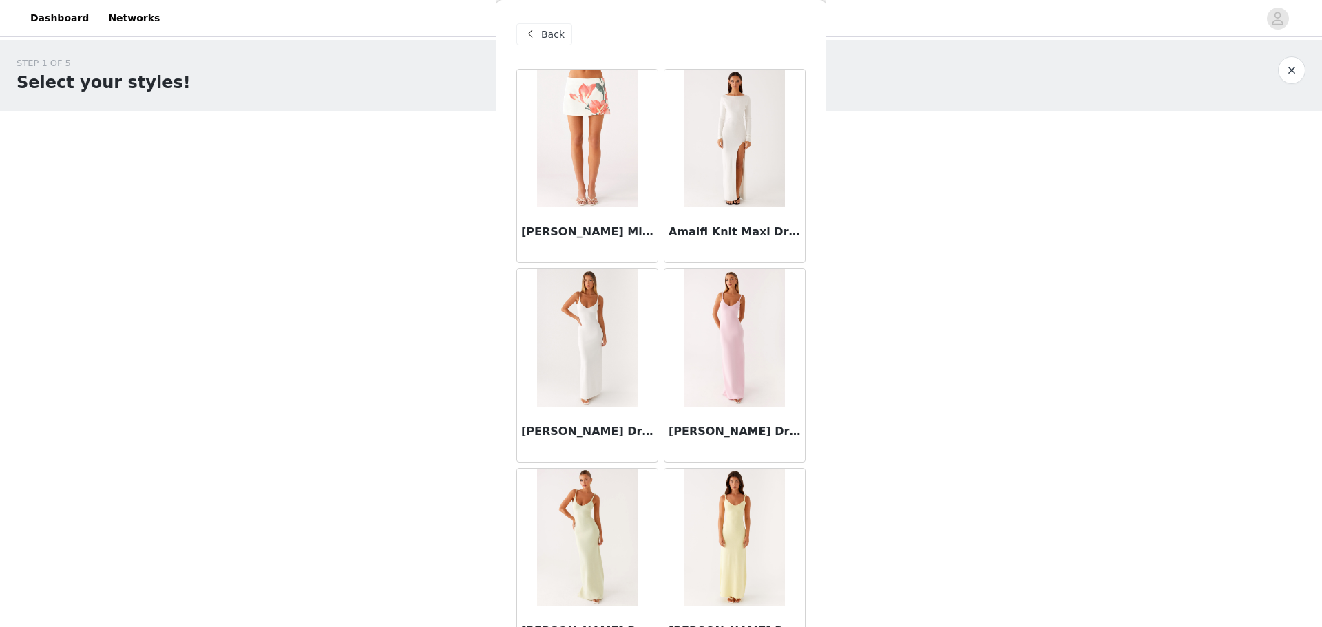
click at [552, 34] on span "Back" at bounding box center [552, 35] width 23 height 14
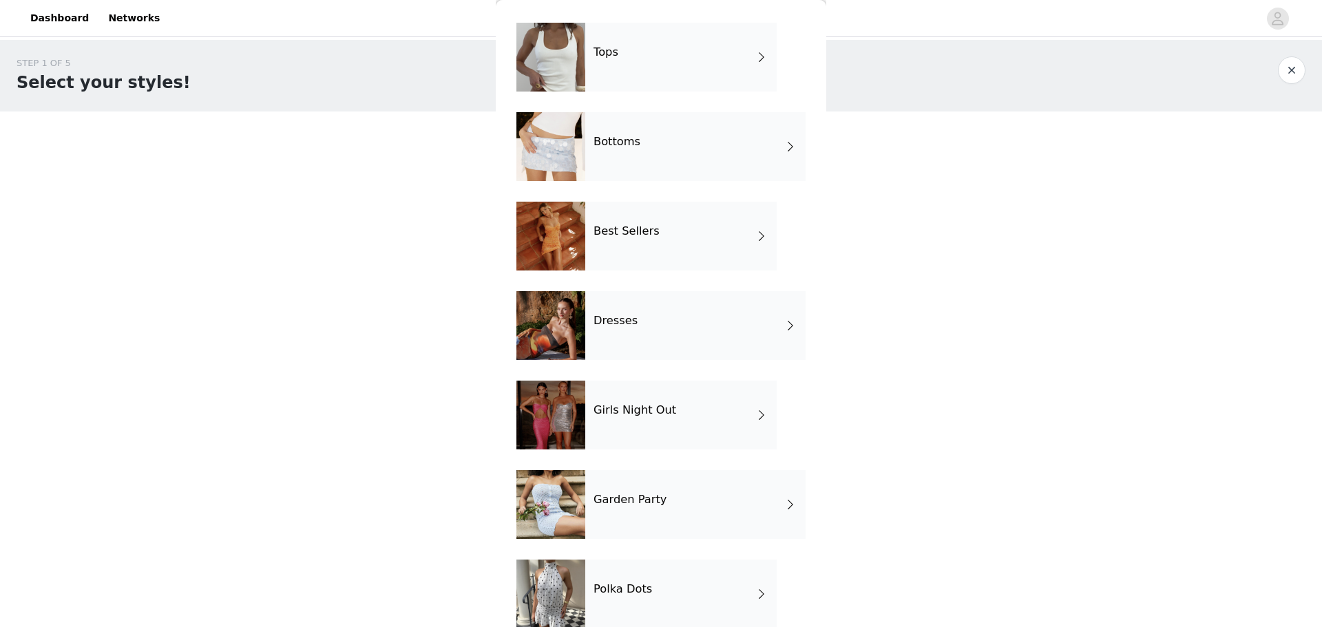
scroll to position [68, 0]
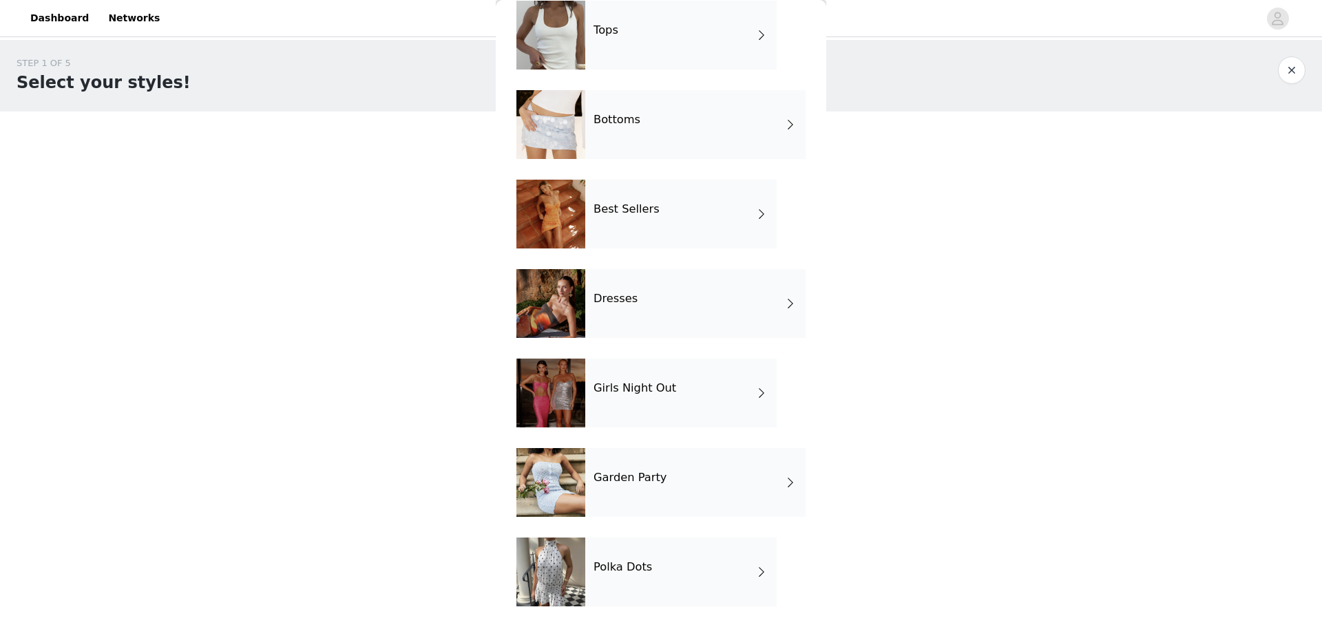
click at [720, 375] on div "Girls Night Out" at bounding box center [680, 393] width 191 height 69
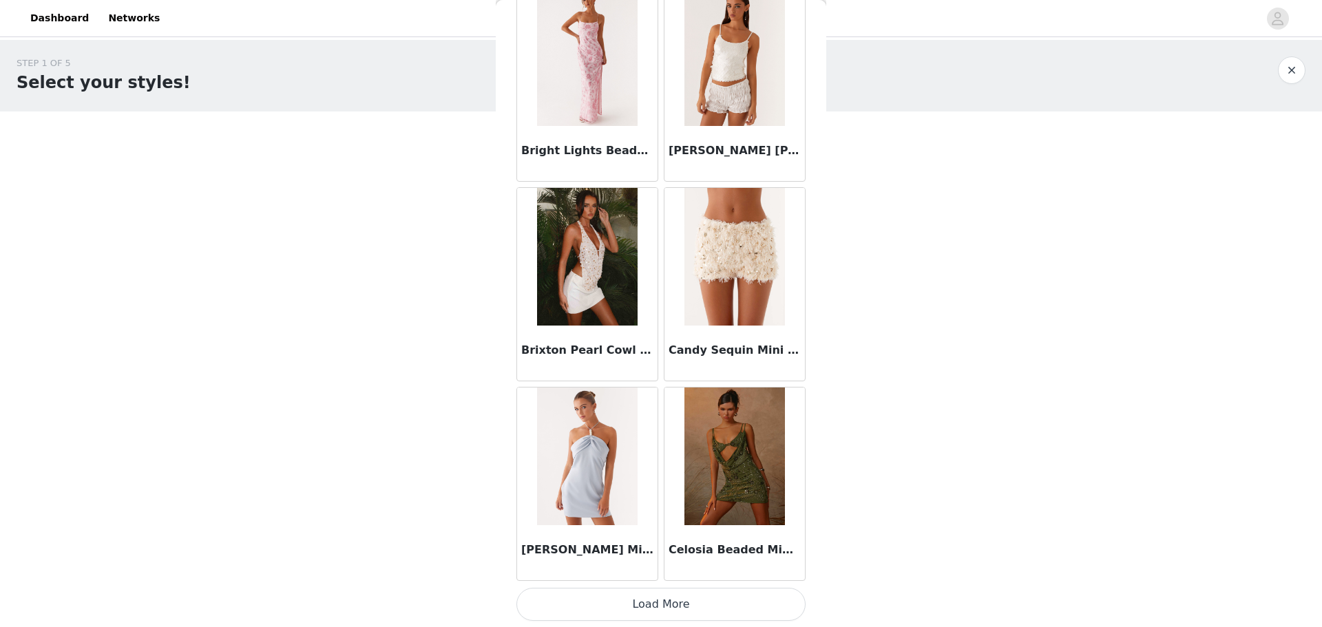
scroll to position [1480, 0]
click at [717, 598] on button "Load More" at bounding box center [661, 603] width 289 height 33
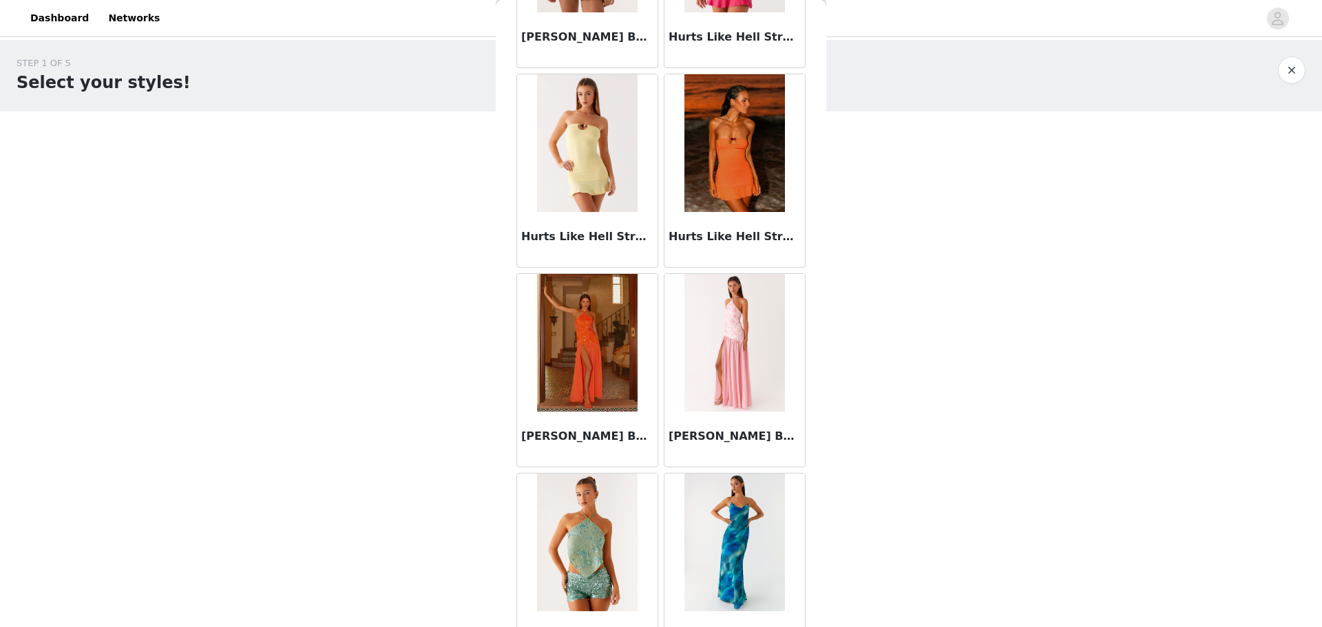
scroll to position [3477, 0]
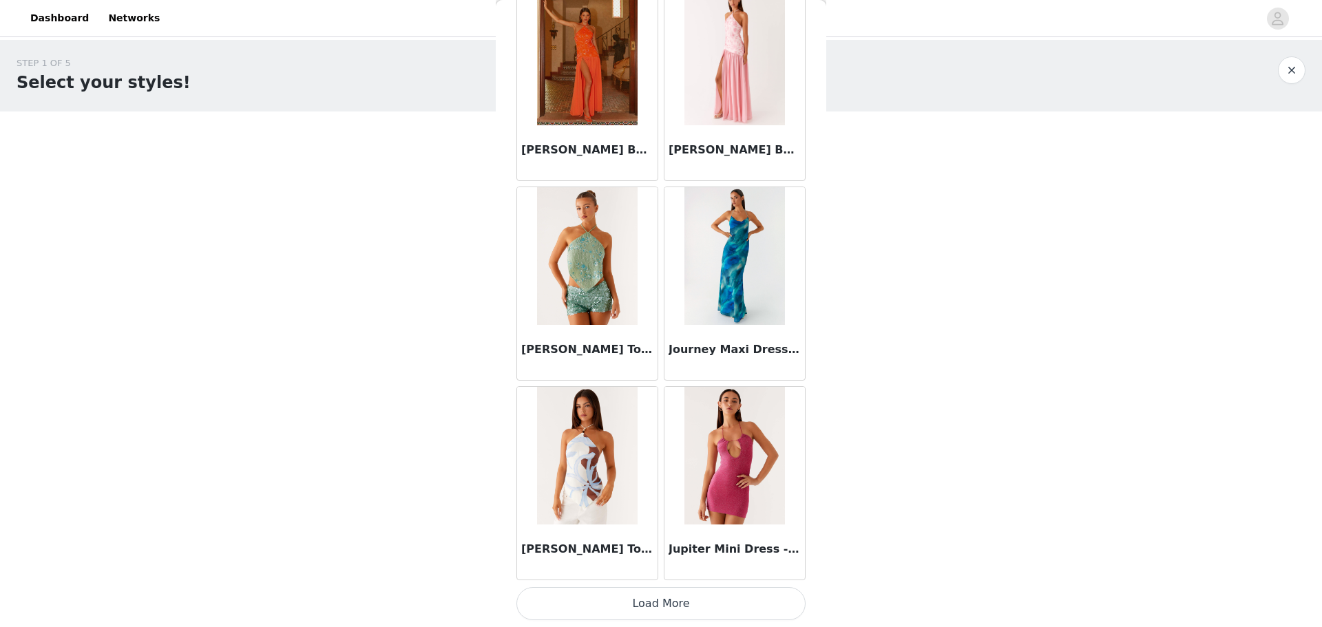
click at [713, 607] on button "Load More" at bounding box center [661, 603] width 289 height 33
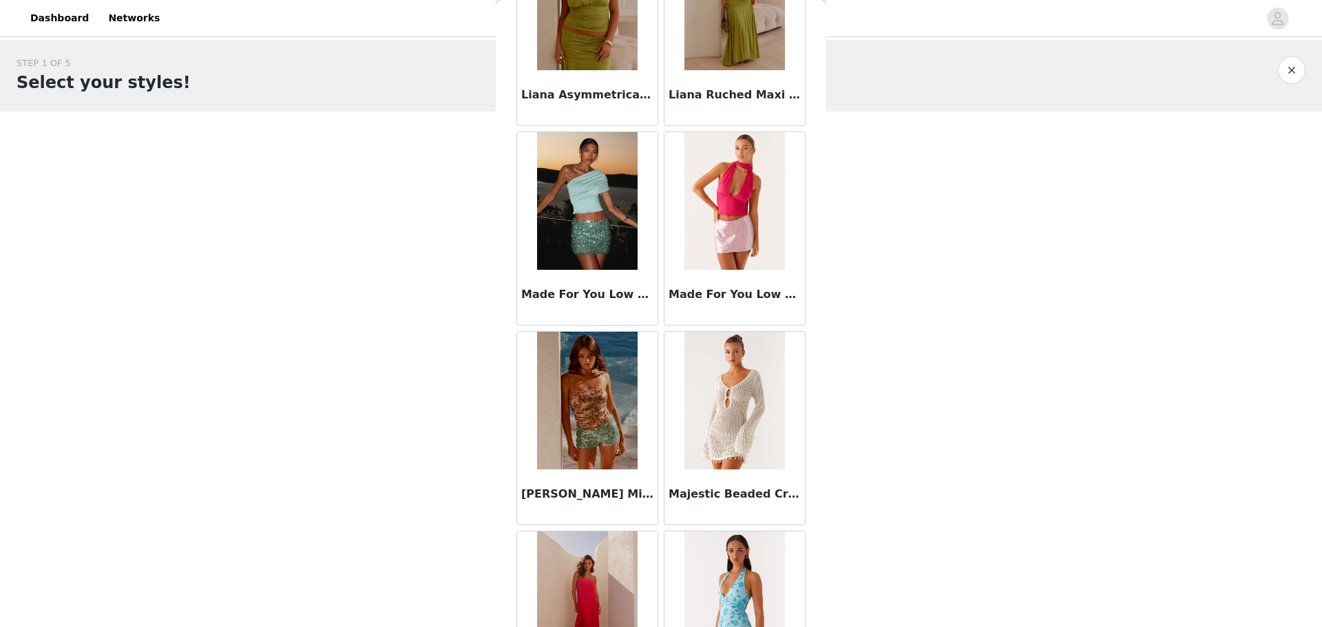
scroll to position [5474, 0]
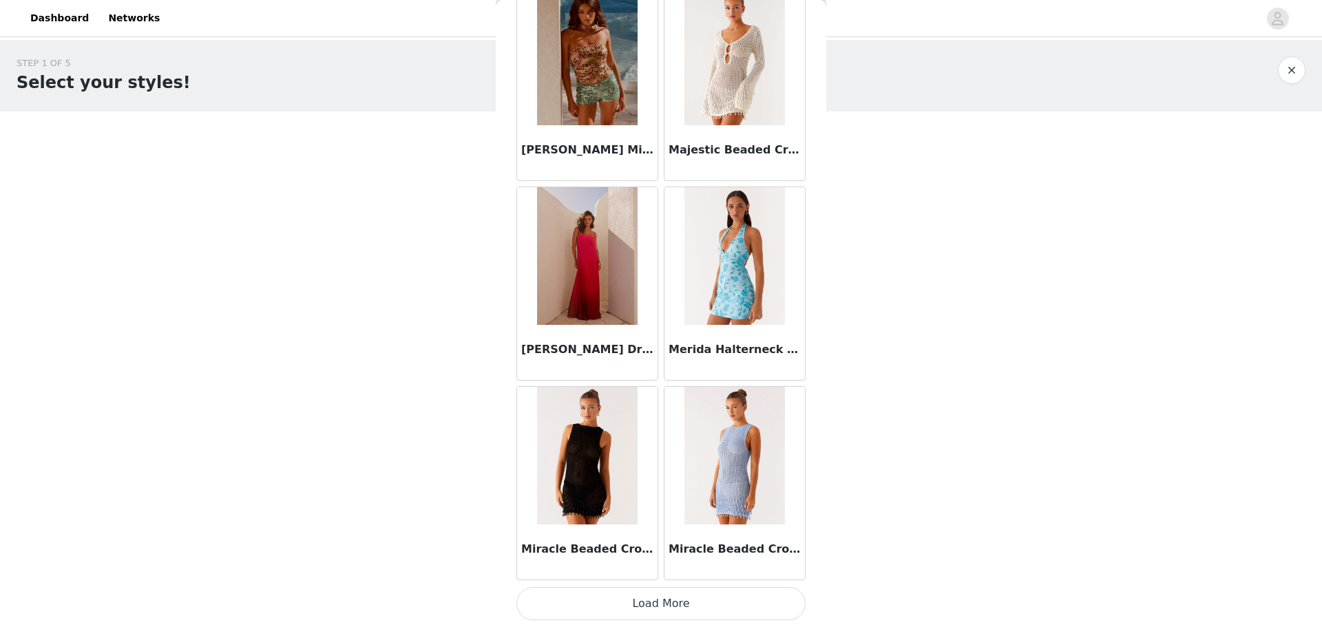
click at [739, 607] on button "Load More" at bounding box center [661, 603] width 289 height 33
click at [1088, 248] on div "STEP 1 OF 5 Select your styles! Please note that the sizes are in EU Sizes 2/3 …" at bounding box center [661, 271] width 1322 height 462
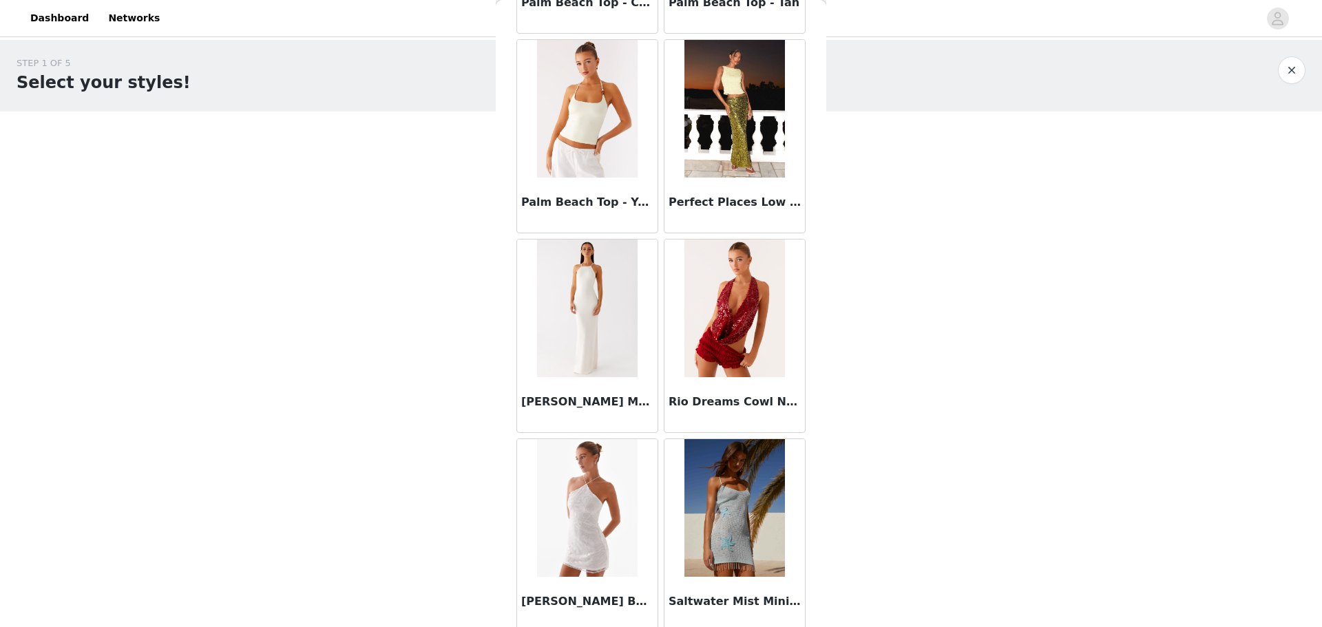
scroll to position [7472, 0]
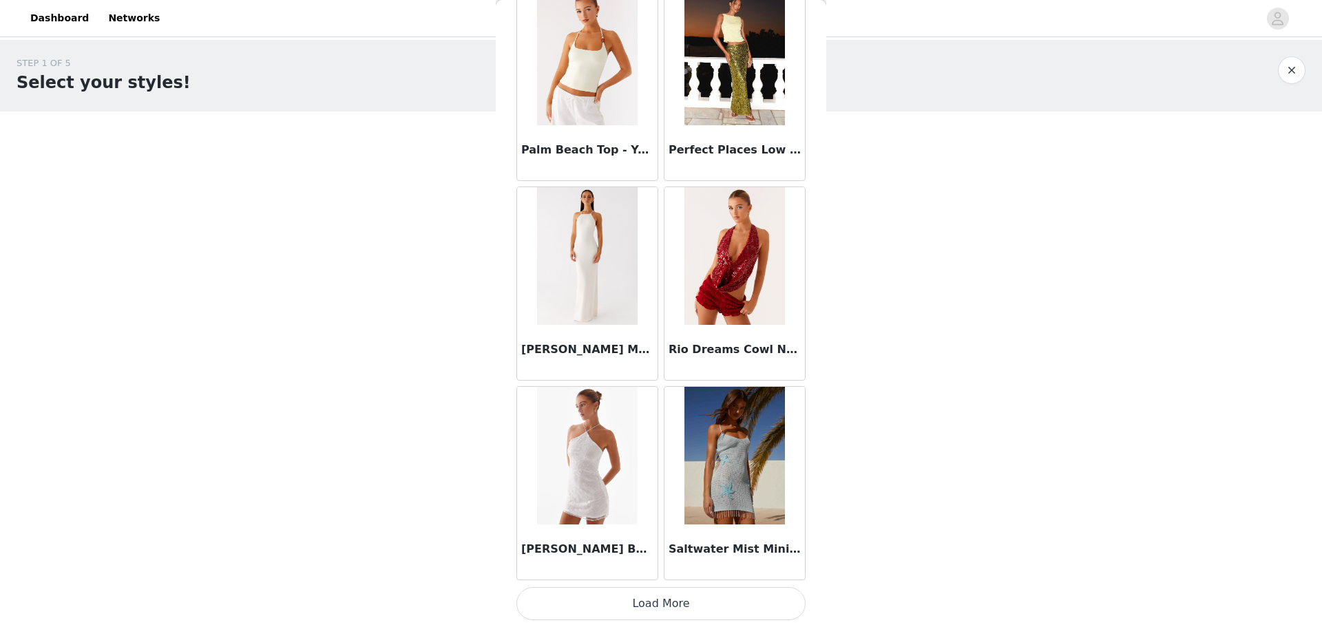
click at [705, 583] on div "Saltwater Mist Mini Dress - Blue" at bounding box center [734, 484] width 147 height 200
click at [718, 603] on button "Load More" at bounding box center [661, 603] width 289 height 33
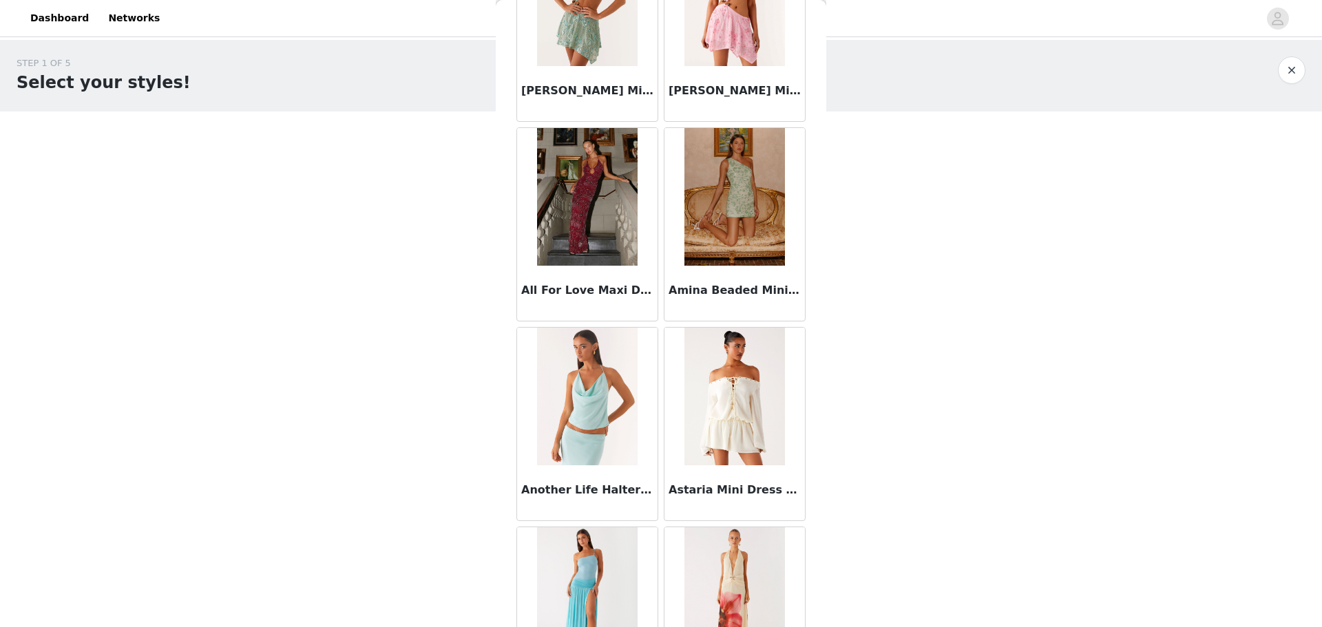
scroll to position [0, 0]
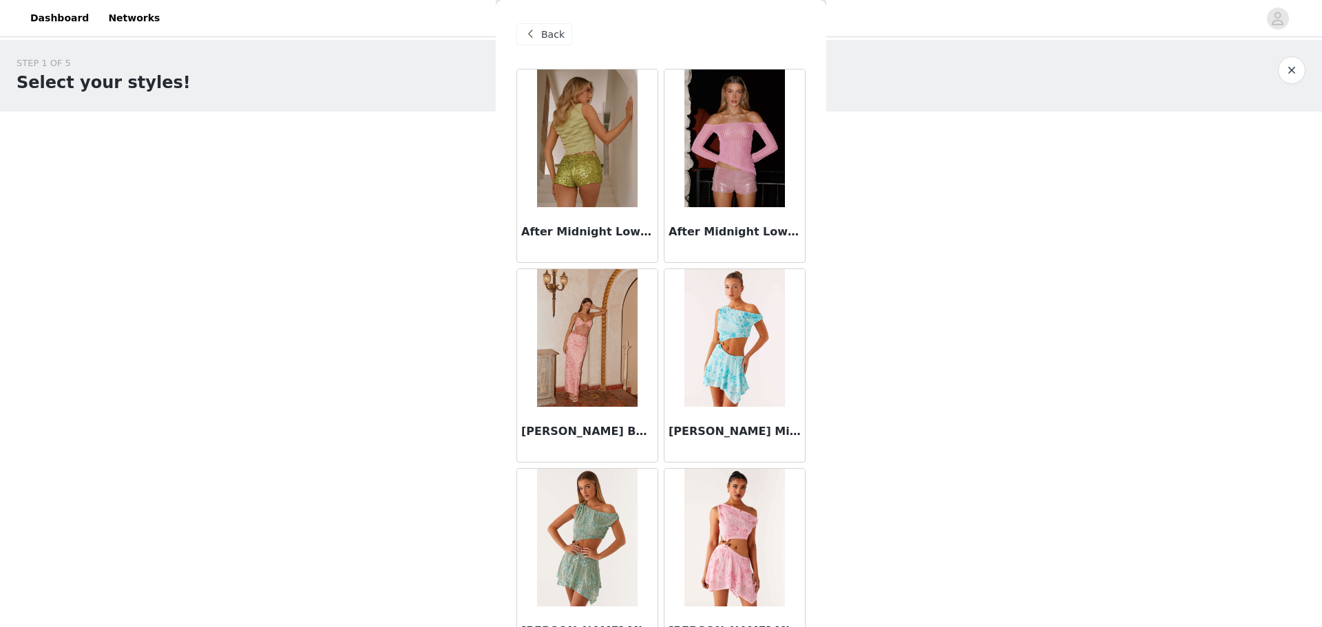
click at [543, 32] on span "Back" at bounding box center [552, 35] width 23 height 14
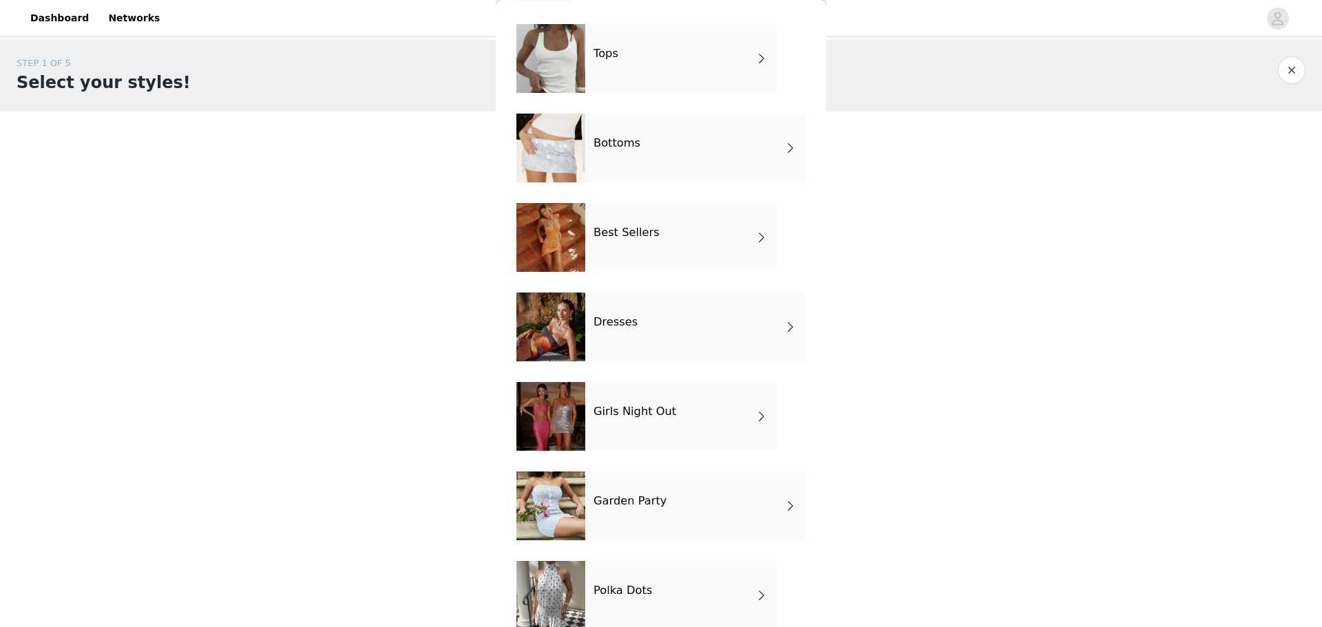
scroll to position [68, 0]
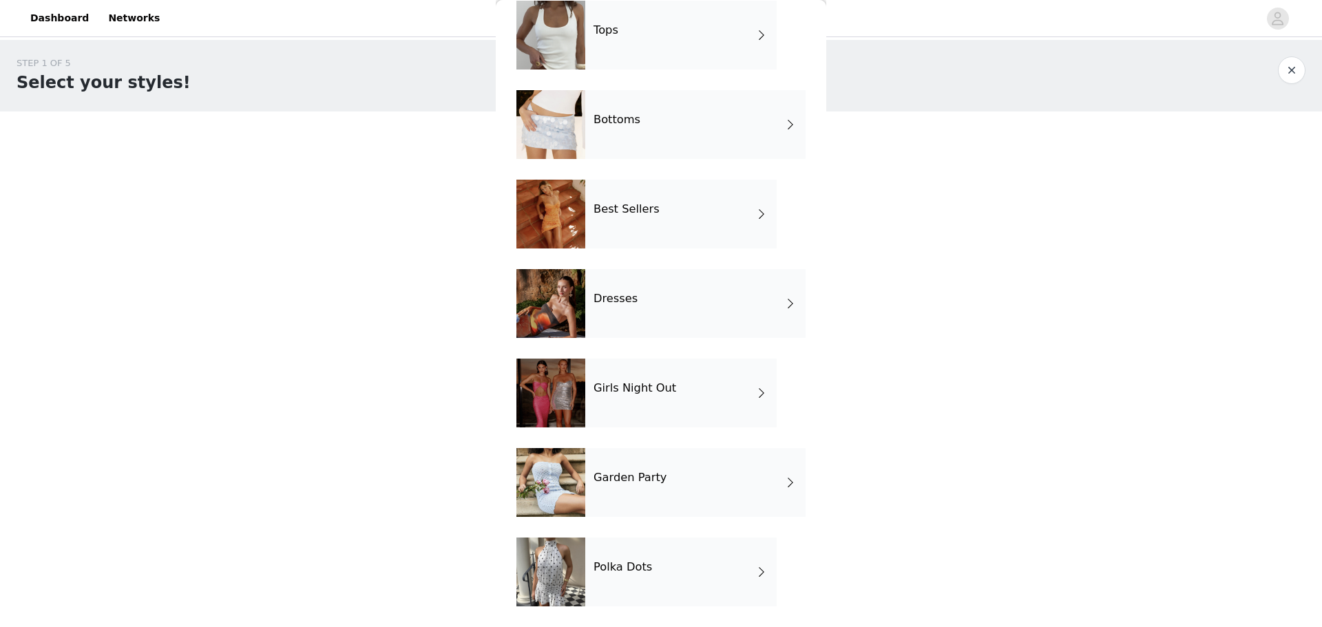
click at [678, 291] on div "Dresses" at bounding box center [695, 303] width 220 height 69
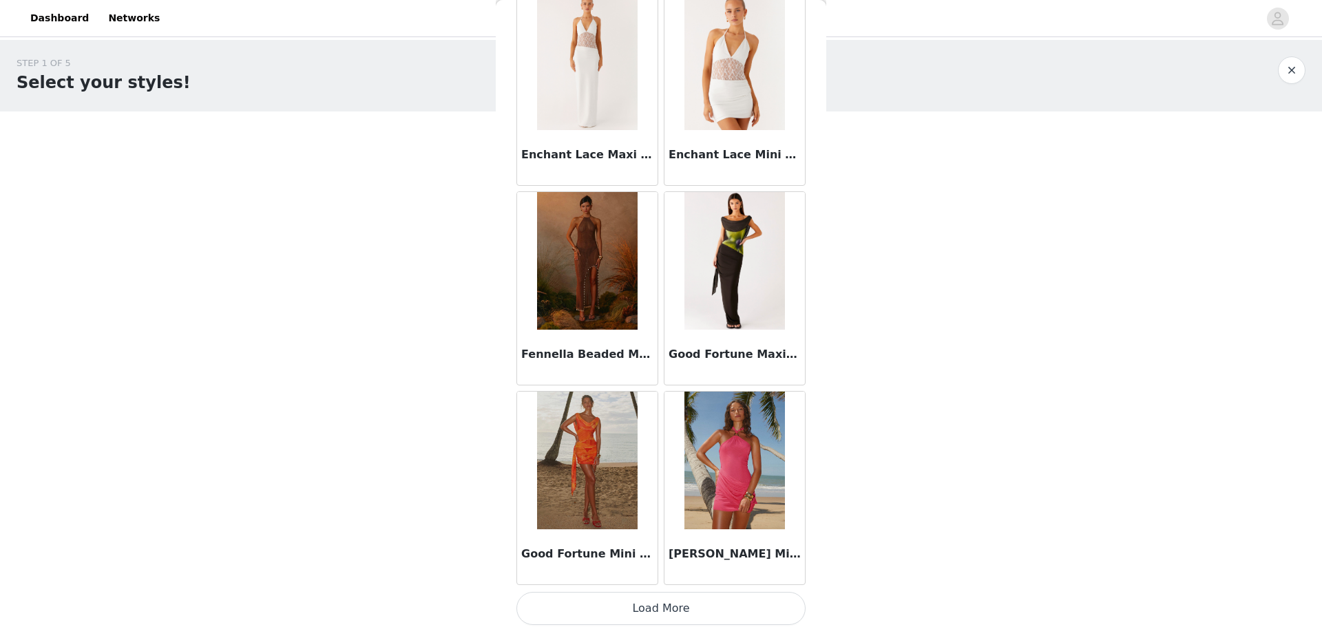
scroll to position [1480, 0]
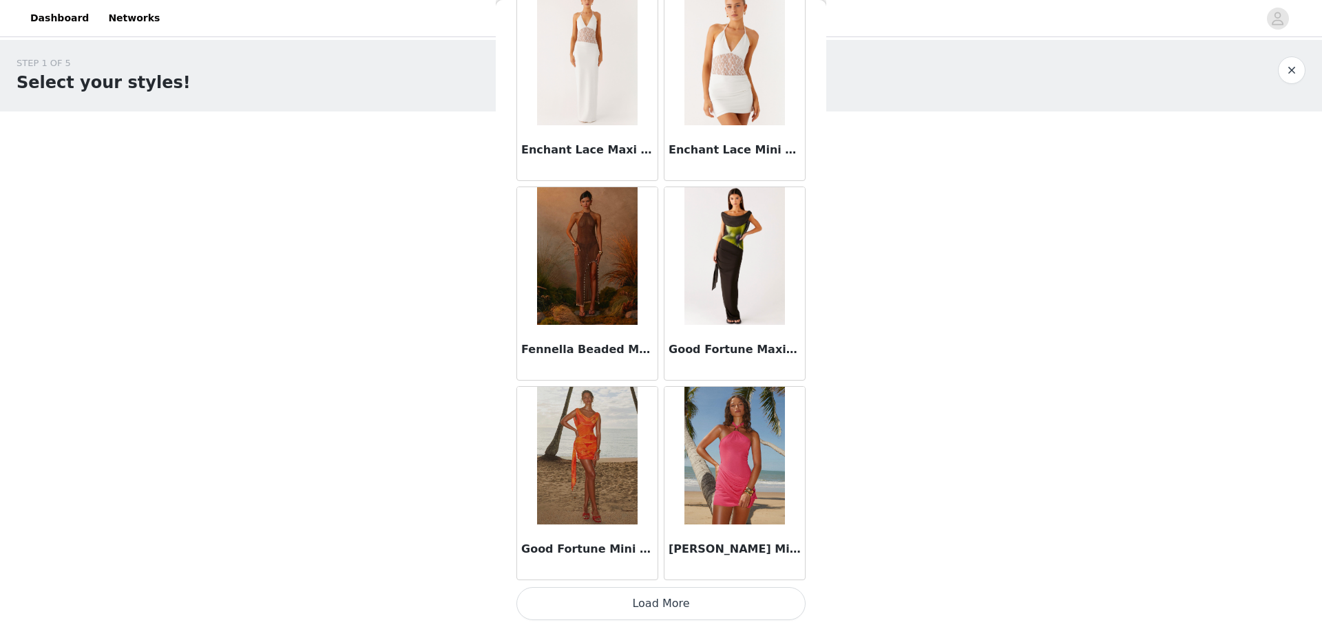
click at [725, 597] on button "Load More" at bounding box center [661, 603] width 289 height 33
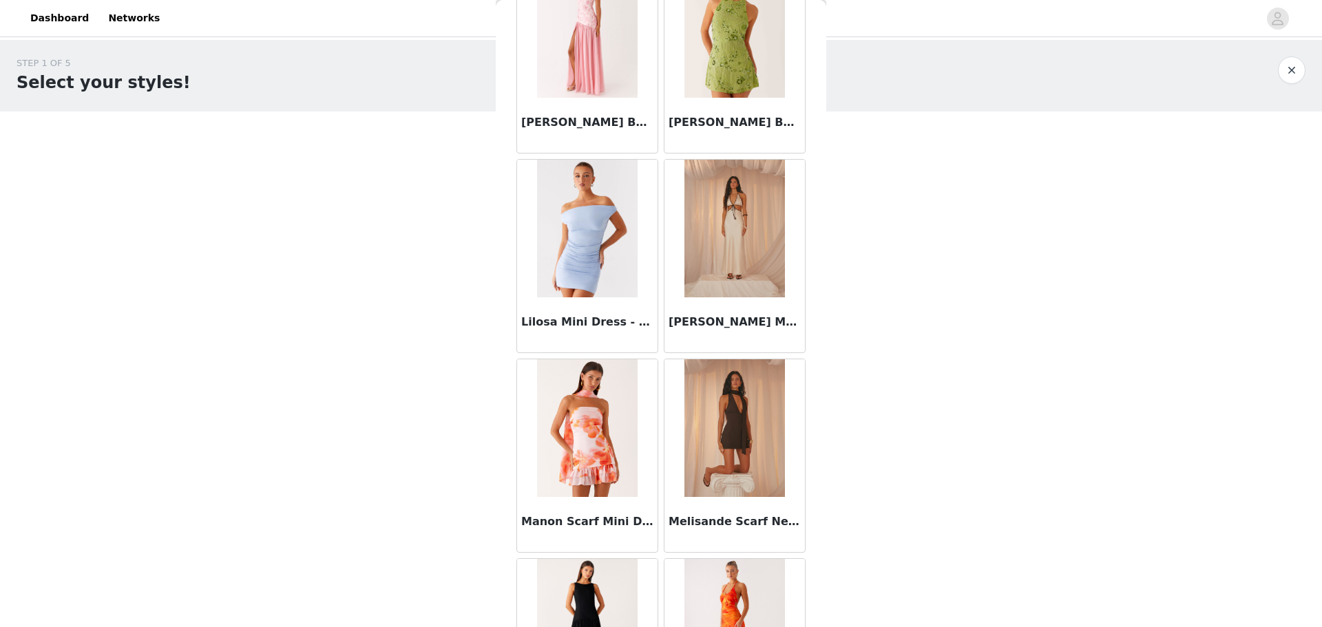
scroll to position [2651, 0]
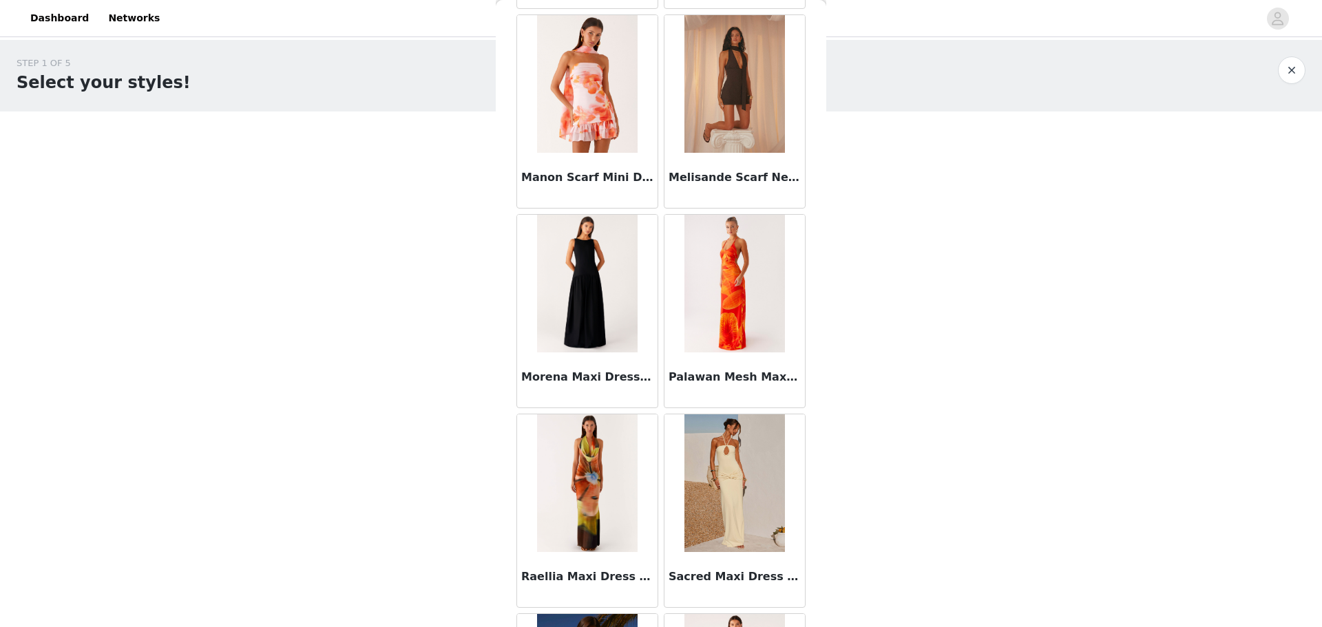
click at [609, 314] on img at bounding box center [587, 284] width 100 height 138
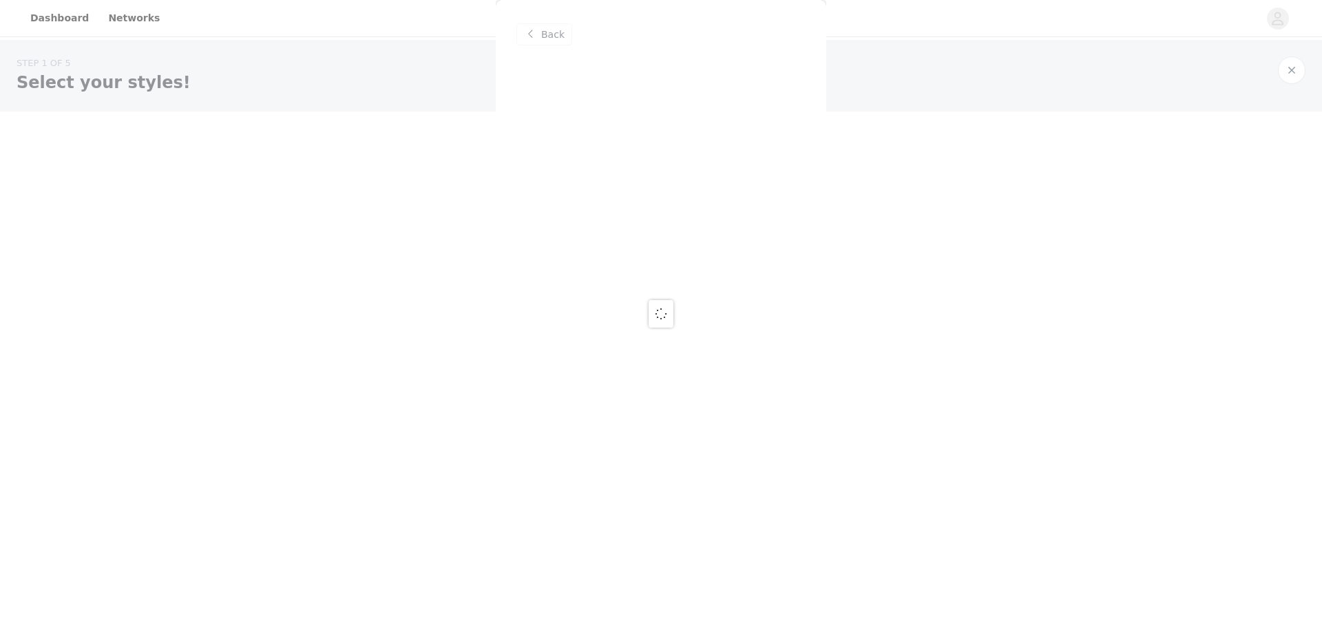
scroll to position [0, 0]
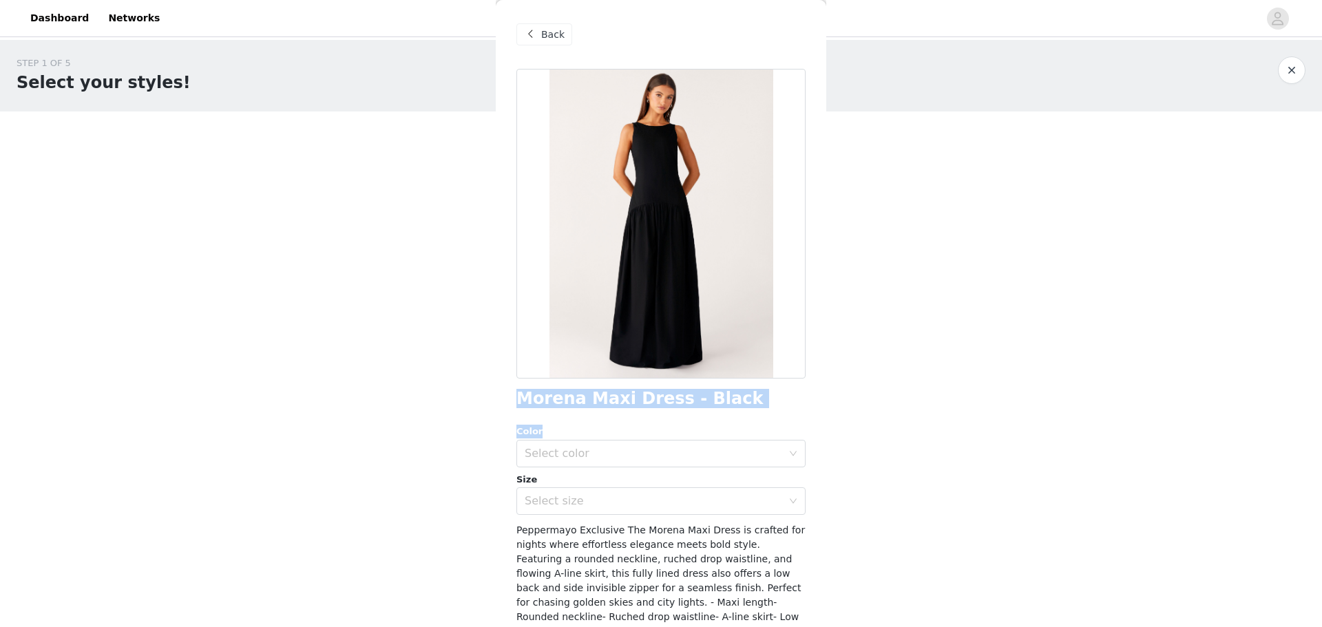
drag, startPoint x: 516, startPoint y: 400, endPoint x: 740, endPoint y: 413, distance: 224.9
click at [740, 413] on div "Back Morena Maxi Dress - Black Color Select color Size Select size Peppermayo E…" at bounding box center [661, 313] width 331 height 627
click at [676, 404] on h1 "Morena Maxi Dress - Black" at bounding box center [640, 399] width 247 height 19
drag, startPoint x: 726, startPoint y: 404, endPoint x: 521, endPoint y: 404, distance: 204.5
click at [521, 404] on div "Morena Maxi Dress - Black" at bounding box center [661, 399] width 289 height 19
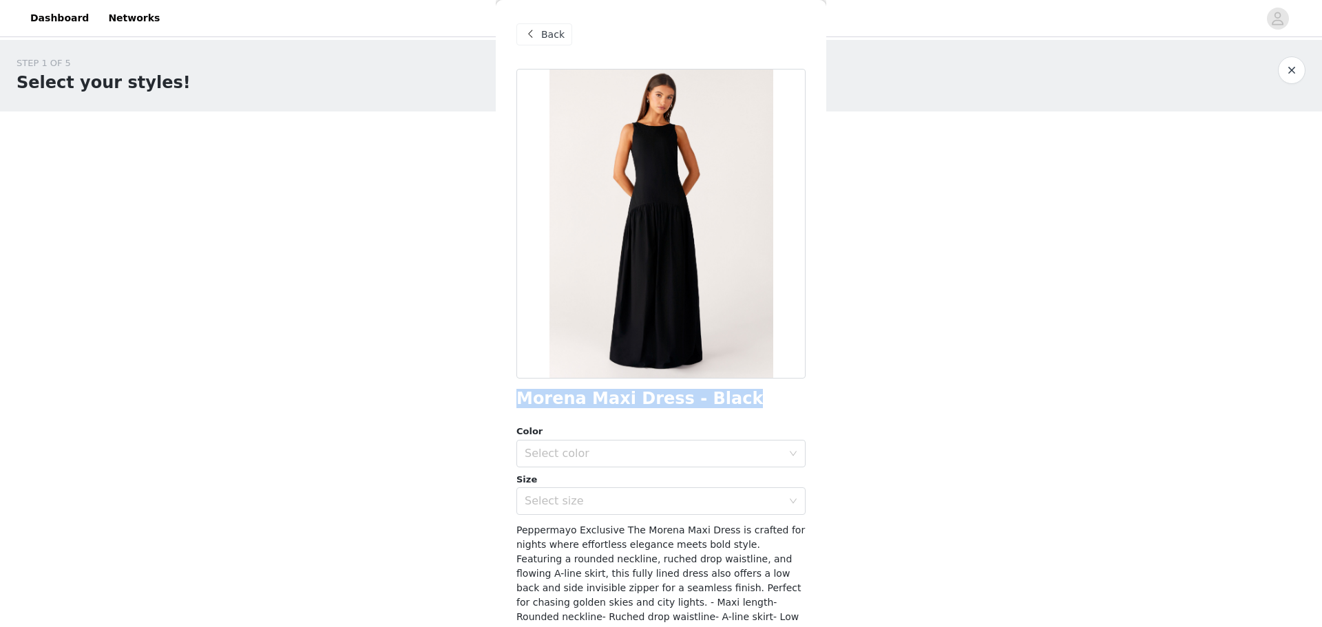
copy h1 "Morena Maxi Dress - Black"
click at [548, 38] on span "Back" at bounding box center [552, 35] width 23 height 14
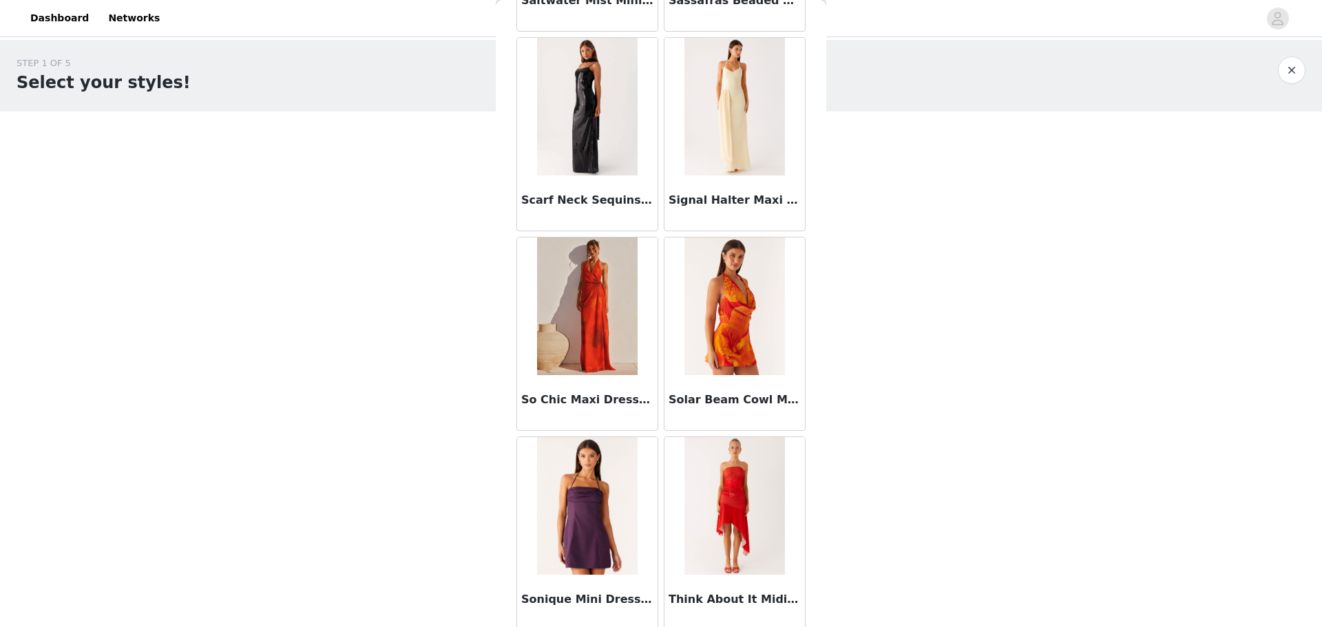
scroll to position [3477, 0]
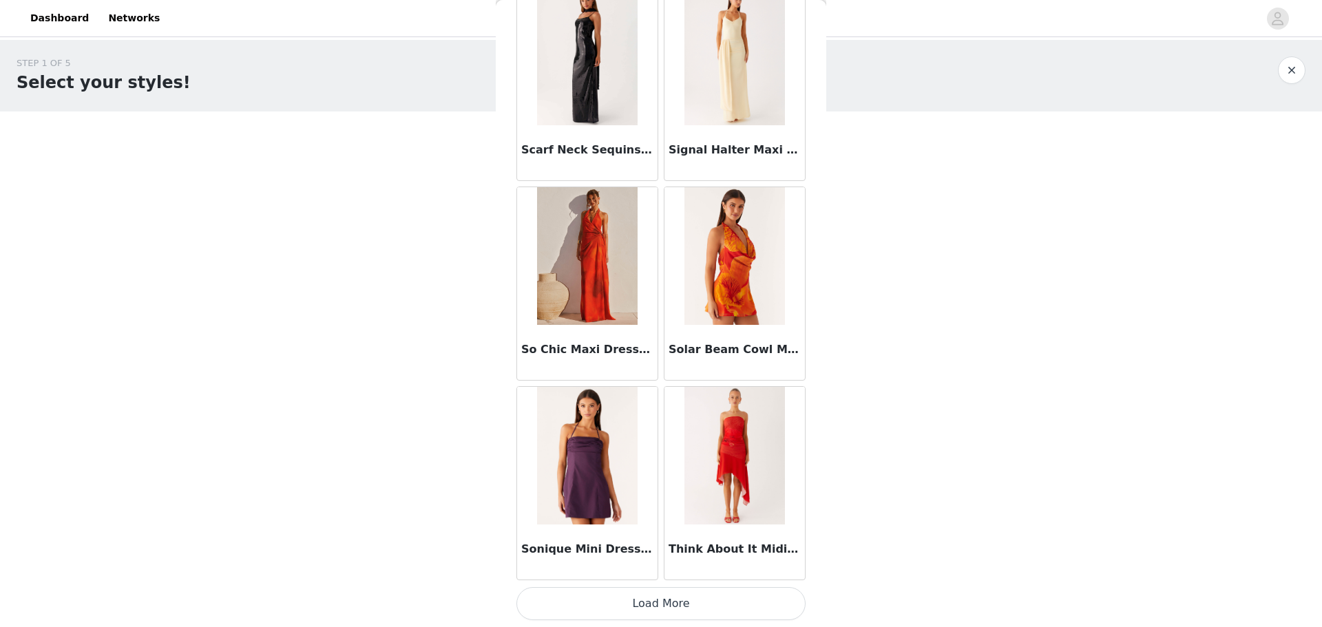
click at [714, 614] on button "Load More" at bounding box center [661, 603] width 289 height 33
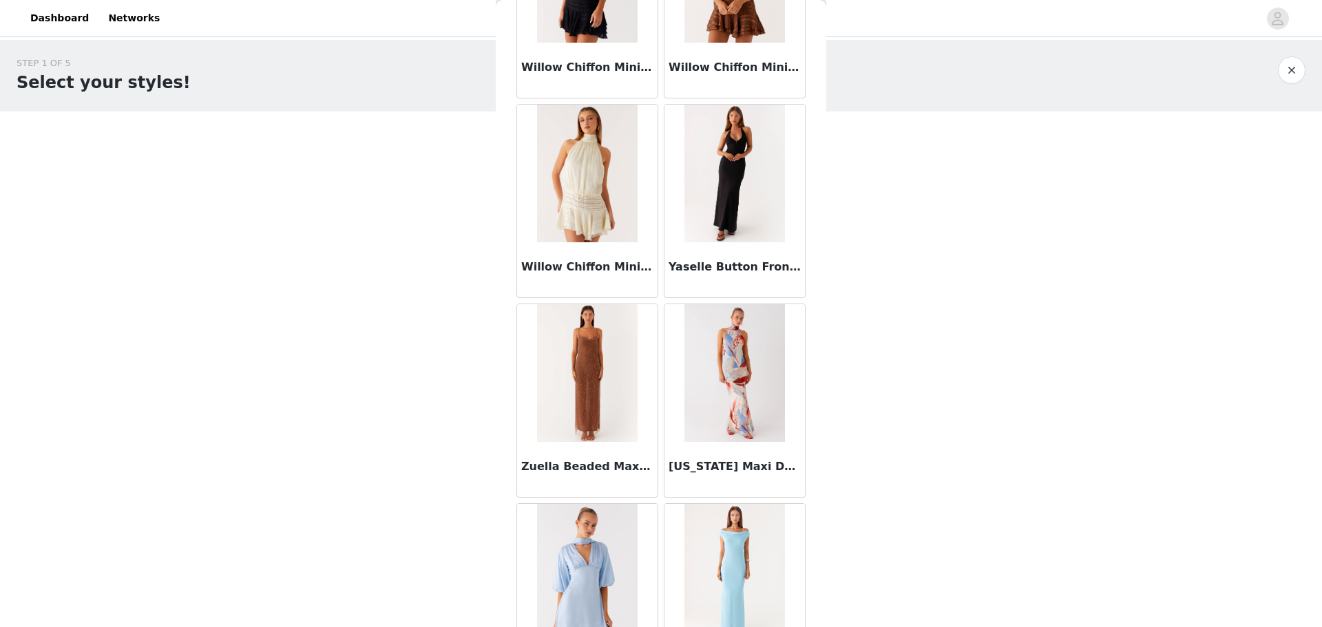
scroll to position [4373, 0]
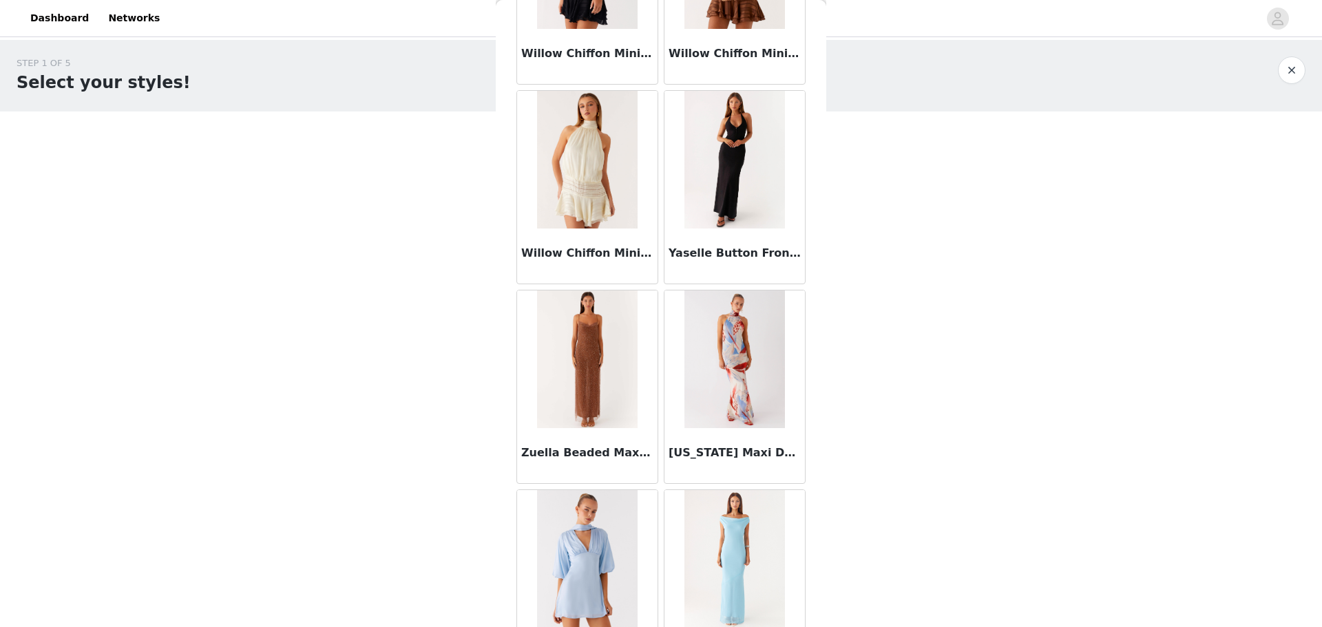
click at [706, 227] on img at bounding box center [735, 160] width 101 height 138
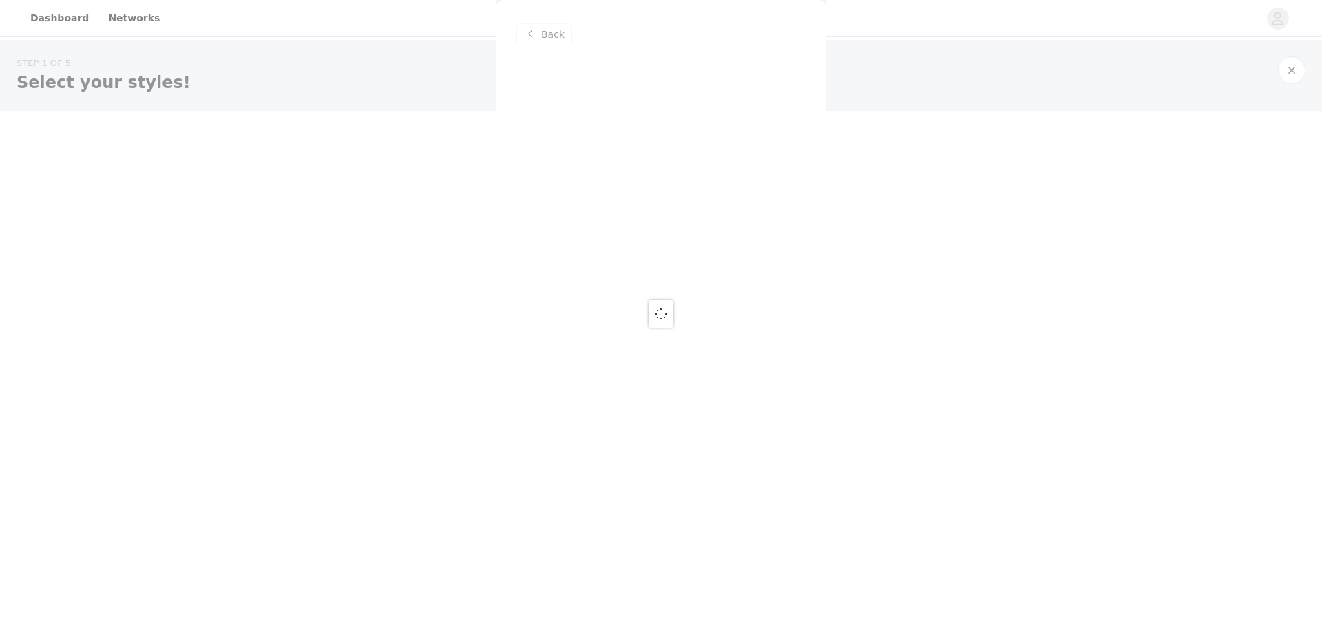
scroll to position [0, 0]
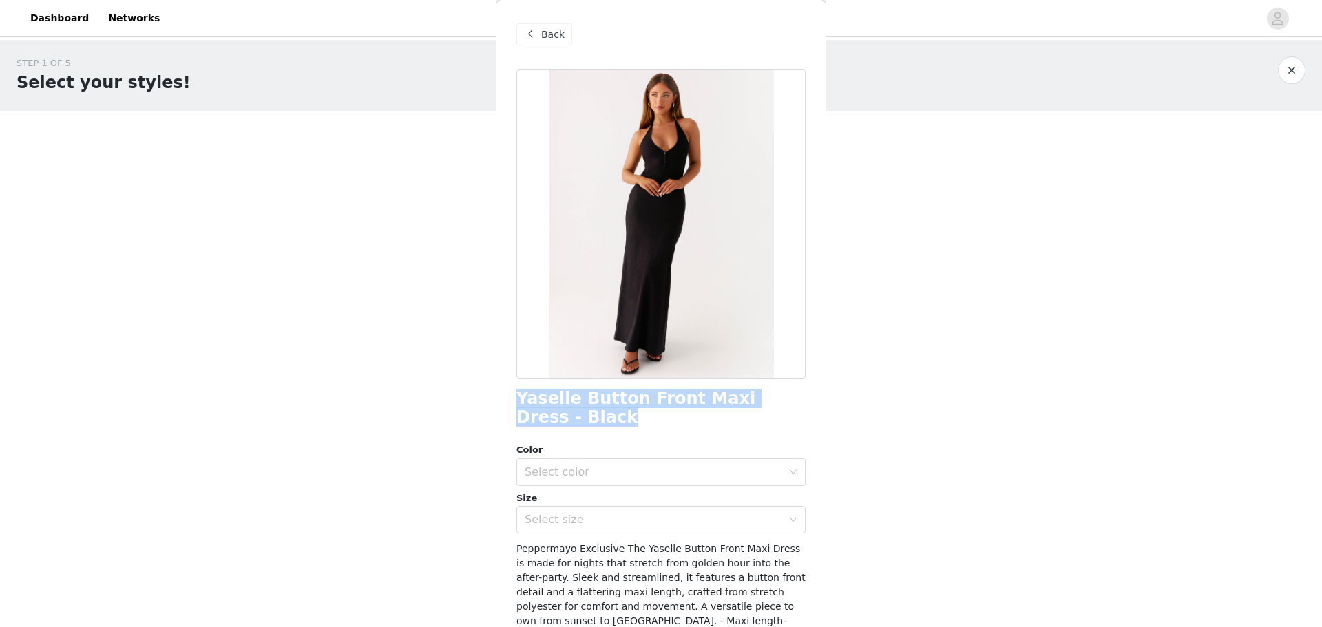
drag, startPoint x: 513, startPoint y: 394, endPoint x: 601, endPoint y: 416, distance: 90.9
click at [601, 416] on div "Back Yaselle Button Front Maxi Dress - Black Color Select color Size Select siz…" at bounding box center [661, 313] width 331 height 627
copy h1 "Yaselle Button Front Maxi Dress - Black"
click at [550, 25] on div "Back" at bounding box center [545, 34] width 56 height 22
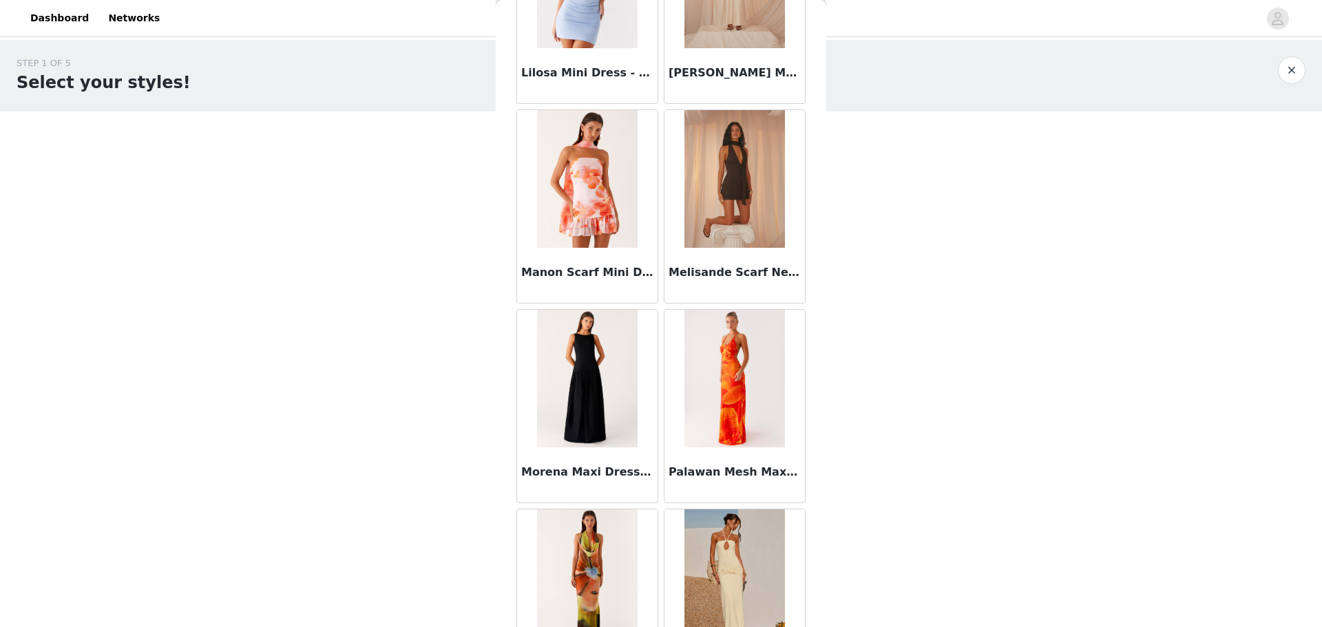
scroll to position [2570, 0]
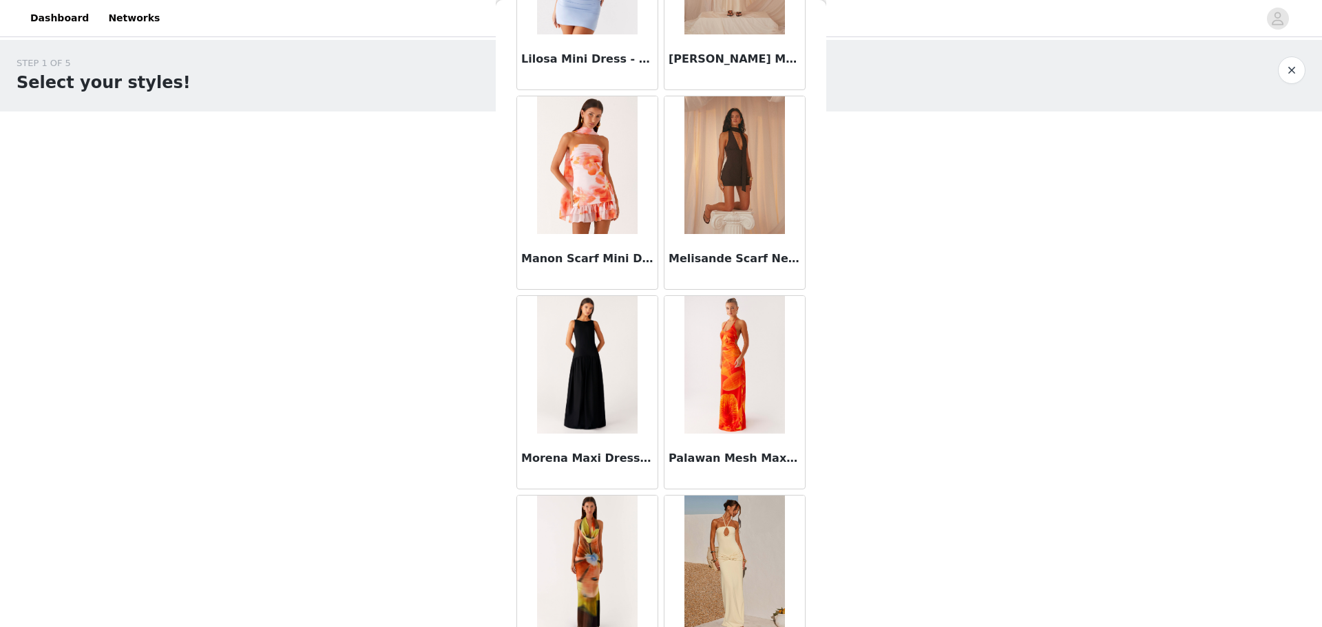
click at [538, 381] on img at bounding box center [587, 365] width 100 height 138
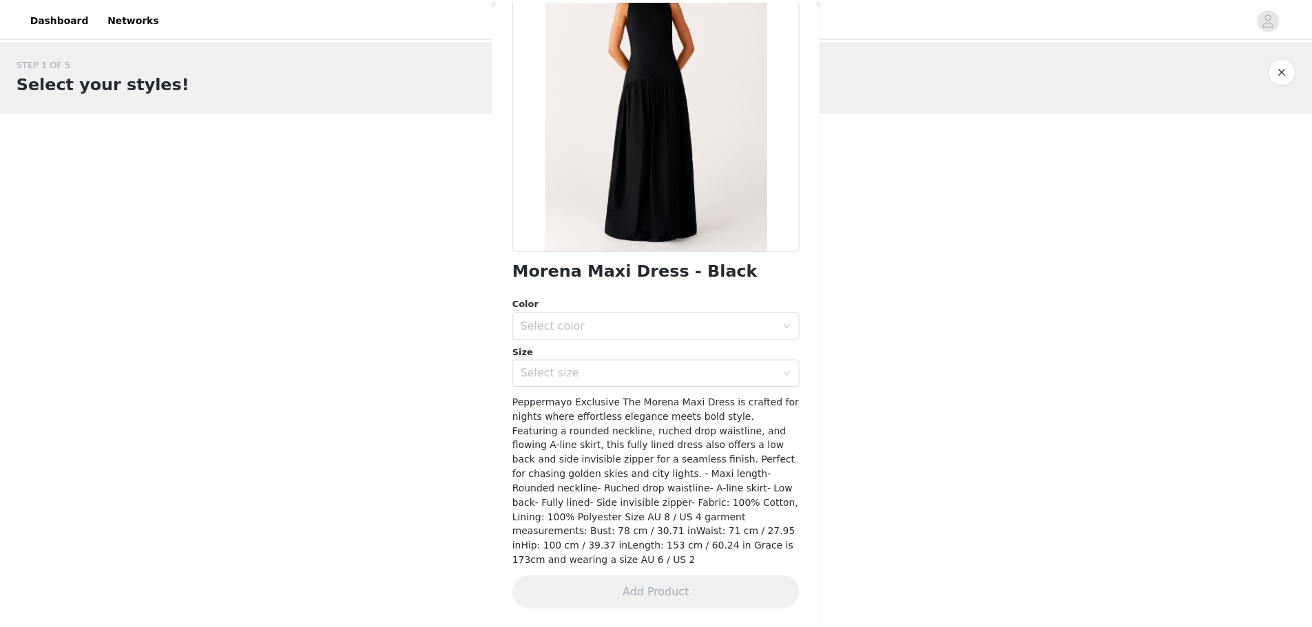
scroll to position [113, 0]
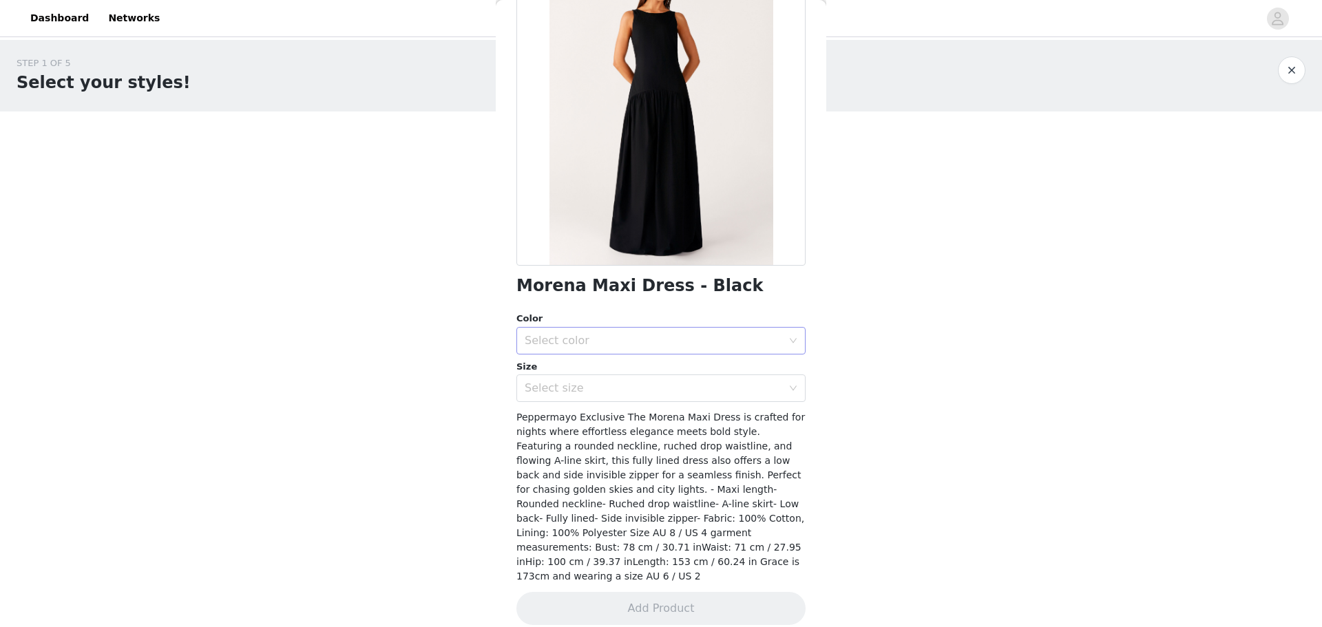
click at [696, 337] on div "Select color" at bounding box center [654, 341] width 258 height 14
click at [690, 371] on li "Black" at bounding box center [656, 371] width 279 height 22
click at [719, 393] on div "Select size" at bounding box center [654, 389] width 258 height 14
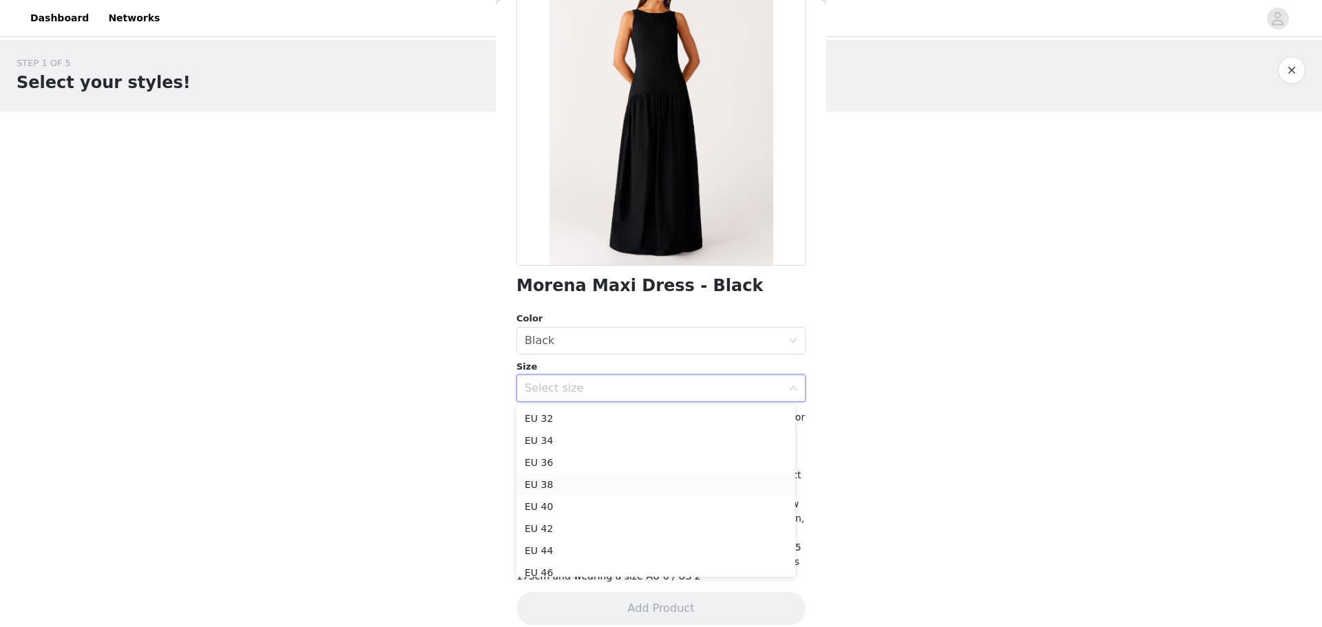
click at [697, 476] on li "EU 38" at bounding box center [656, 485] width 279 height 22
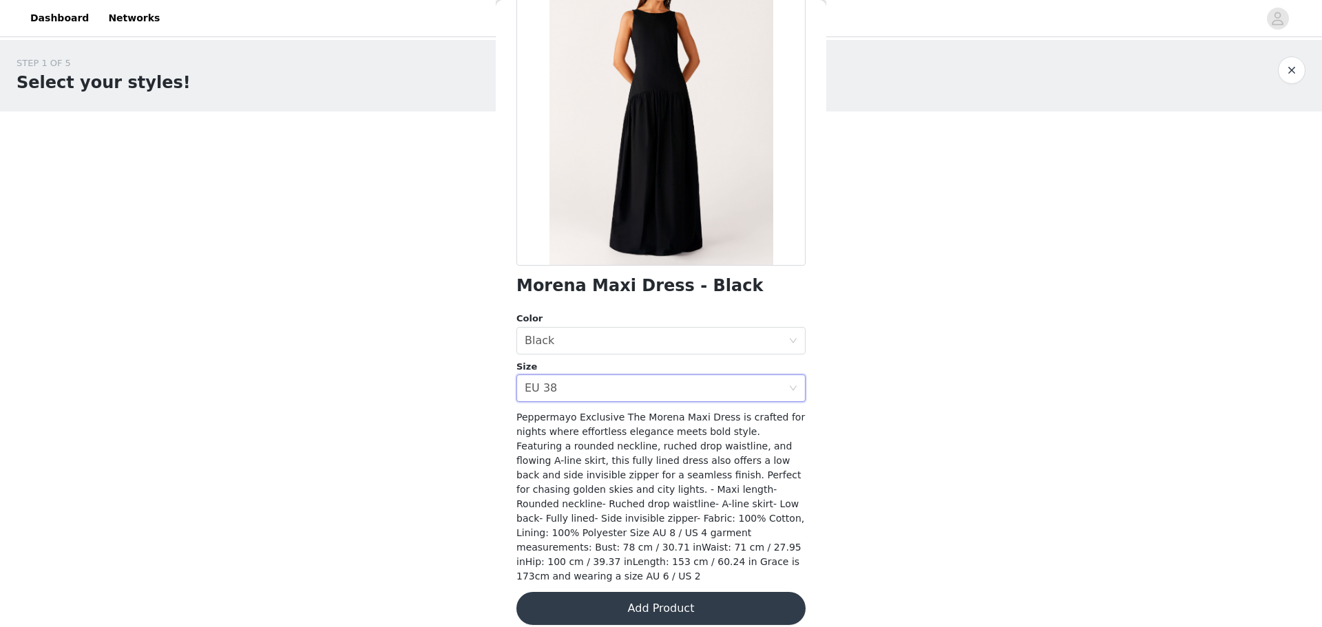
click at [719, 593] on button "Add Product" at bounding box center [661, 608] width 289 height 33
